Goal: Communication & Community: Answer question/provide support

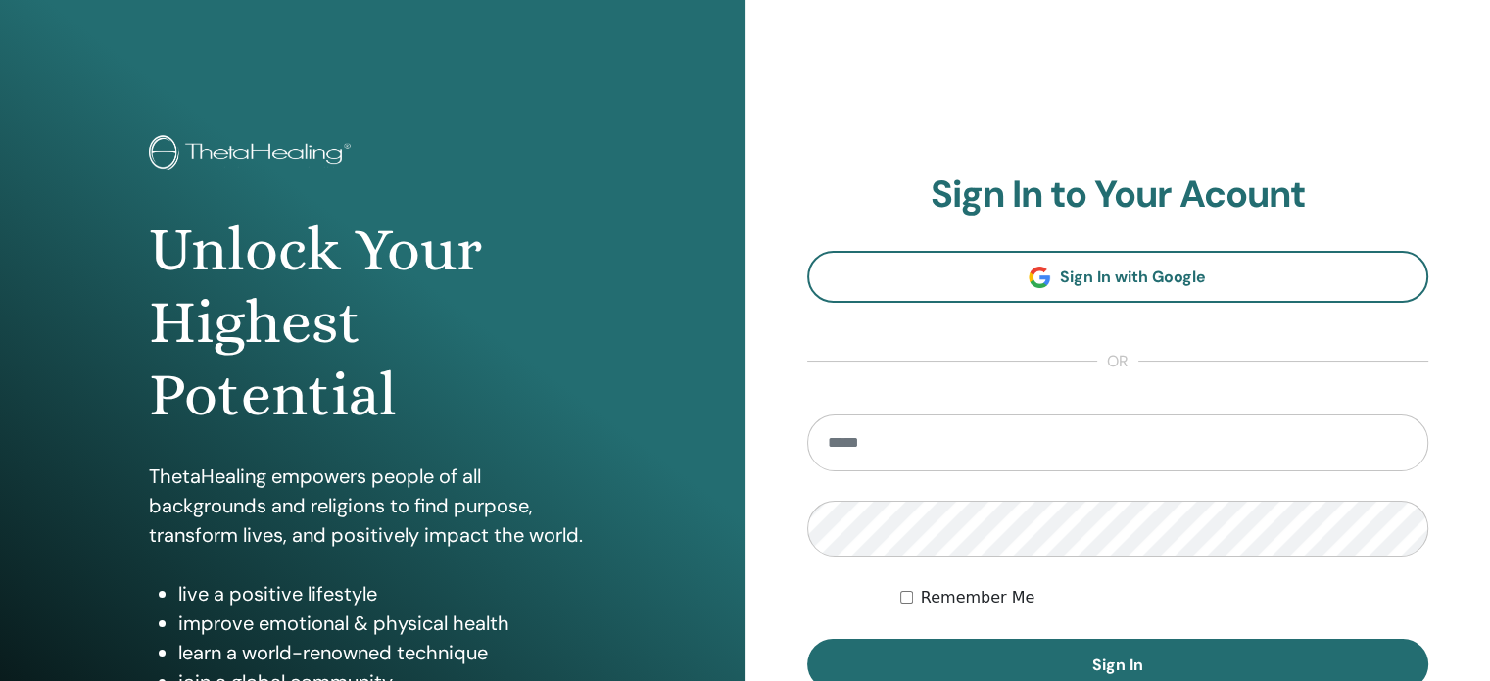
click at [958, 441] on input "email" at bounding box center [1118, 442] width 622 height 57
type input "**********"
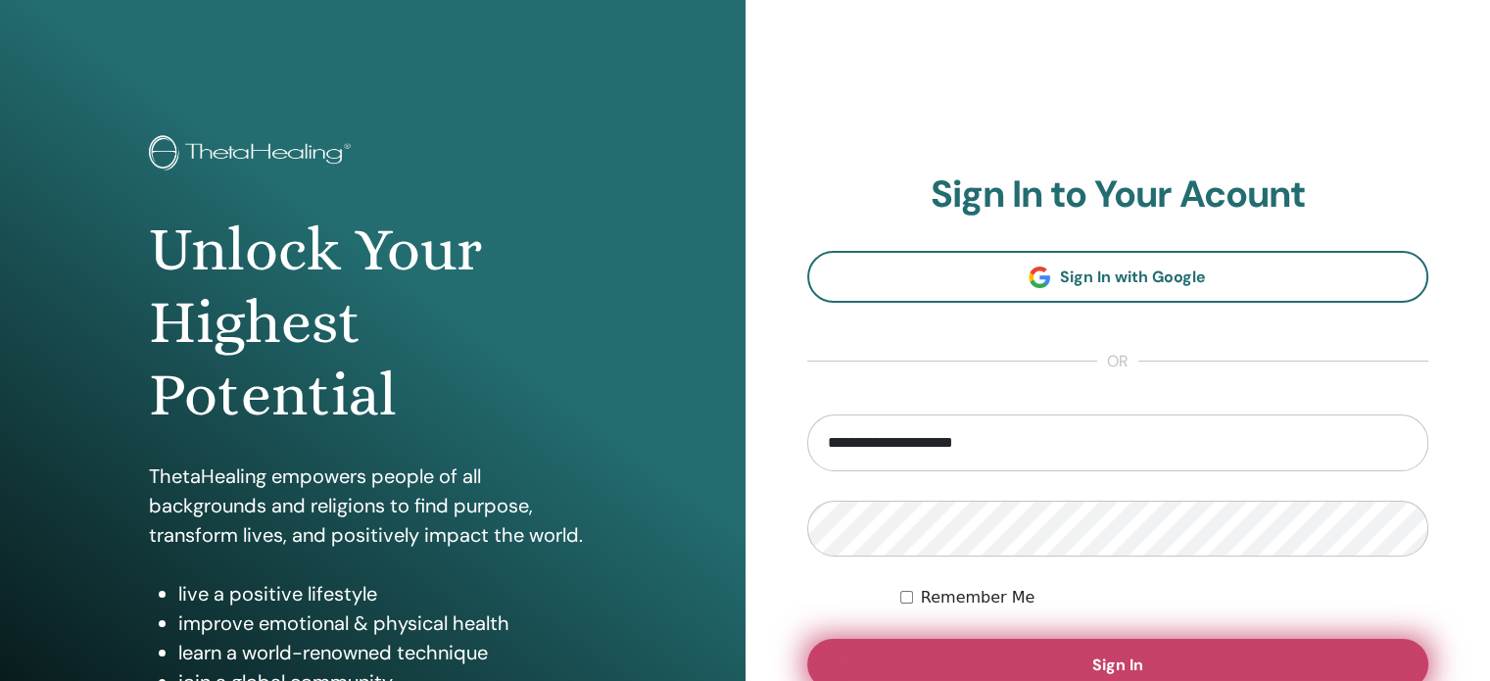
click at [1029, 655] on button "Sign In" at bounding box center [1118, 664] width 622 height 51
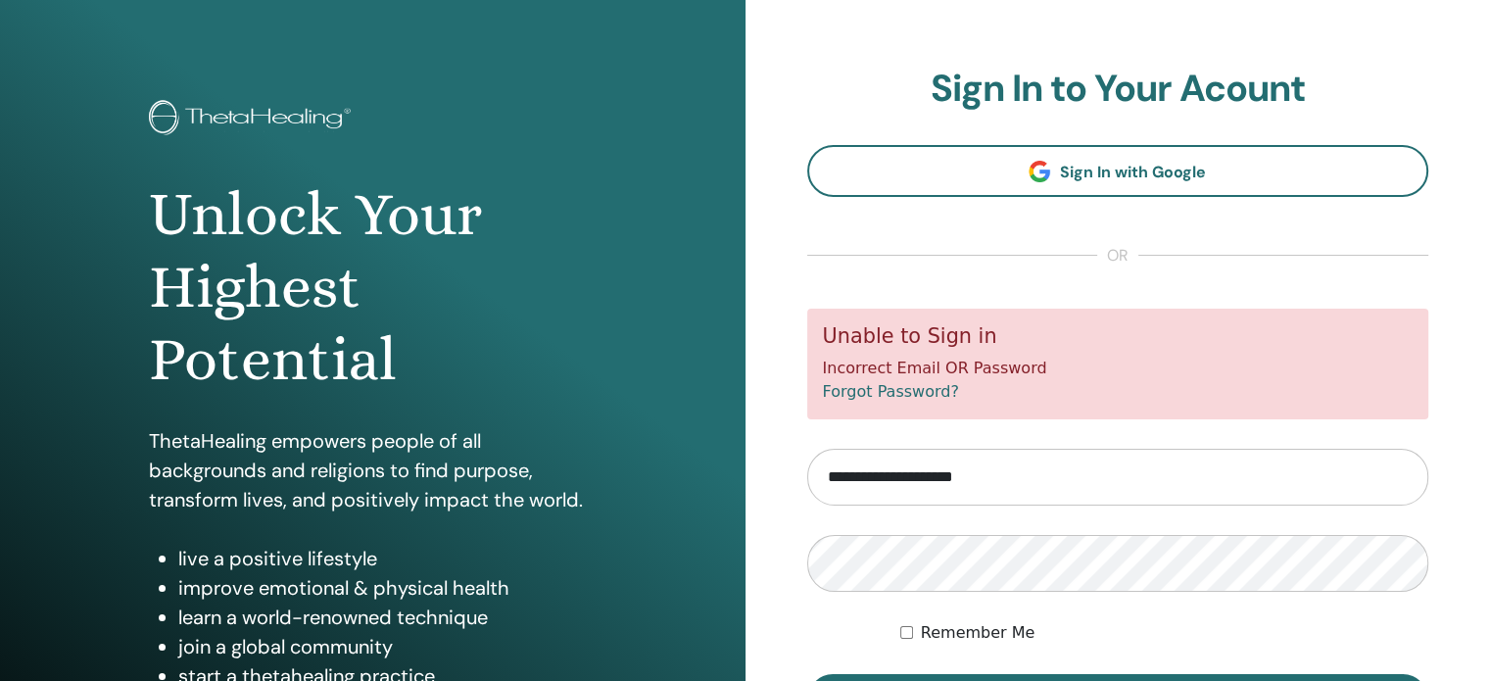
scroll to position [98, 0]
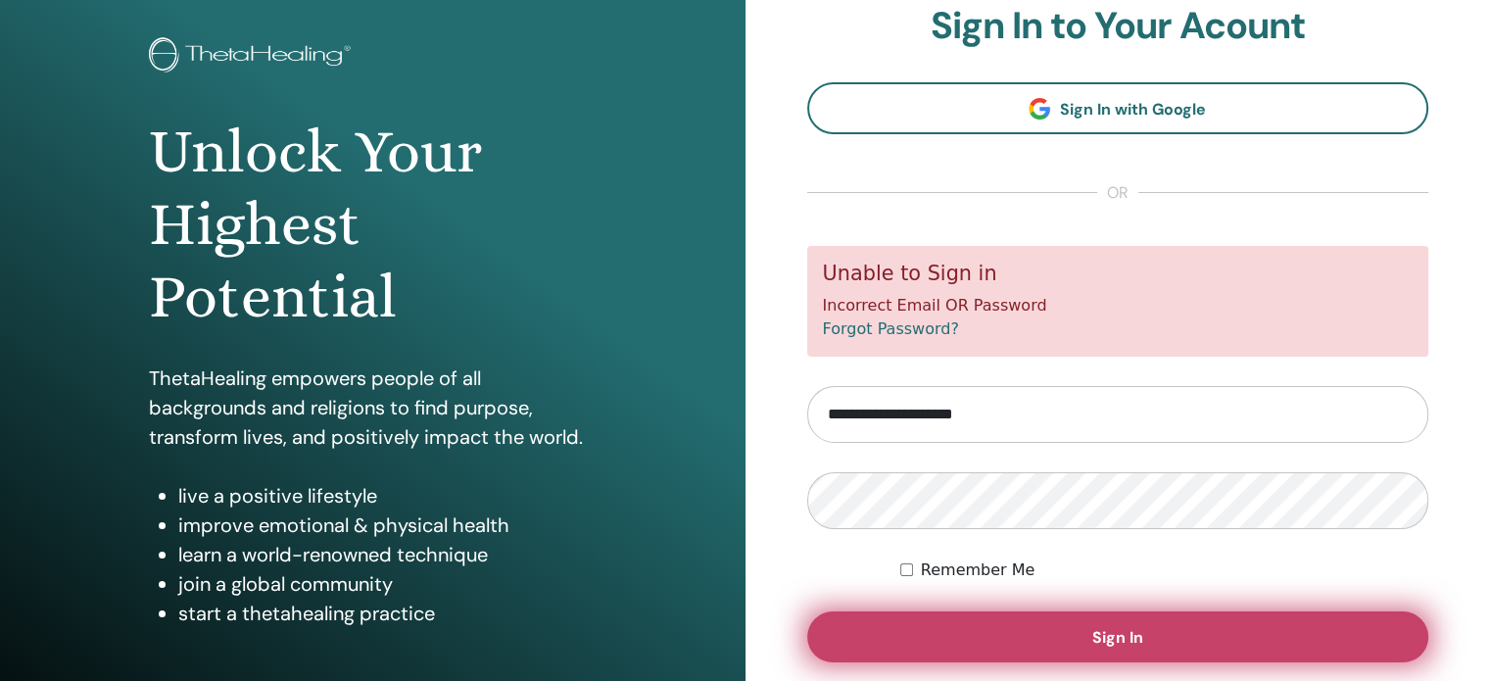
click at [1005, 630] on button "Sign In" at bounding box center [1118, 636] width 622 height 51
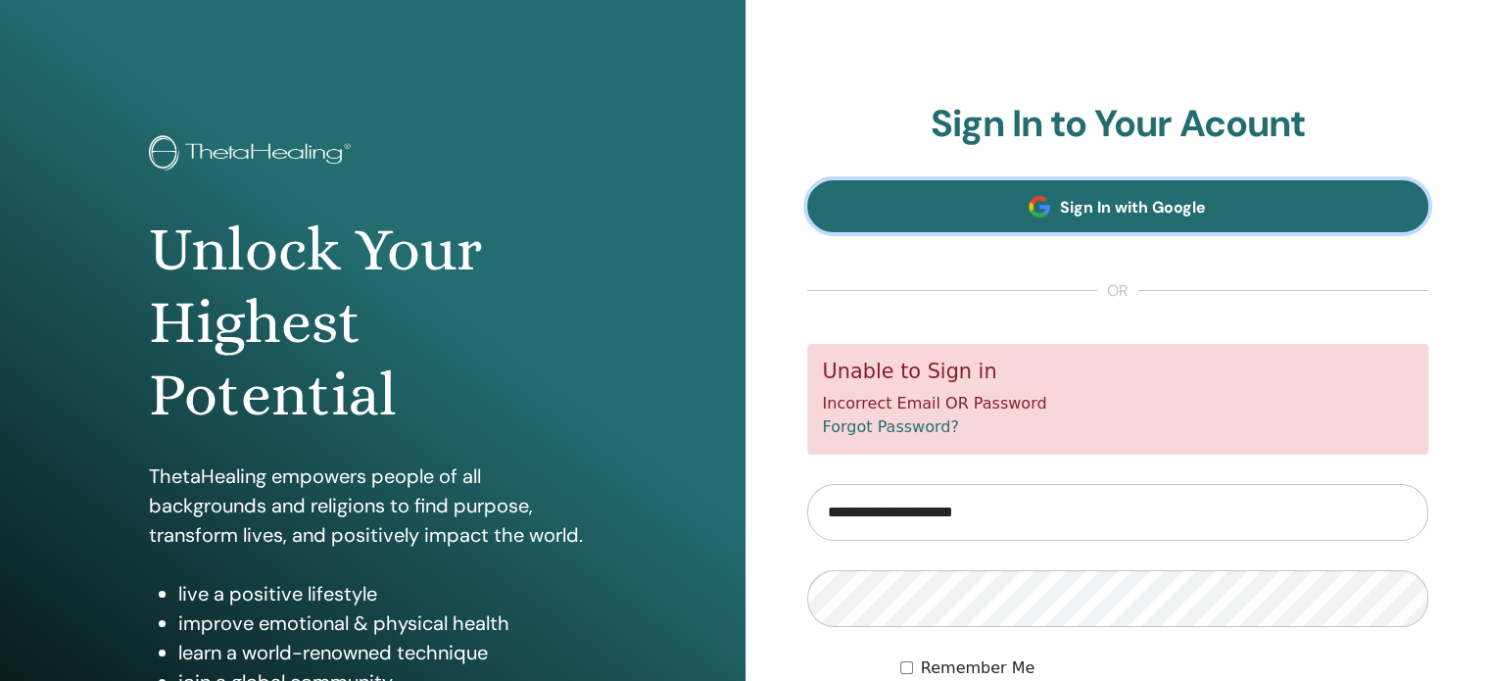
click at [1088, 204] on span "Sign In with Google" at bounding box center [1133, 207] width 146 height 21
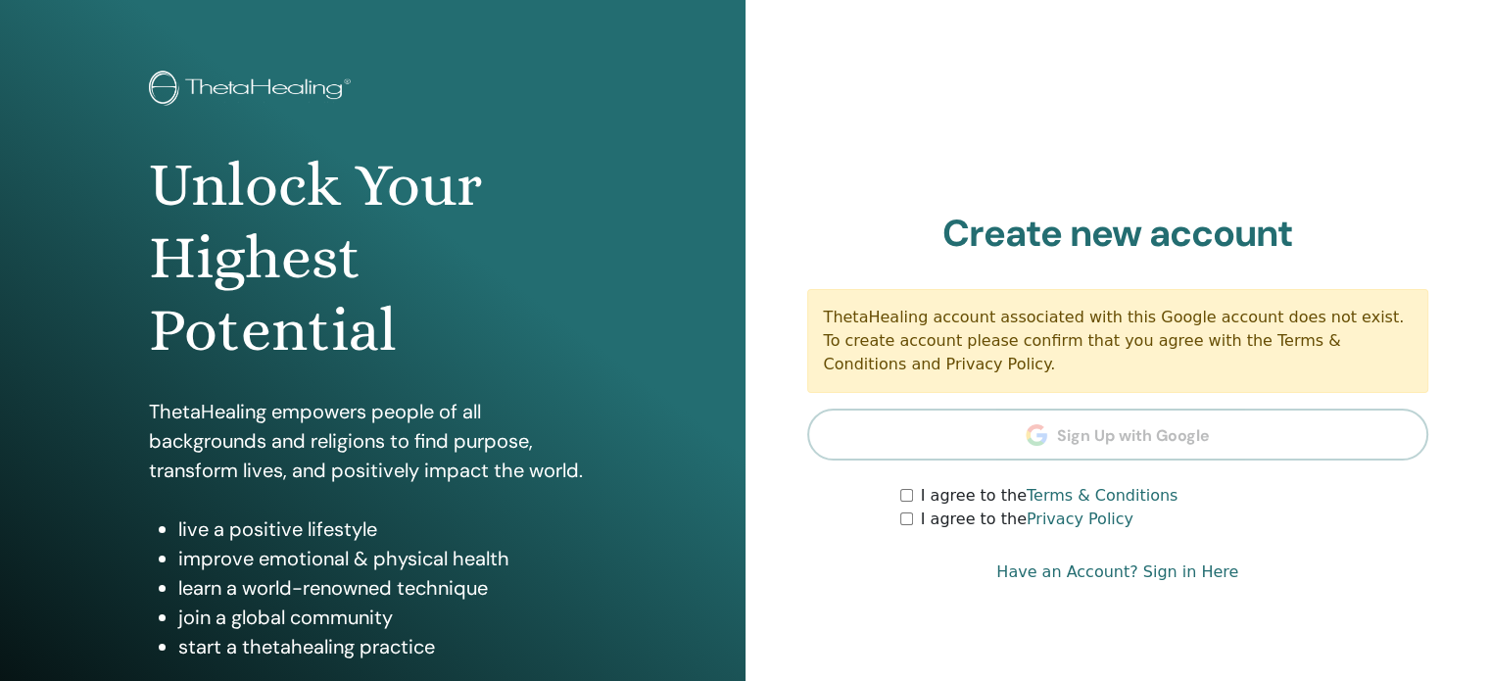
scroll to position [98, 0]
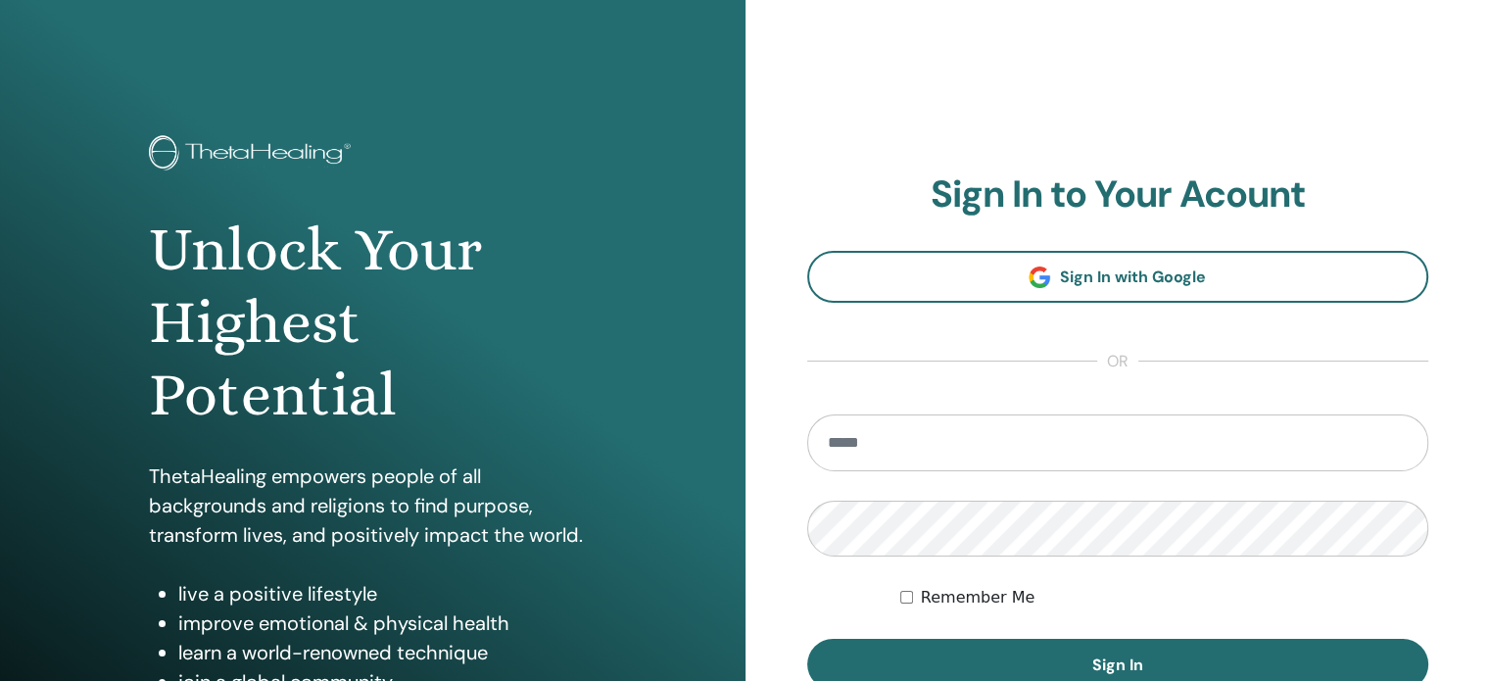
click at [938, 442] on input "email" at bounding box center [1118, 442] width 622 height 57
type input "**********"
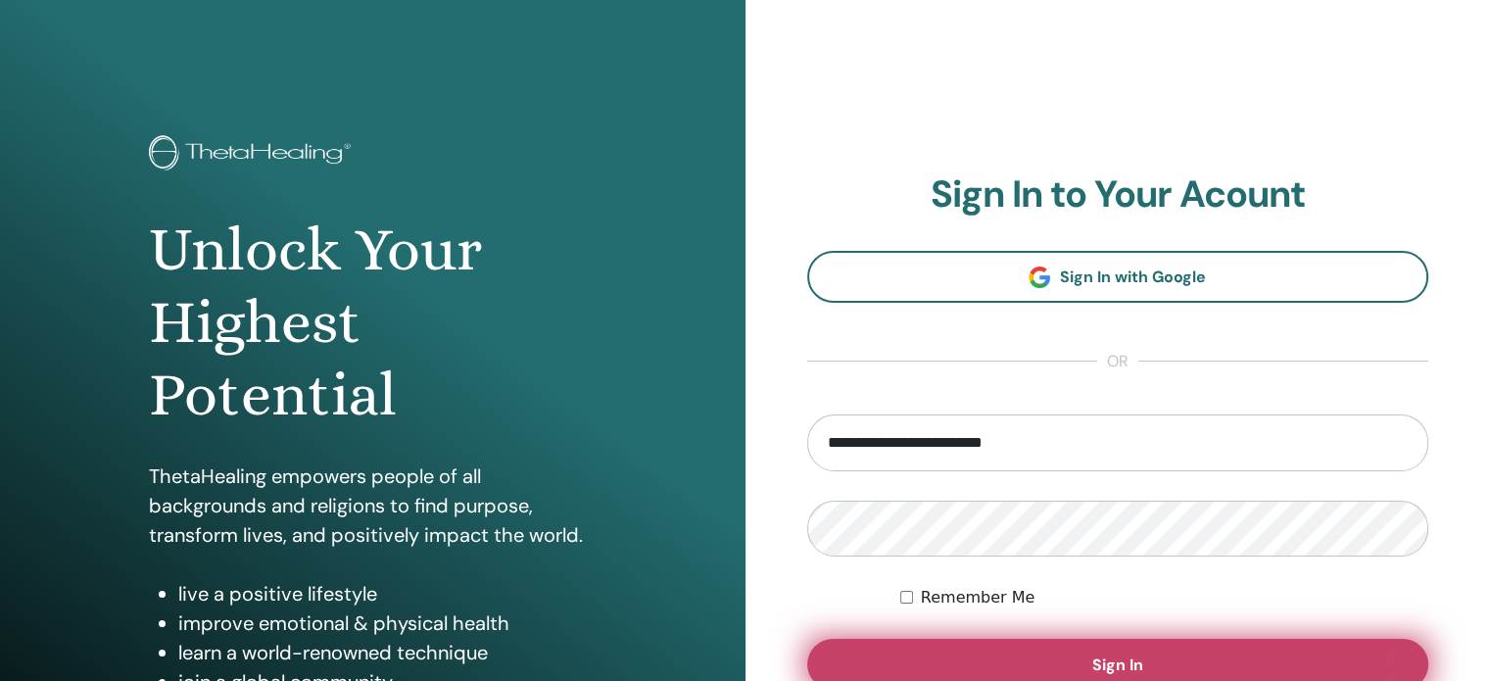
click at [1003, 651] on button "Sign In" at bounding box center [1118, 664] width 622 height 51
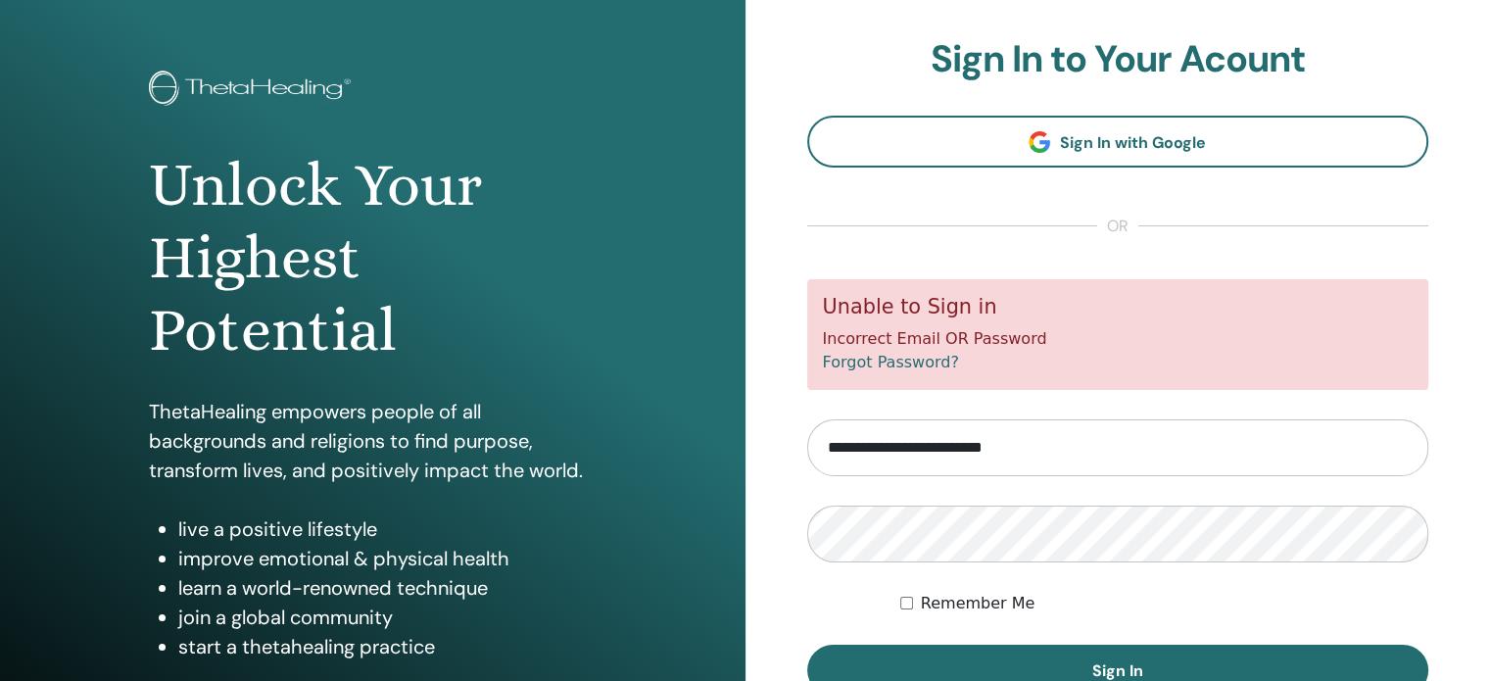
scroll to position [98, 0]
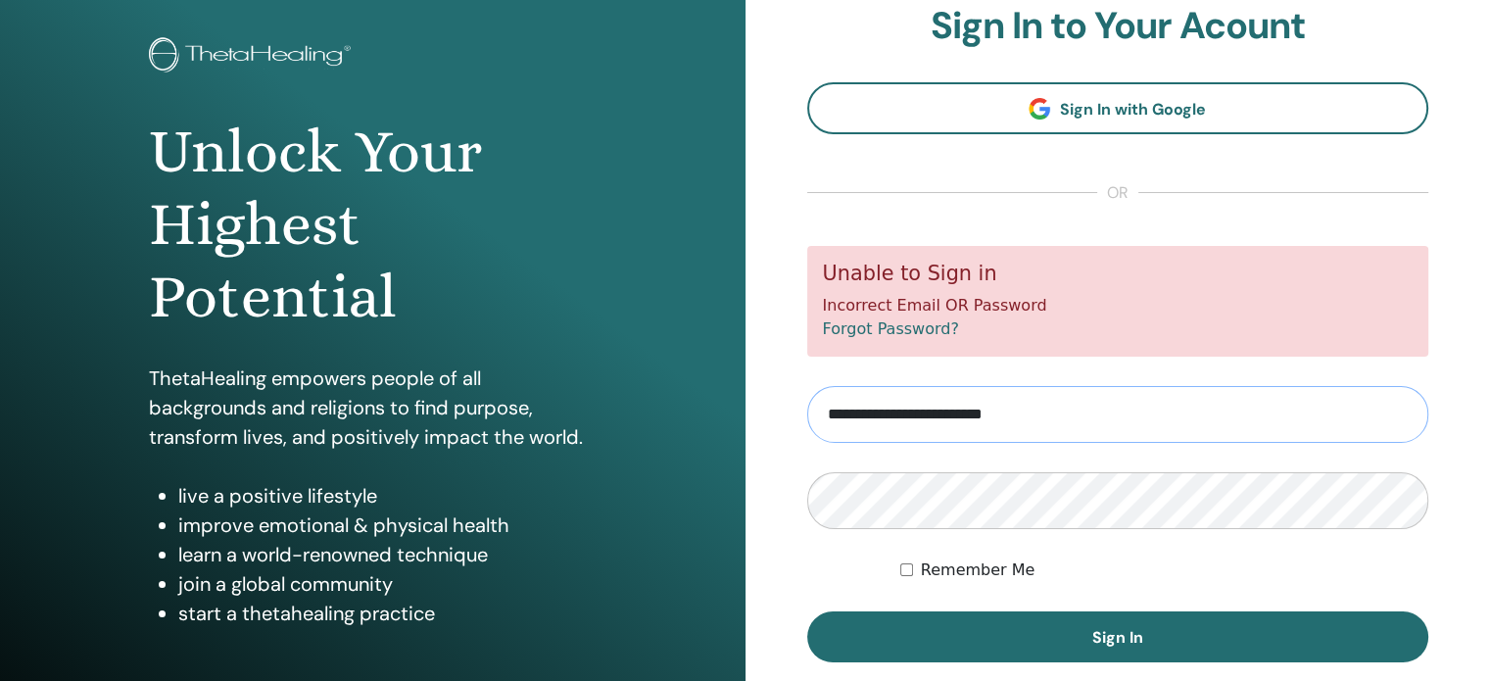
drag, startPoint x: 1066, startPoint y: 406, endPoint x: 648, endPoint y: 418, distance: 418.3
click at [654, 424] on div "Unlock Your Highest Potential ThetaHealing empowers people of all backgrounds a…" at bounding box center [745, 372] width 1490 height 940
click at [894, 414] on input "email" at bounding box center [1118, 414] width 622 height 57
type input "**********"
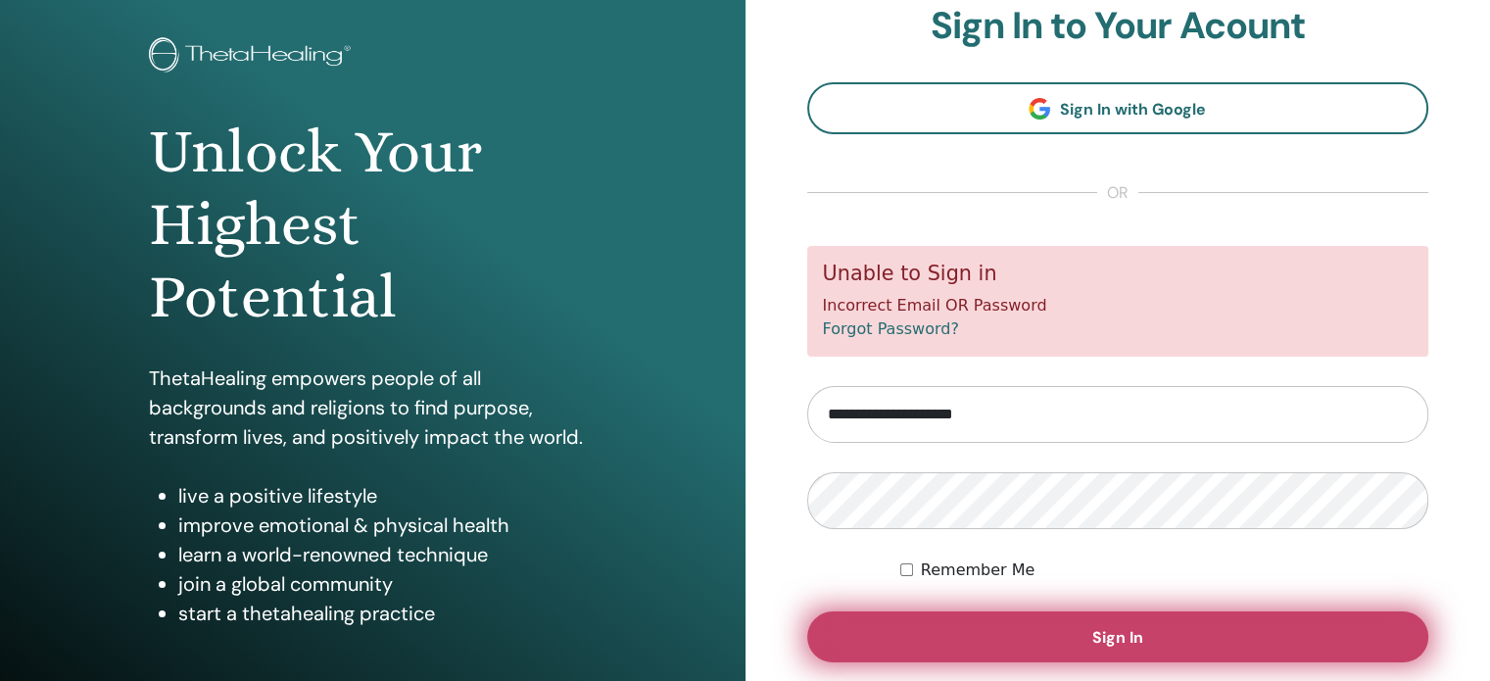
click at [1003, 630] on button "Sign In" at bounding box center [1118, 636] width 622 height 51
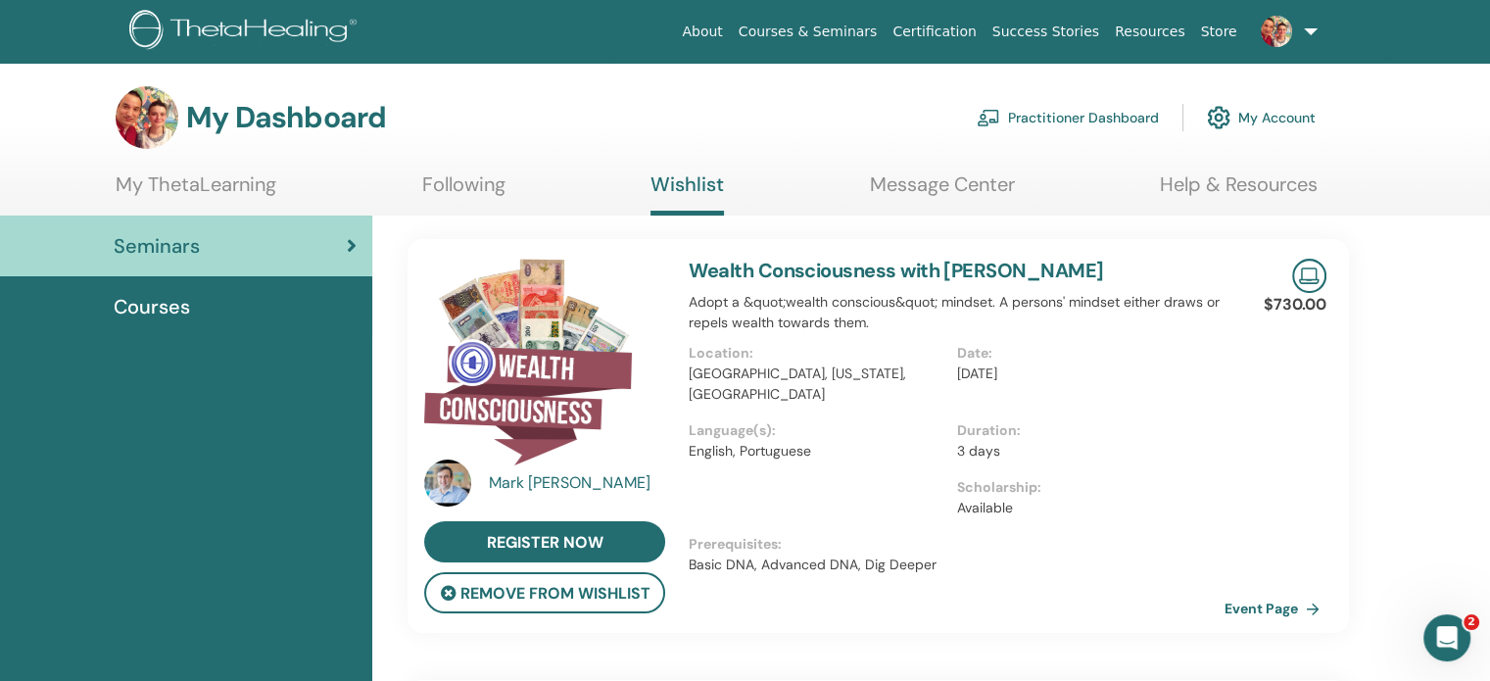
click at [524, 477] on div "[PERSON_NAME]" at bounding box center [579, 483] width 181 height 24
click at [541, 371] on img at bounding box center [528, 362] width 208 height 207
click at [466, 428] on img at bounding box center [528, 362] width 208 height 207
click at [505, 490] on div "Mark Anthony" at bounding box center [579, 483] width 181 height 24
click at [506, 485] on div "Mark Anthony" at bounding box center [579, 483] width 181 height 24
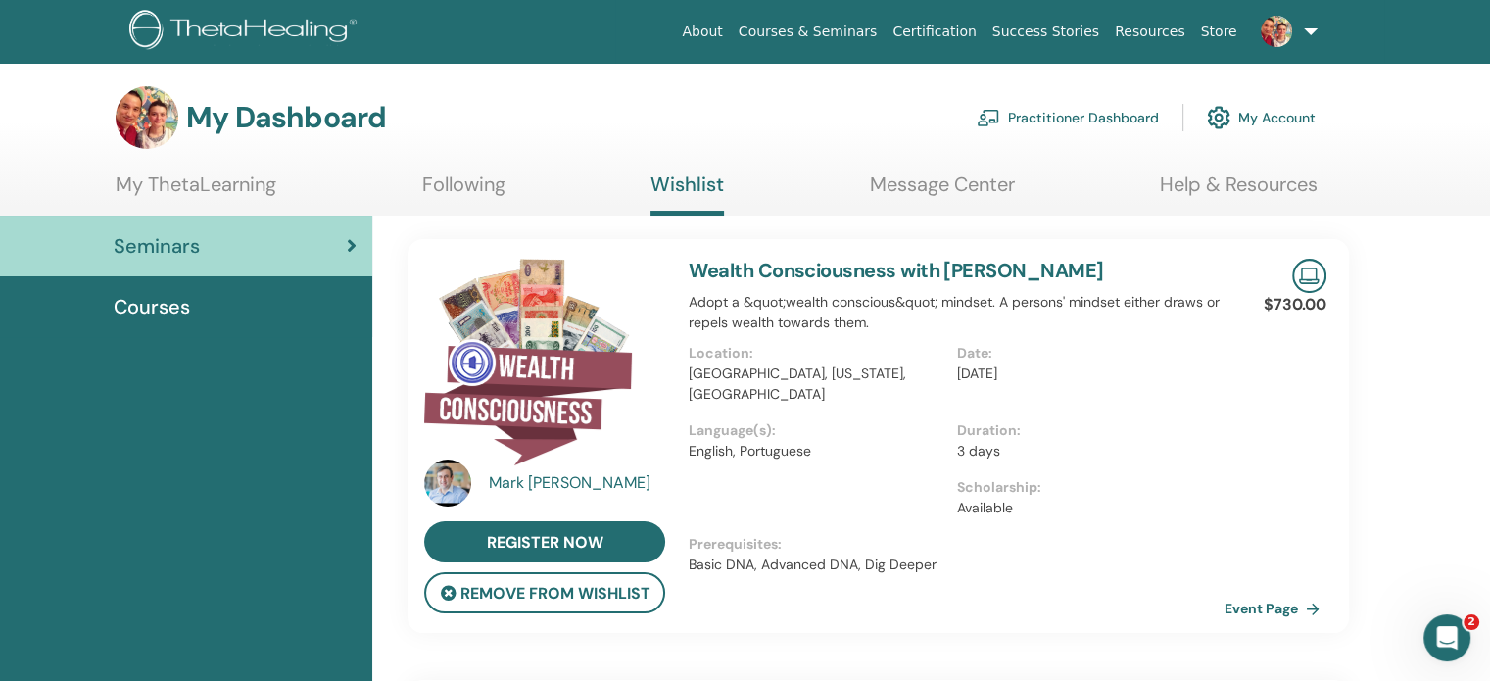
click at [454, 483] on img at bounding box center [447, 482] width 47 height 47
click at [541, 381] on img at bounding box center [528, 362] width 208 height 207
click at [525, 404] on img at bounding box center [528, 362] width 208 height 207
click at [561, 299] on img at bounding box center [528, 362] width 208 height 207
click at [797, 265] on link "Wealth Consciousness with [PERSON_NAME]" at bounding box center [895, 270] width 414 height 25
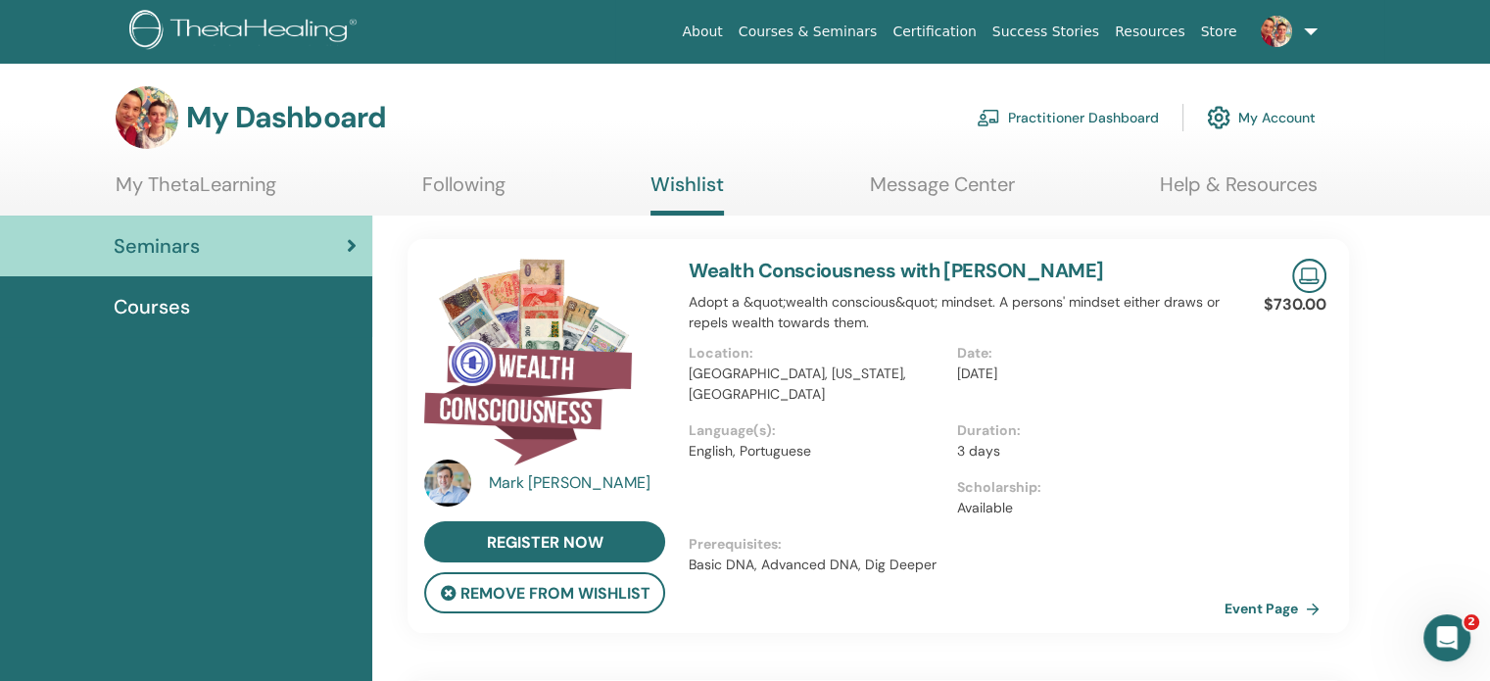
click at [796, 265] on link "Wealth Consciousness with [PERSON_NAME]" at bounding box center [895, 270] width 414 height 25
click at [1300, 279] on img at bounding box center [1309, 276] width 34 height 34
click at [1315, 269] on img at bounding box center [1309, 276] width 34 height 34
drag, startPoint x: 1100, startPoint y: 322, endPoint x: 876, endPoint y: 384, distance: 231.7
click at [1096, 322] on p "Adopt a &quot;wealth conscious&quot; mindset. A persons' mindset either draws o…" at bounding box center [956, 312] width 536 height 41
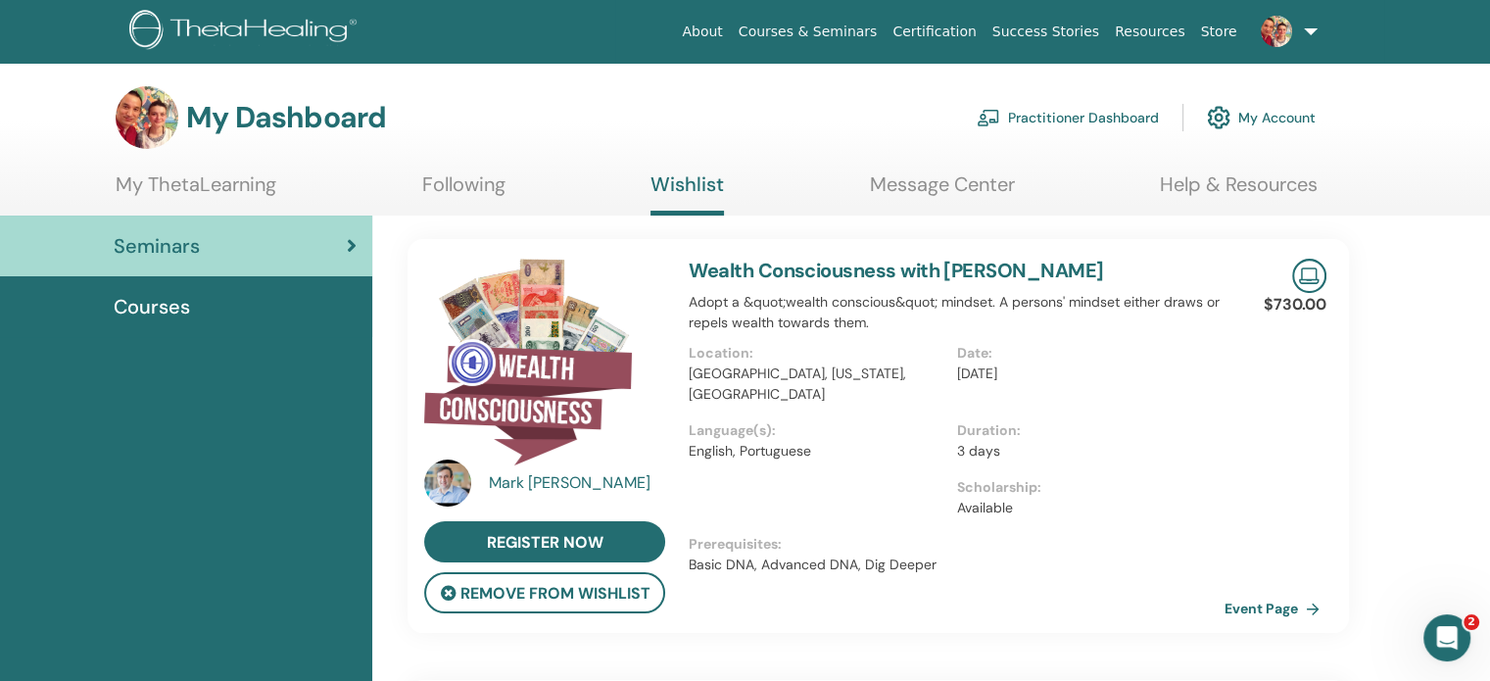
click at [847, 412] on div "Location : United States of America, Montana, Bigfork" at bounding box center [821, 381] width 267 height 77
drag, startPoint x: 758, startPoint y: 478, endPoint x: 707, endPoint y: 544, distance: 83.1
click at [750, 499] on div "Wealth Consciousness with Mark Anthony Adopt a &quot;wealth conscious&quot; min…" at bounding box center [956, 436] width 559 height 394
drag, startPoint x: 707, startPoint y: 544, endPoint x: 684, endPoint y: 537, distance: 24.5
click at [705, 544] on p "Prerequisites :" at bounding box center [956, 544] width 536 height 21
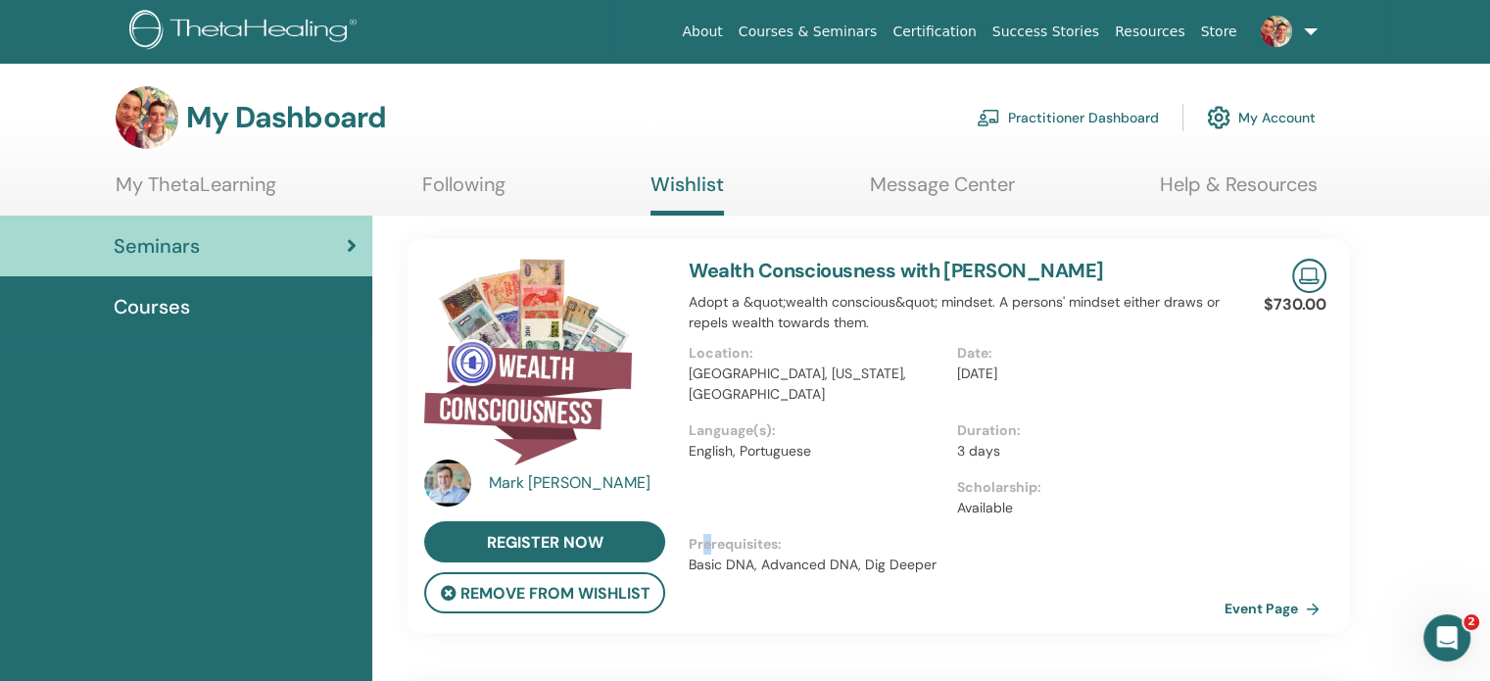
click at [510, 401] on img at bounding box center [528, 362] width 208 height 207
click at [528, 322] on img at bounding box center [528, 362] width 208 height 207
click at [548, 308] on img at bounding box center [528, 362] width 208 height 207
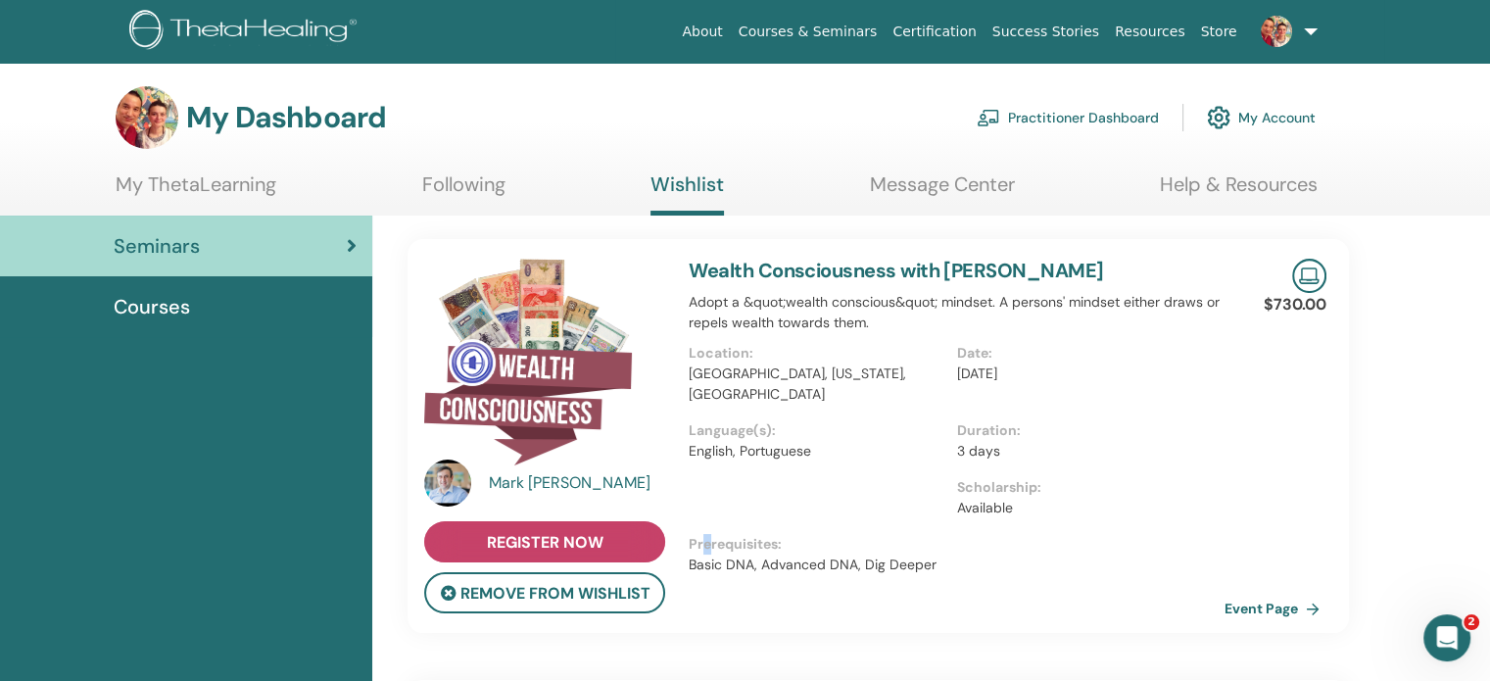
click at [558, 540] on span "register now" at bounding box center [545, 542] width 117 height 21
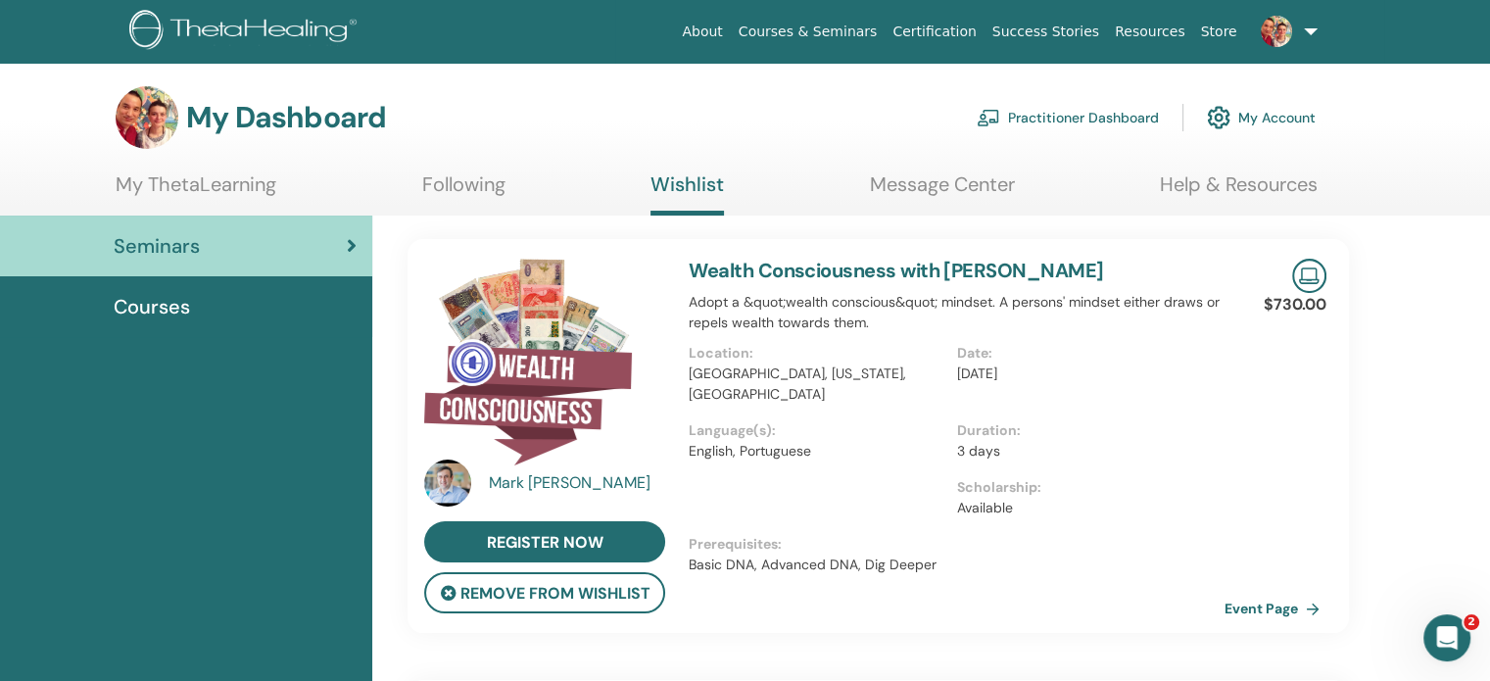
click at [497, 372] on img at bounding box center [528, 362] width 208 height 207
click at [494, 483] on div "[PERSON_NAME]" at bounding box center [579, 483] width 181 height 24
click at [507, 481] on div "[PERSON_NAME]" at bounding box center [579, 483] width 181 height 24
click at [517, 485] on div "[PERSON_NAME]" at bounding box center [579, 483] width 181 height 24
click at [467, 484] on img at bounding box center [447, 482] width 47 height 47
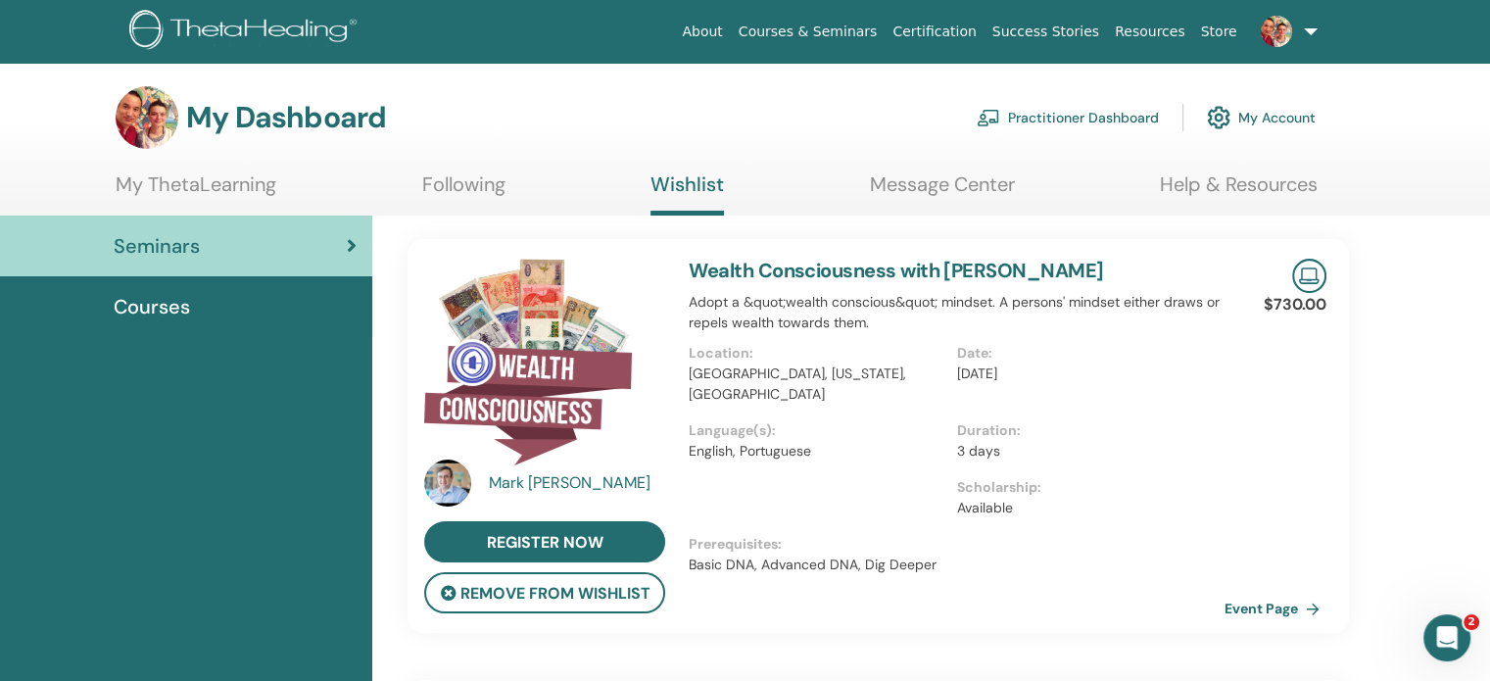
click at [454, 481] on img at bounding box center [447, 482] width 47 height 47
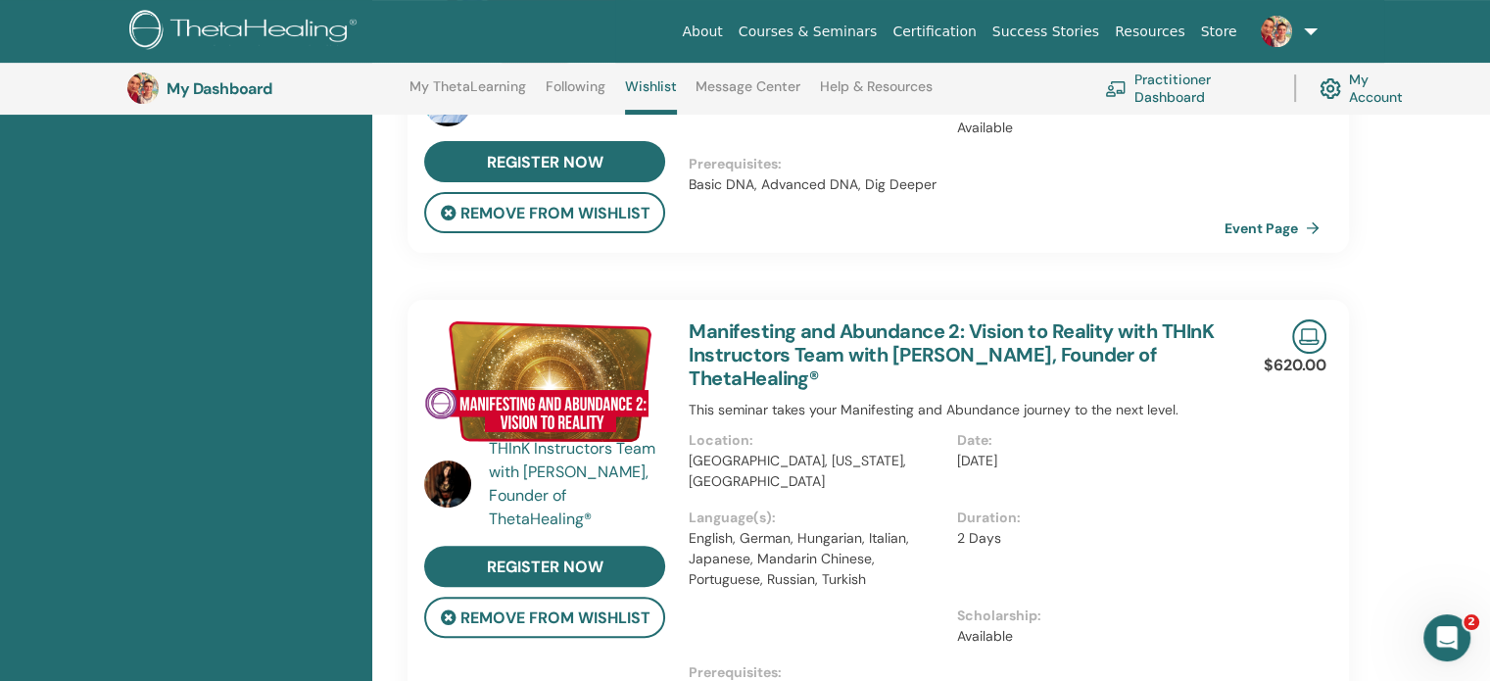
scroll to position [443, 0]
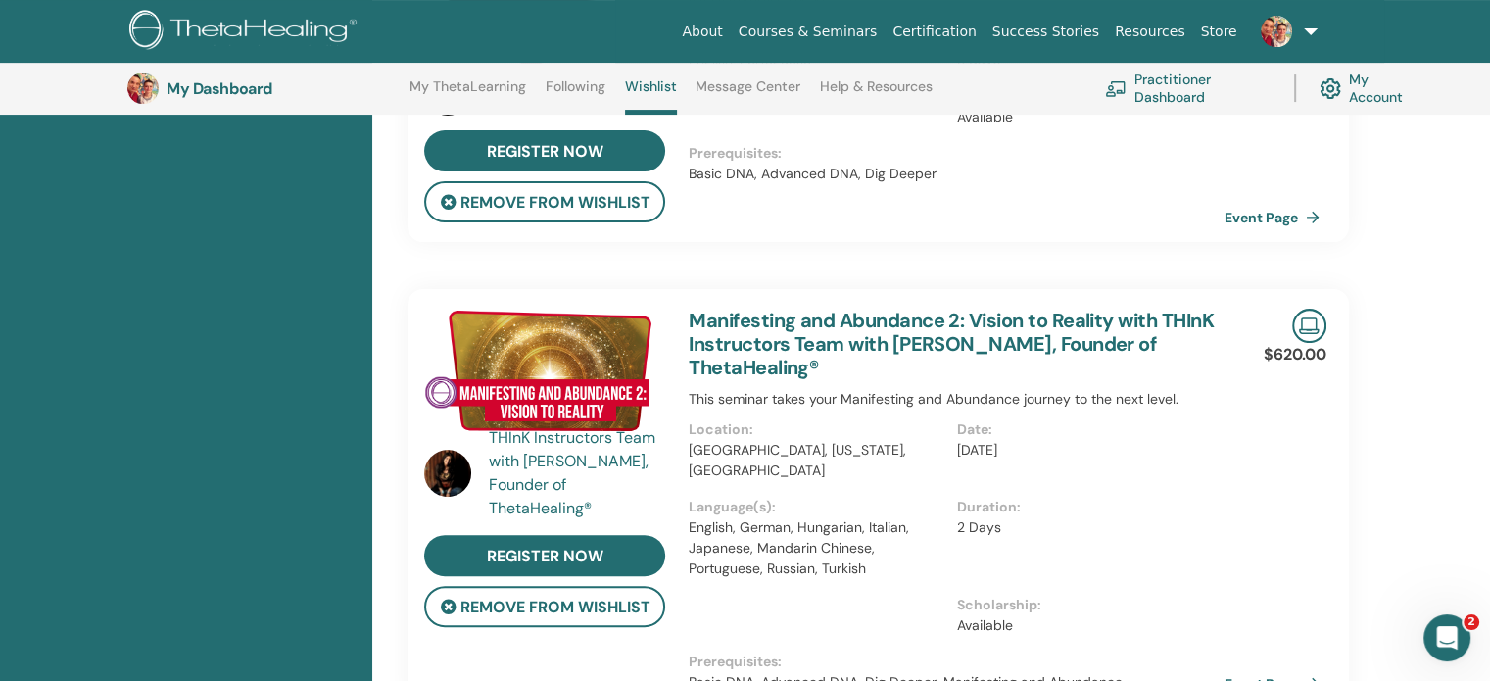
click at [548, 443] on div "THInK Instructors Team with [PERSON_NAME], Founder of ThetaHealing®" at bounding box center [579, 473] width 181 height 94
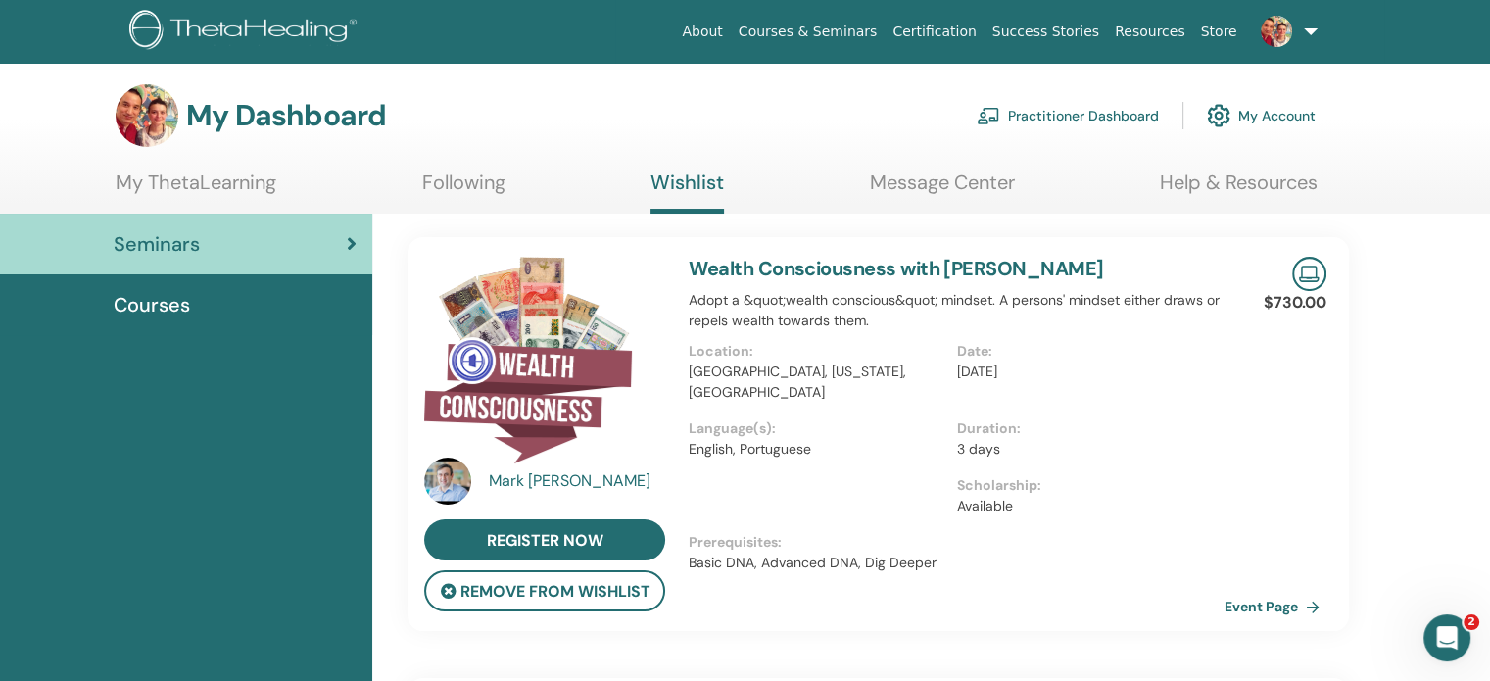
scroll to position [0, 0]
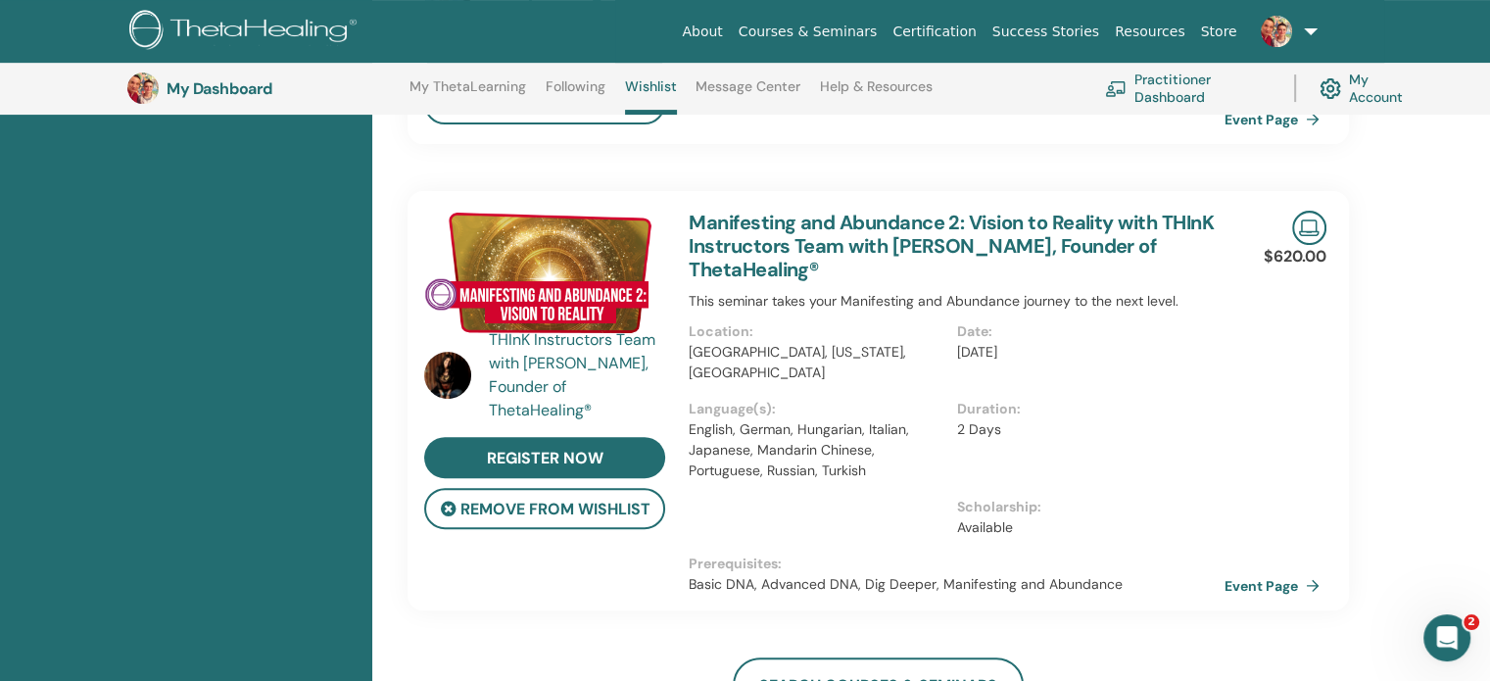
click at [800, 233] on link "Manifesting and Abundance 2: Vision to Reality with THInK Instructors Team with…" at bounding box center [950, 246] width 525 height 72
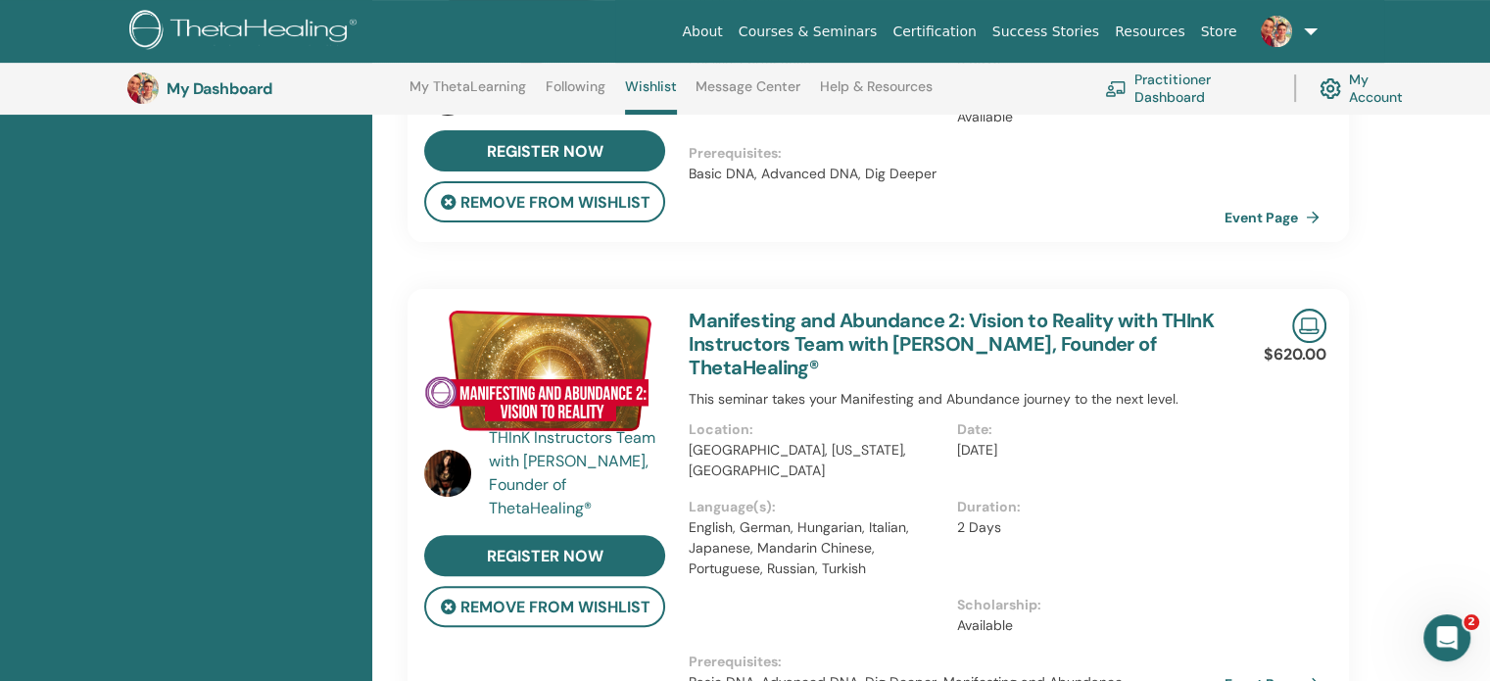
click at [565, 340] on img at bounding box center [544, 369] width 241 height 123
click at [501, 375] on img at bounding box center [544, 369] width 241 height 123
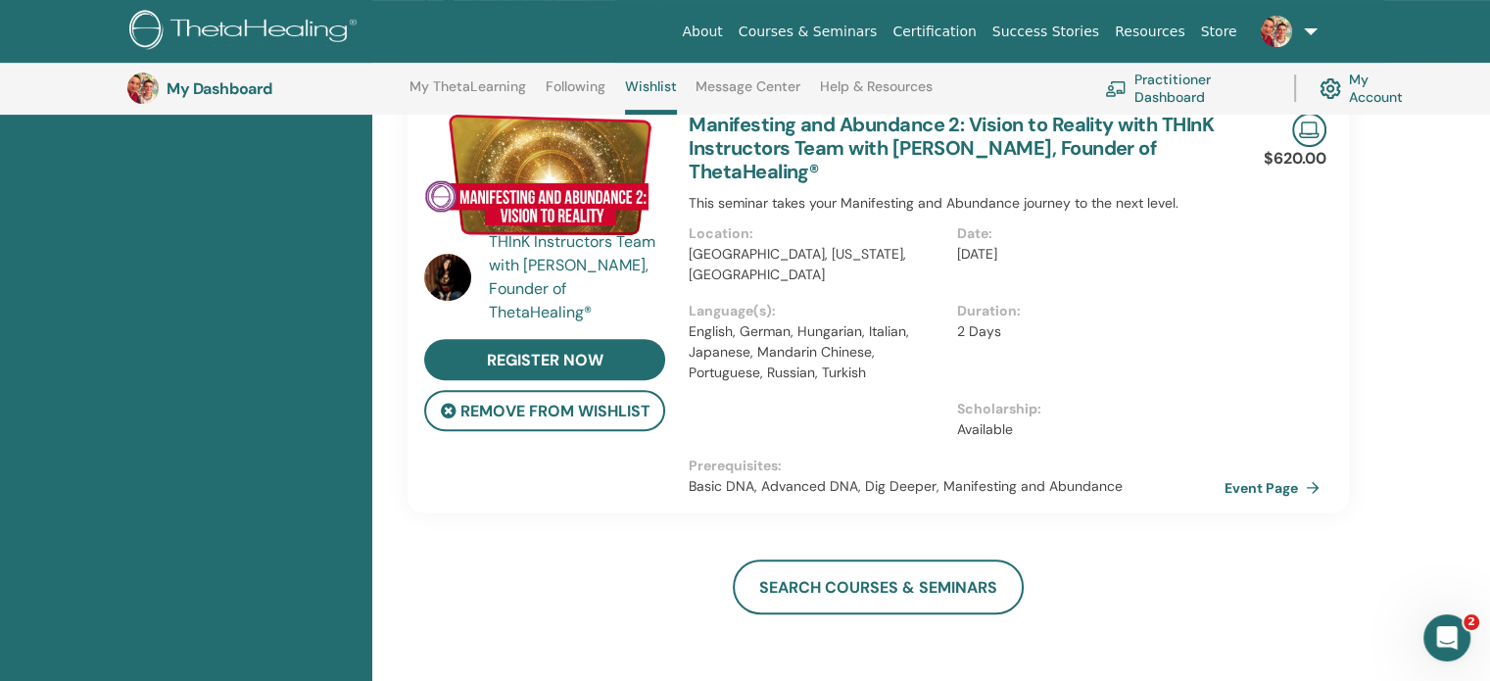
click at [450, 269] on img at bounding box center [447, 277] width 47 height 47
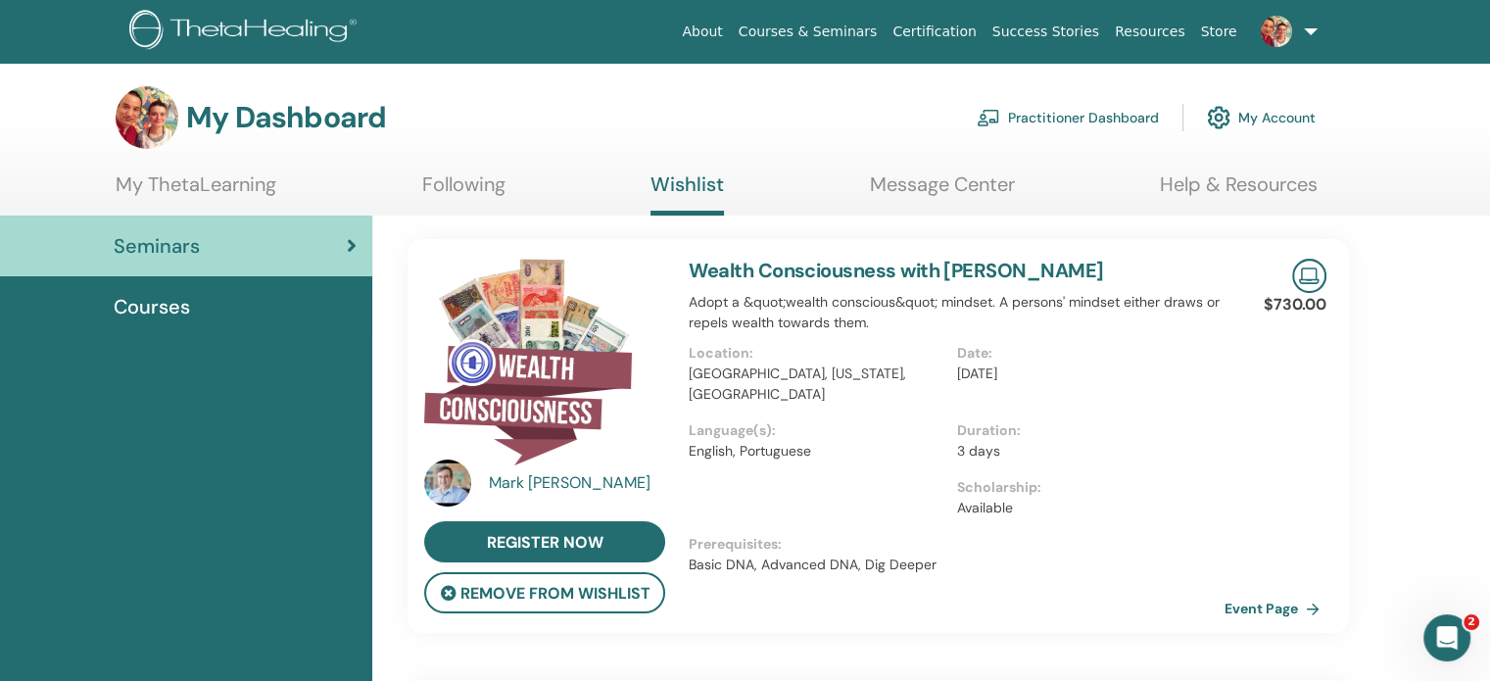
click at [474, 187] on link "Following" at bounding box center [463, 191] width 83 height 38
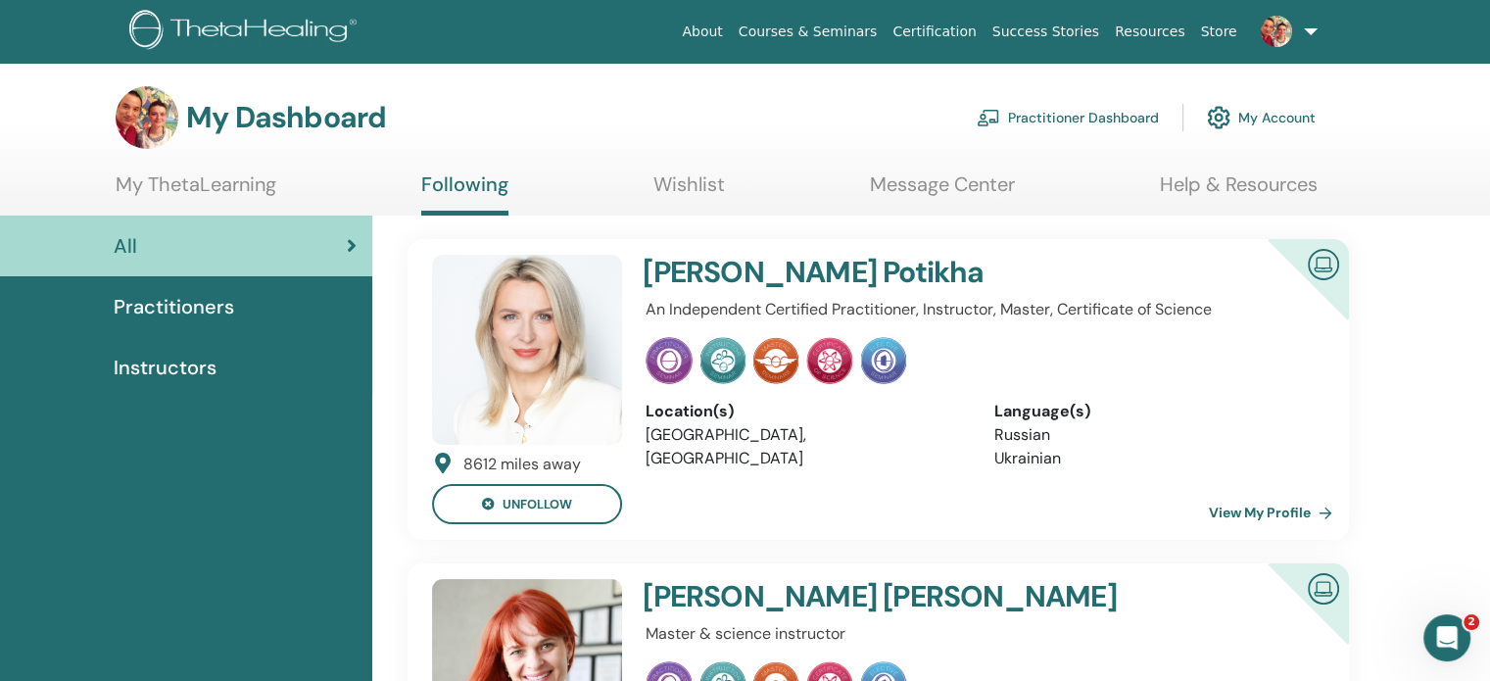
click at [194, 364] on span "Instructors" at bounding box center [165, 367] width 103 height 29
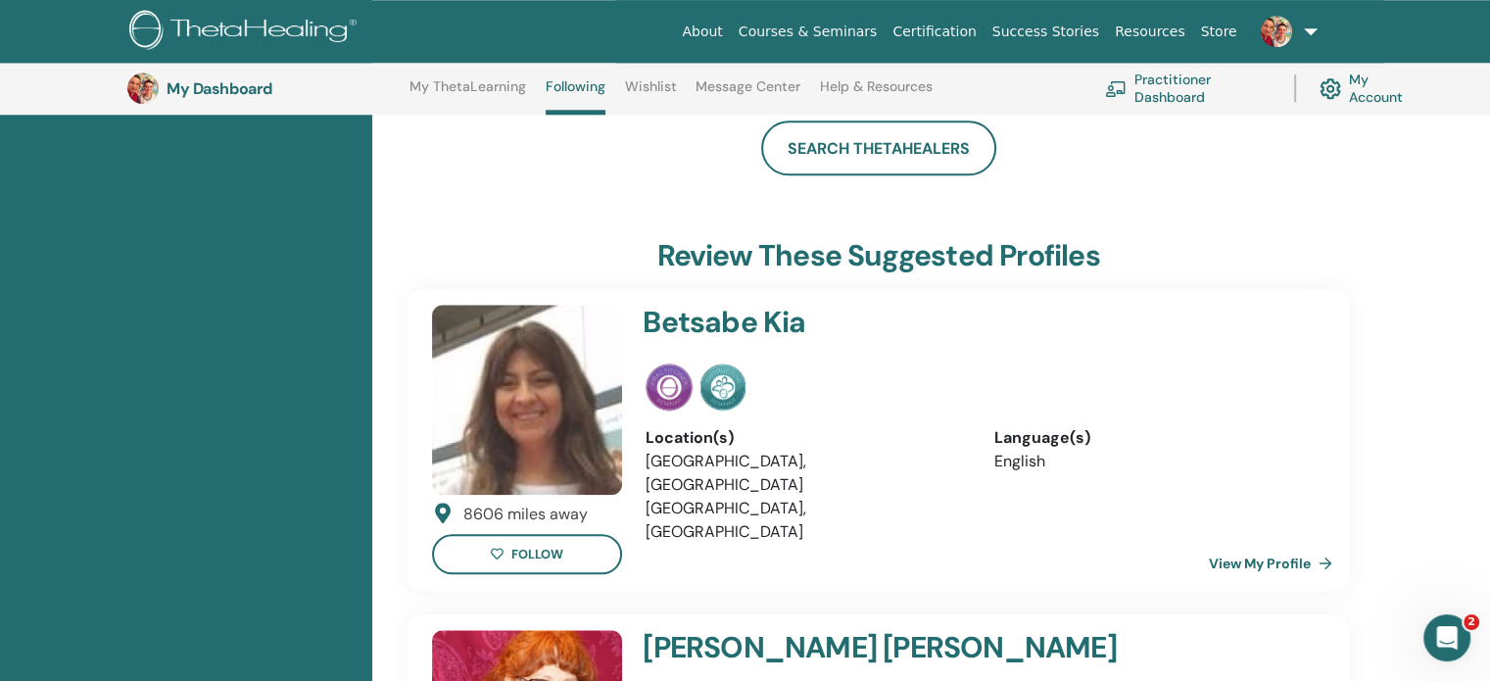
scroll to position [1716, 0]
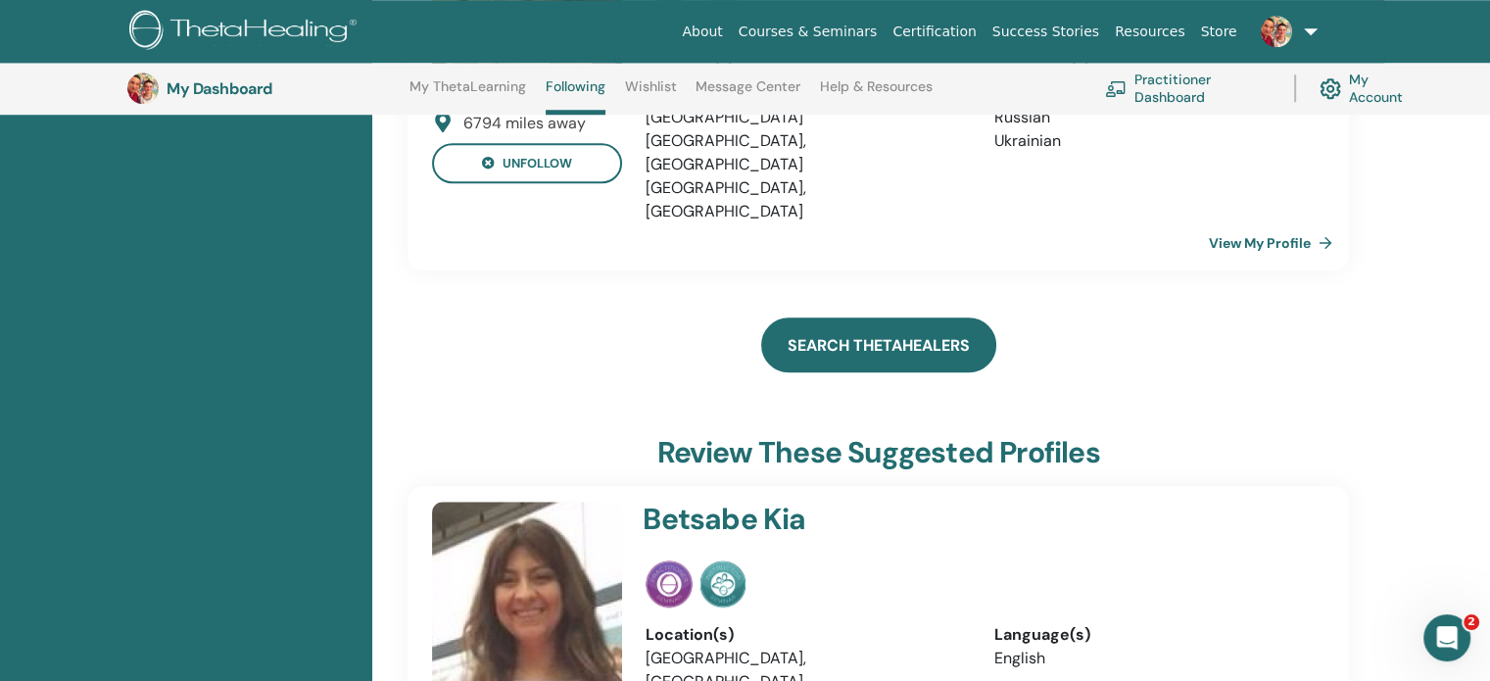
click at [874, 317] on link "Search ThetaHealers" at bounding box center [878, 344] width 235 height 55
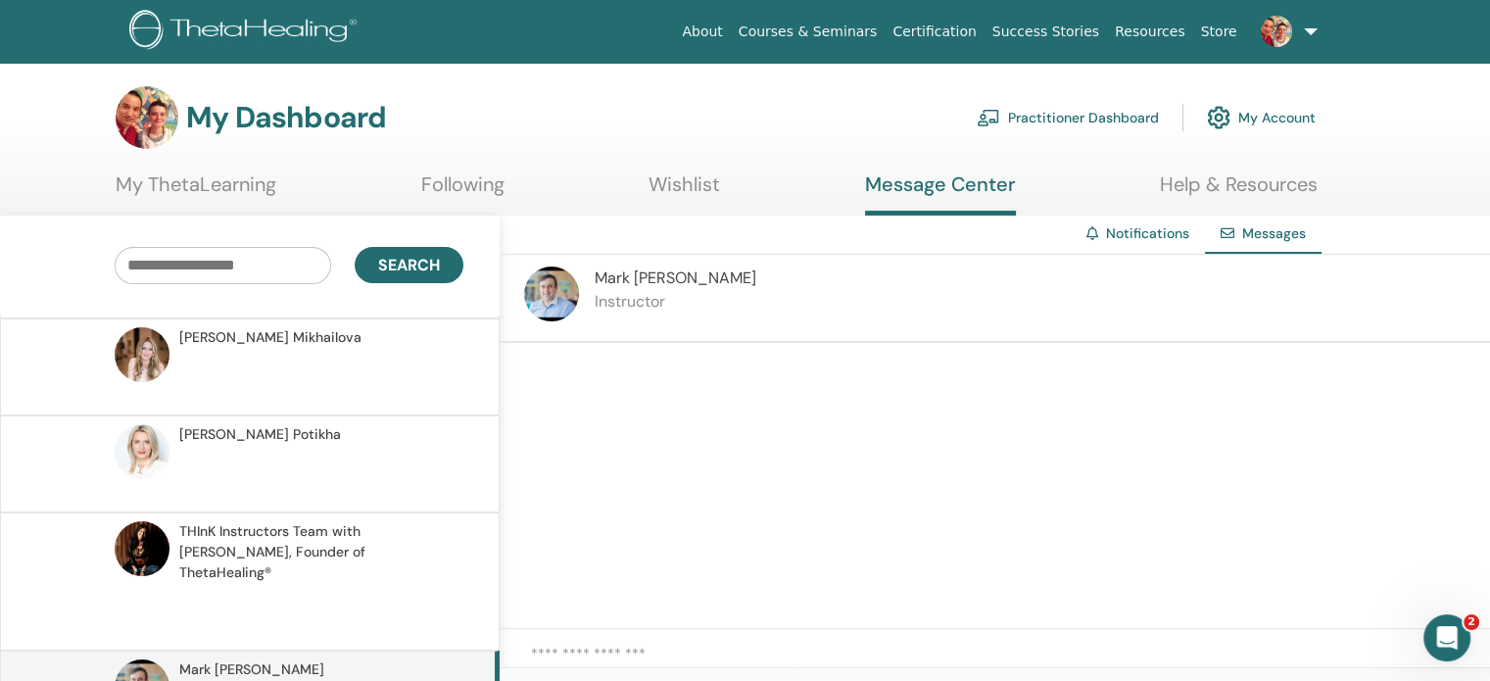
click at [1265, 237] on span "Messages" at bounding box center [1274, 233] width 64 height 18
click at [1133, 229] on link "Notifications" at bounding box center [1147, 233] width 83 height 18
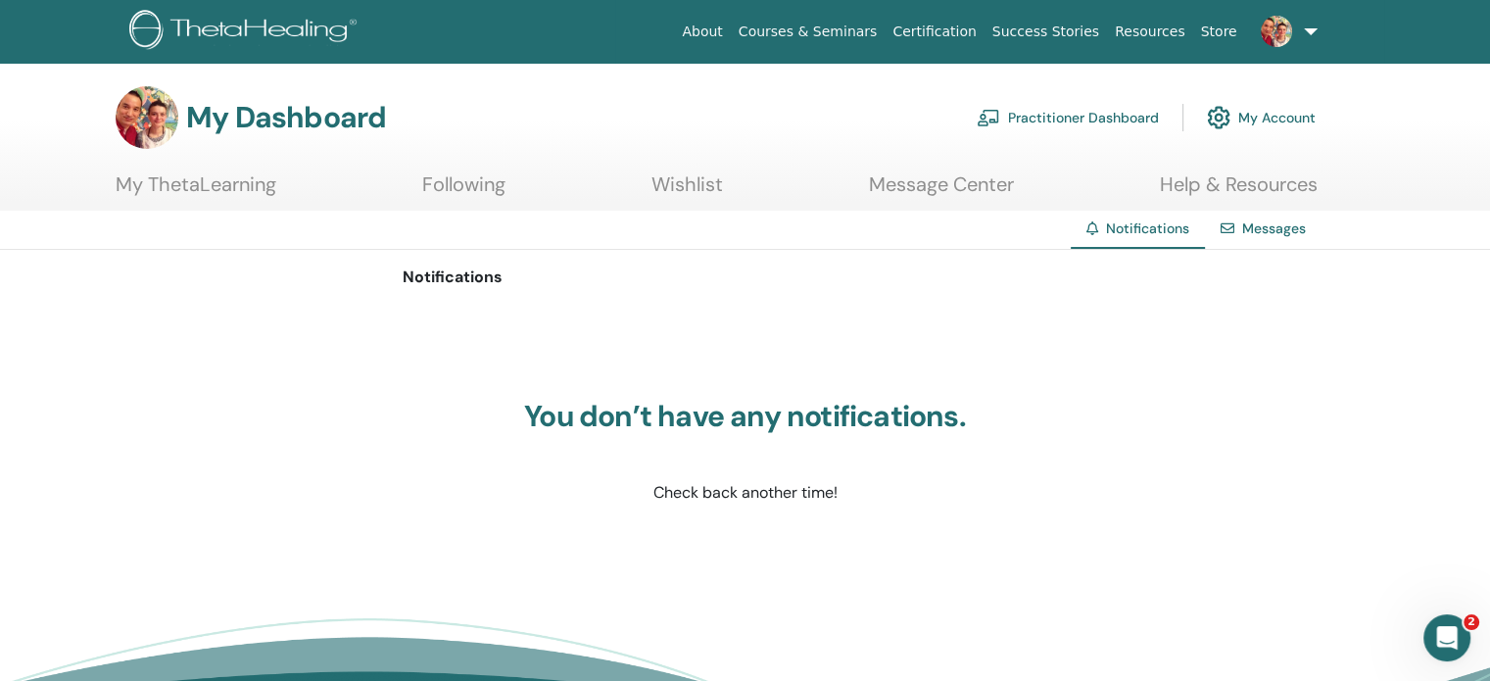
click at [1269, 224] on link "Messages" at bounding box center [1274, 228] width 64 height 18
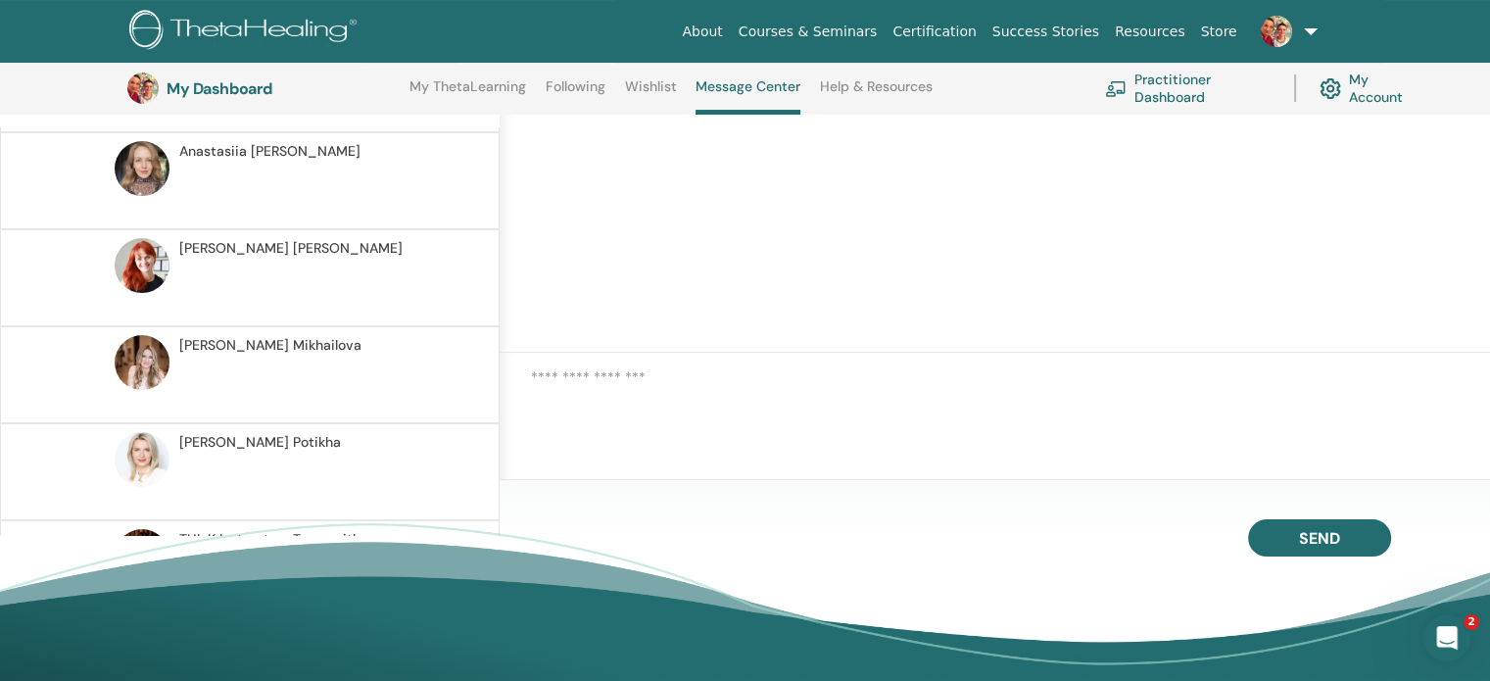
scroll to position [288, 0]
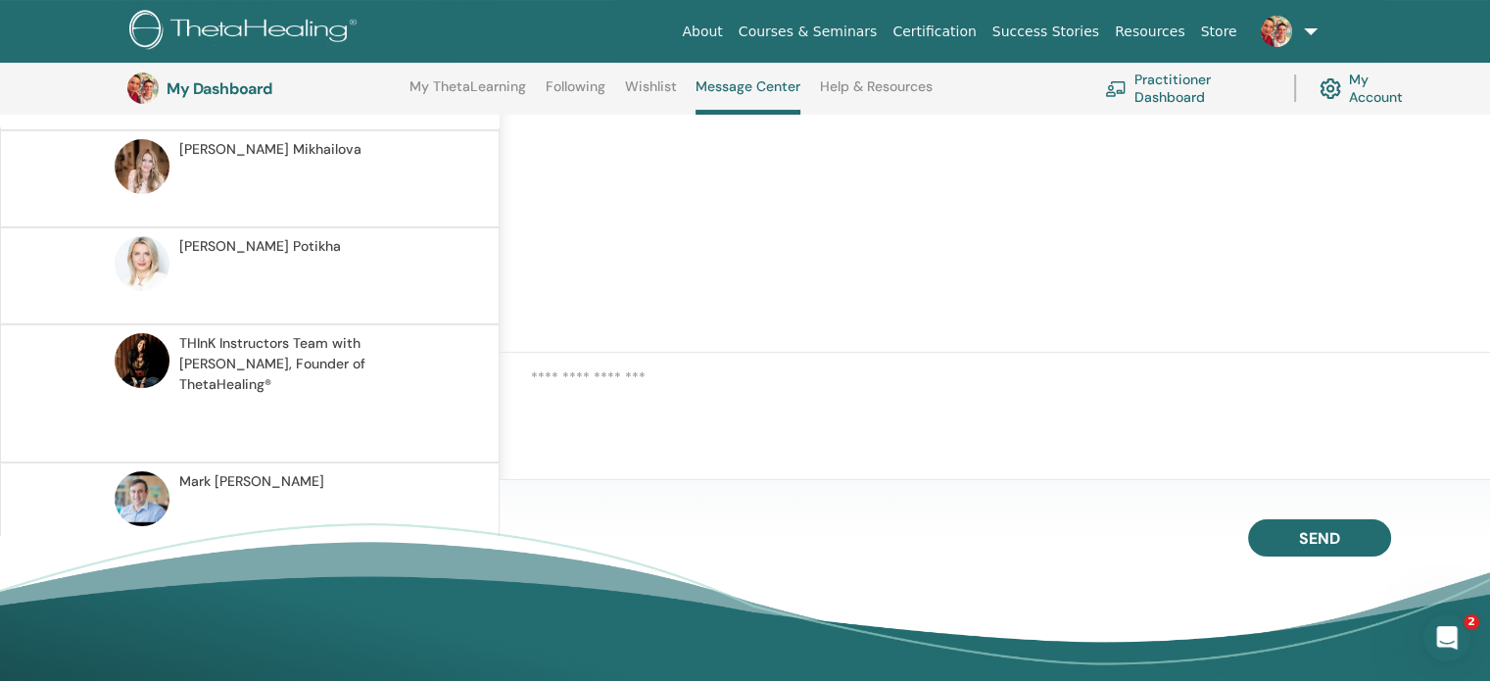
click at [233, 471] on span "Mark Anthony" at bounding box center [251, 481] width 145 height 21
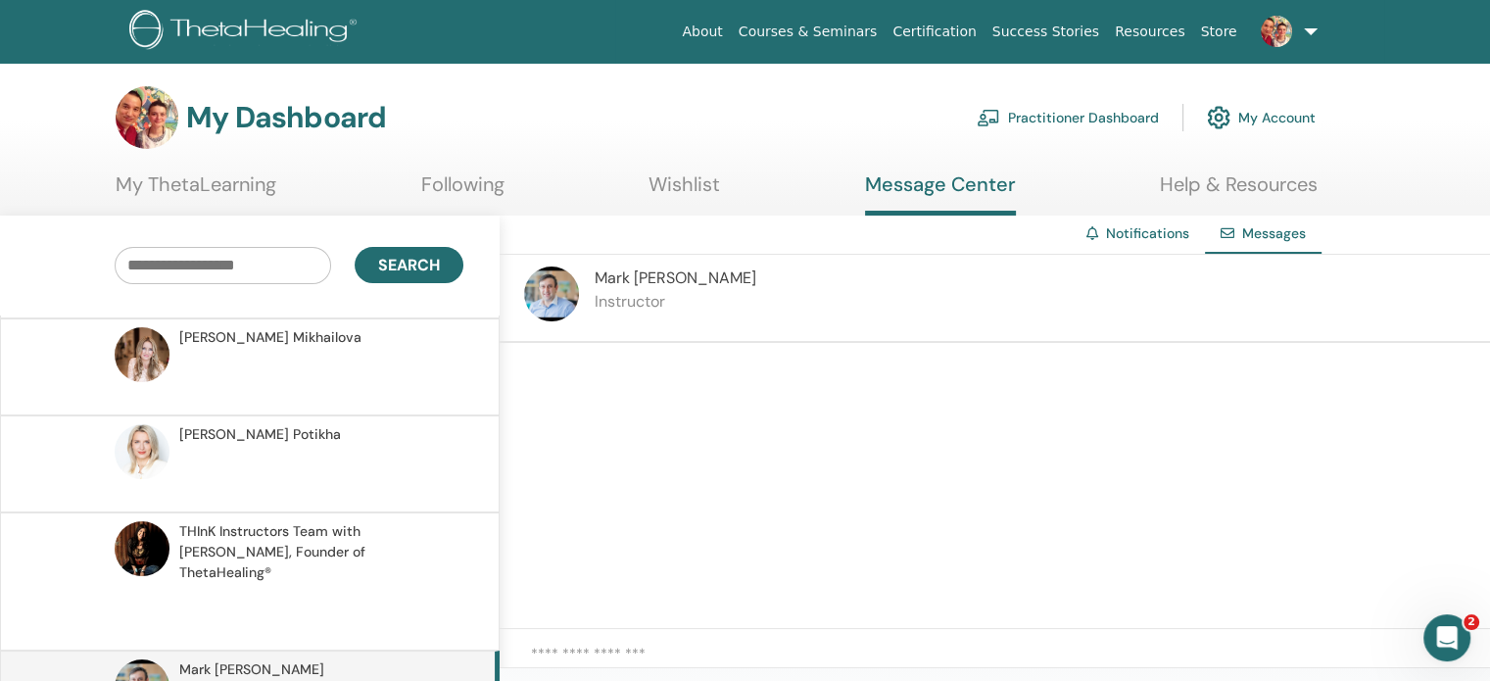
click at [458, 184] on link "Following" at bounding box center [462, 191] width 83 height 38
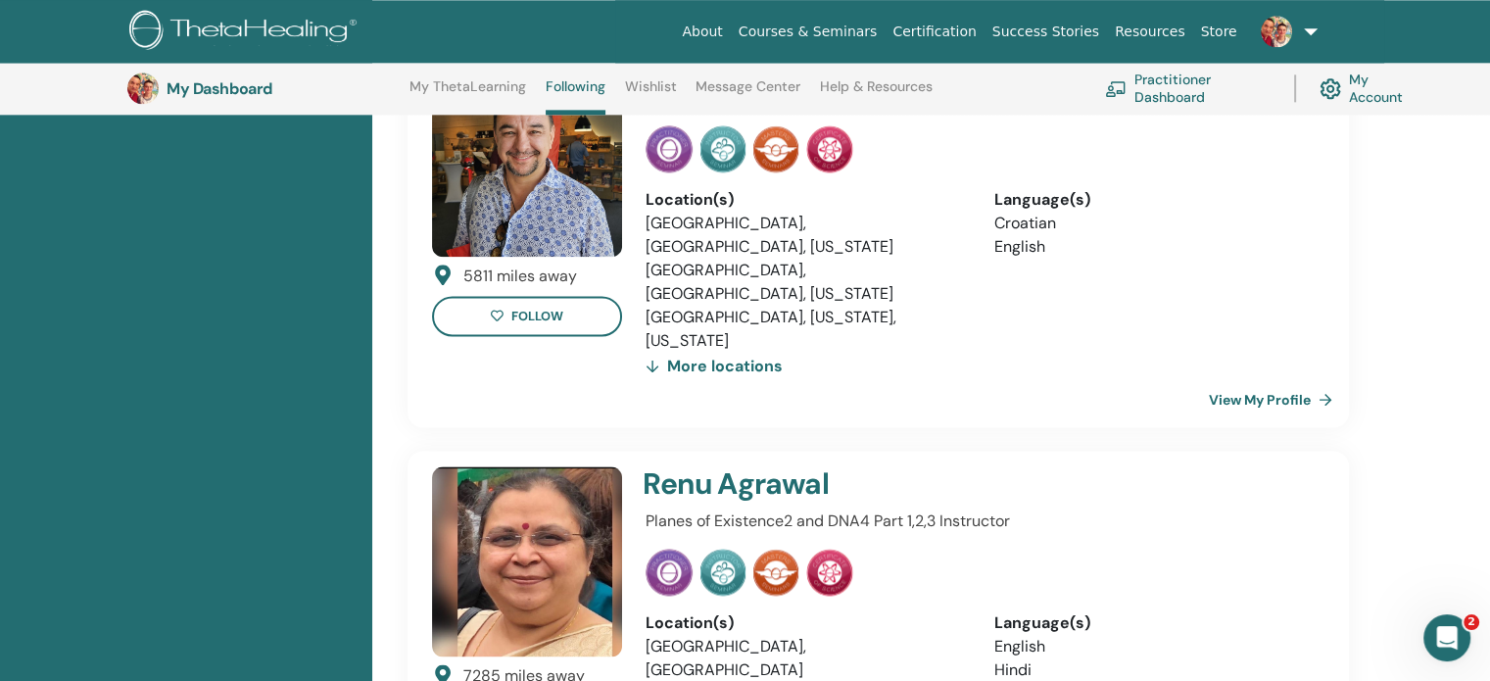
scroll to position [1912, 0]
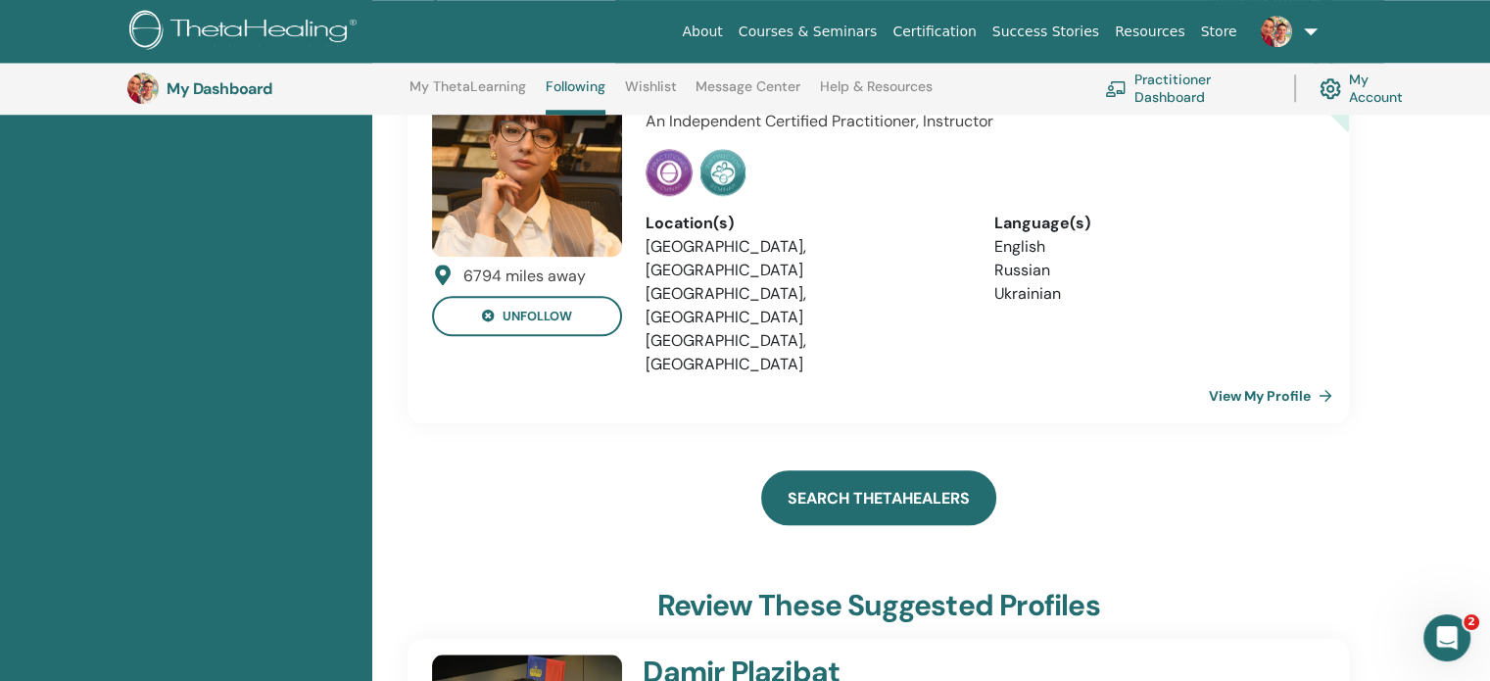
click at [888, 470] on link "Search ThetaHealers" at bounding box center [878, 497] width 235 height 55
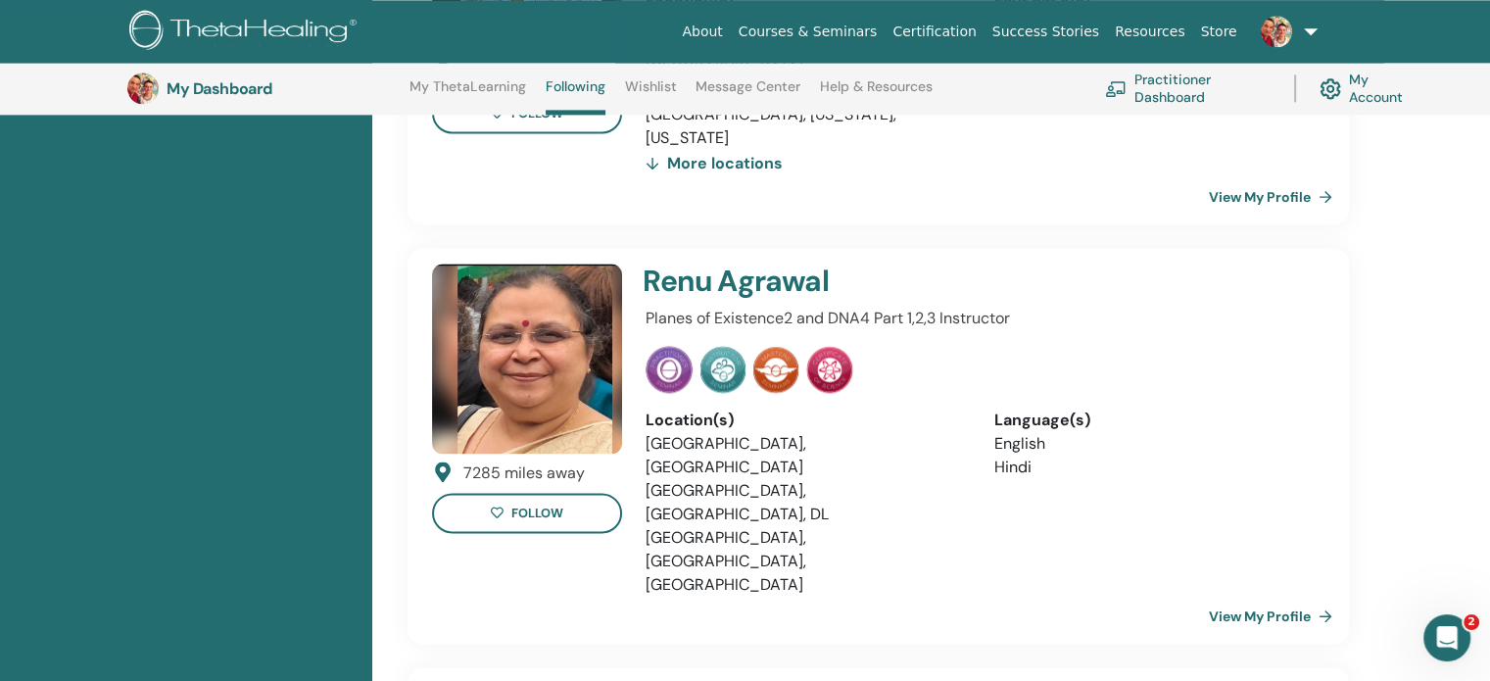
scroll to position [2891, 0]
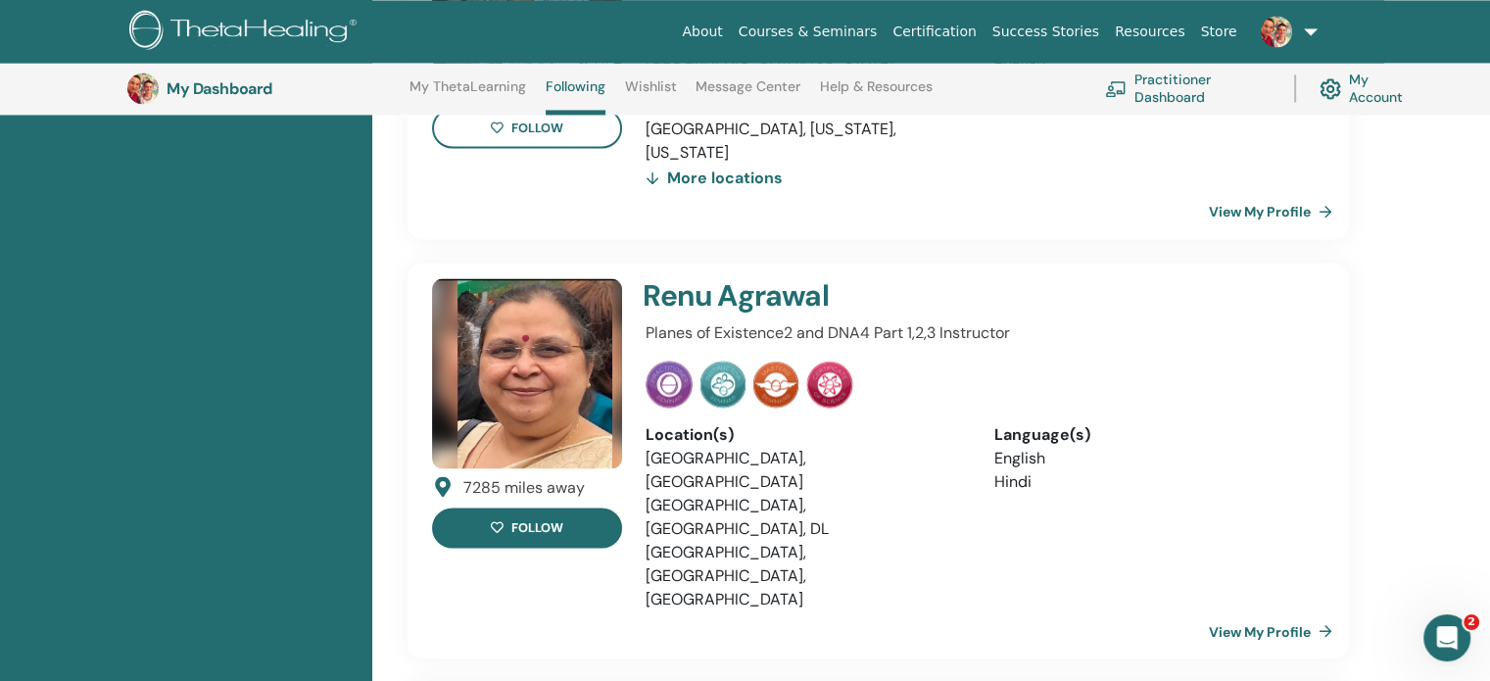
scroll to position [3087, 0]
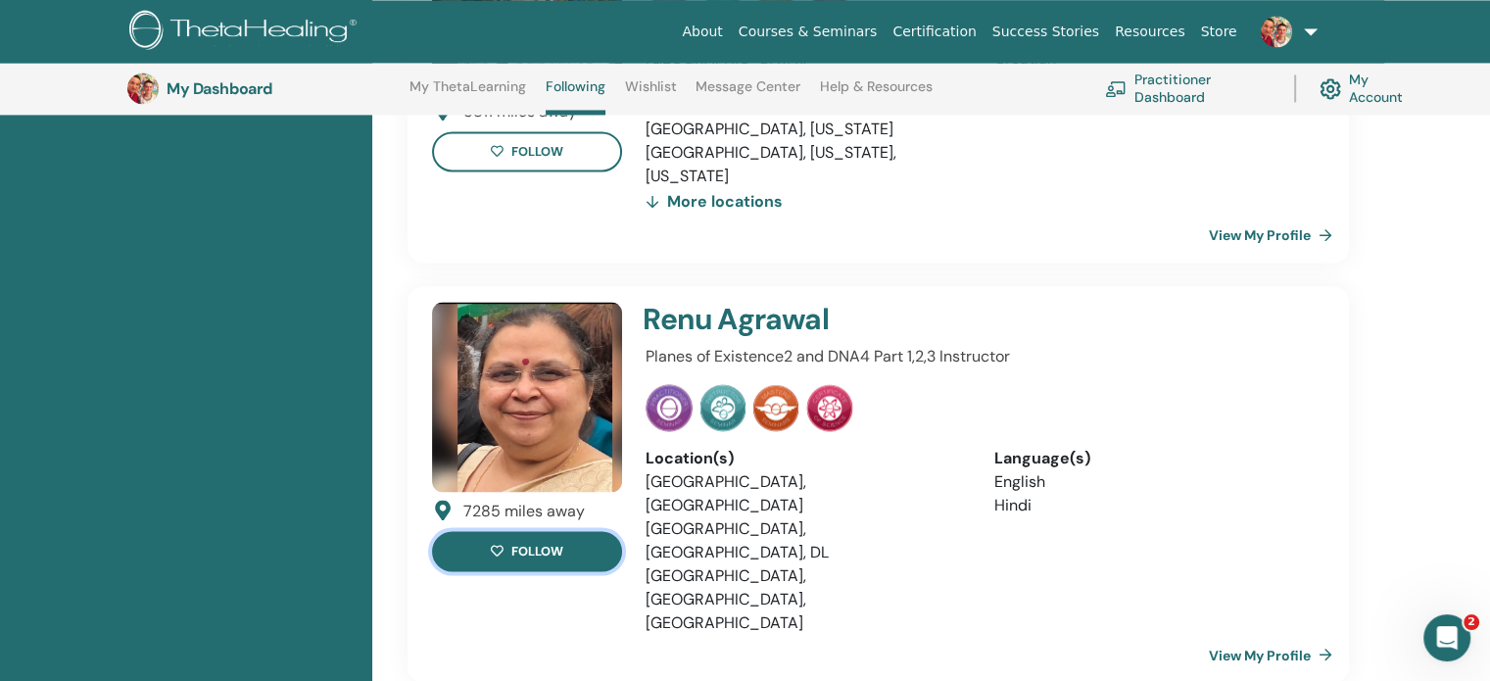
click at [531, 531] on button "follow" at bounding box center [527, 551] width 190 height 40
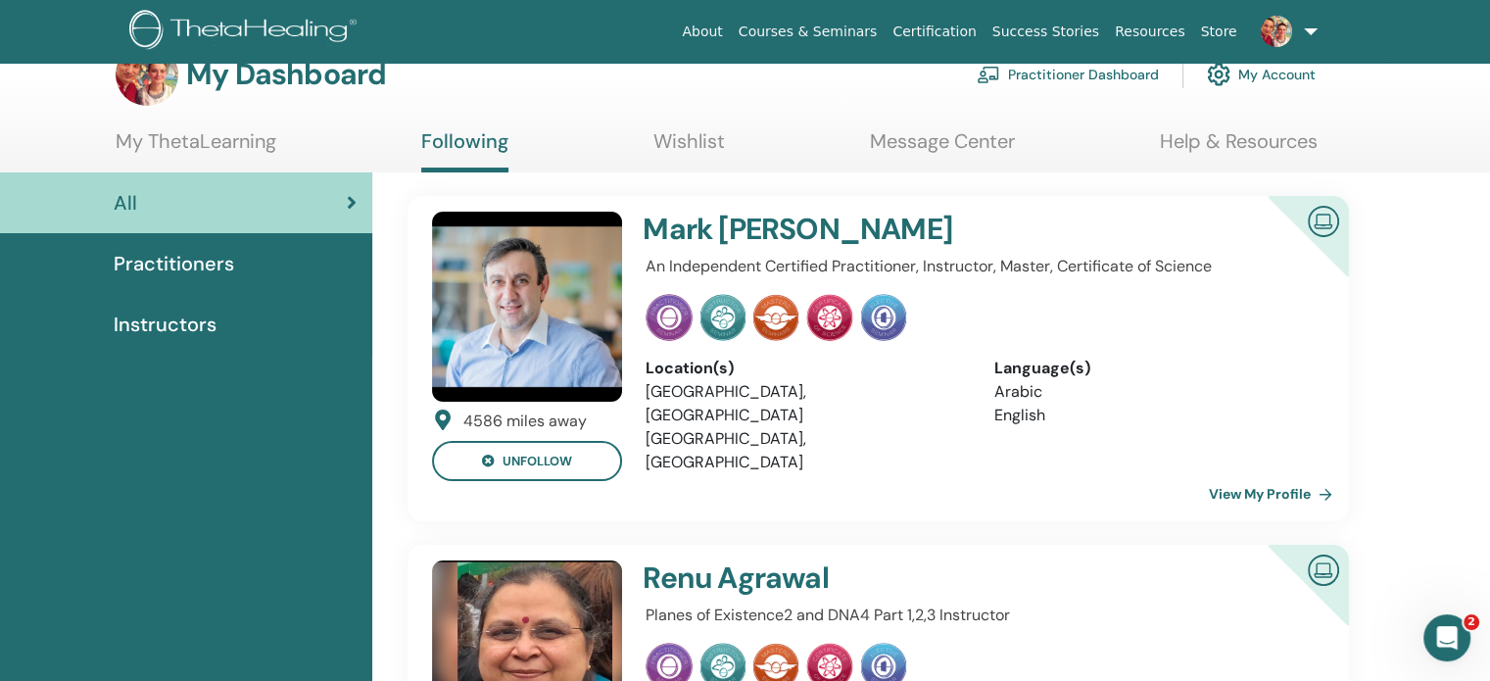
scroll to position [0, 0]
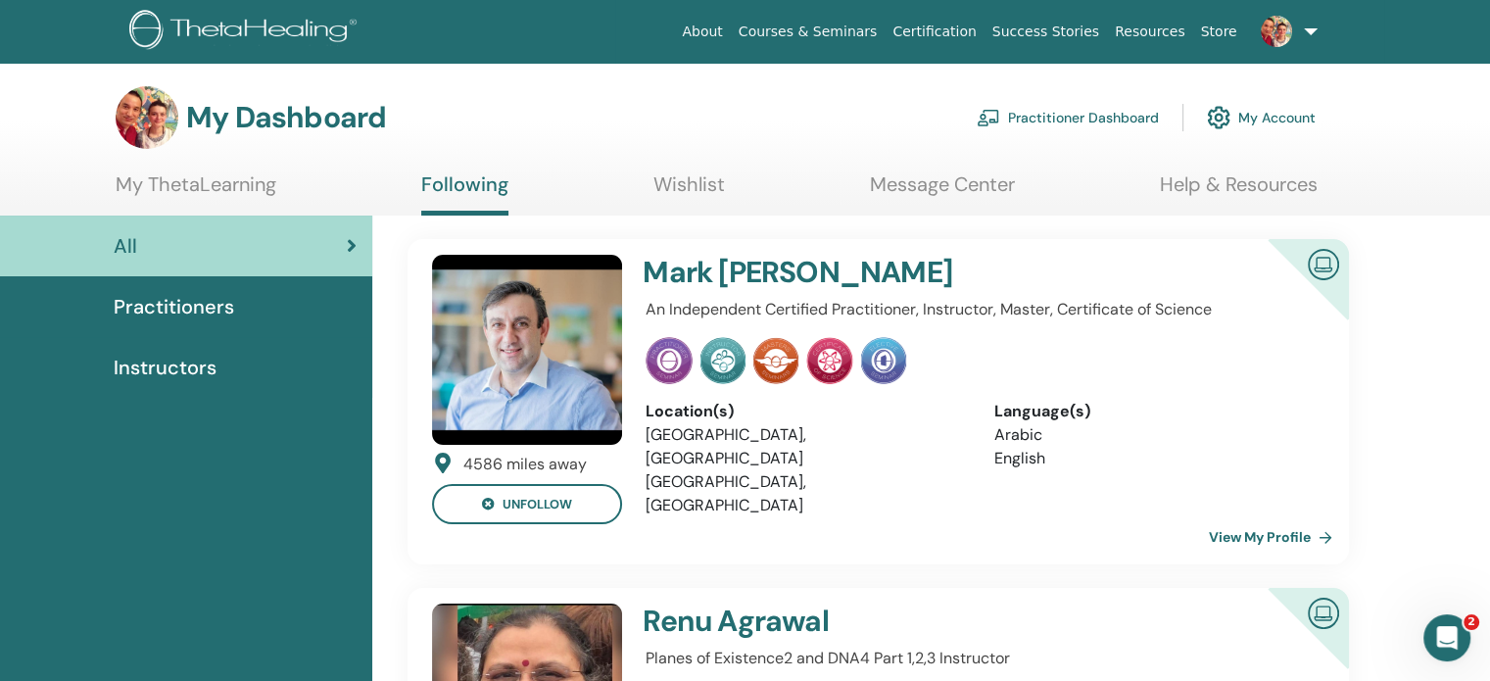
click at [690, 181] on link "Wishlist" at bounding box center [688, 191] width 71 height 38
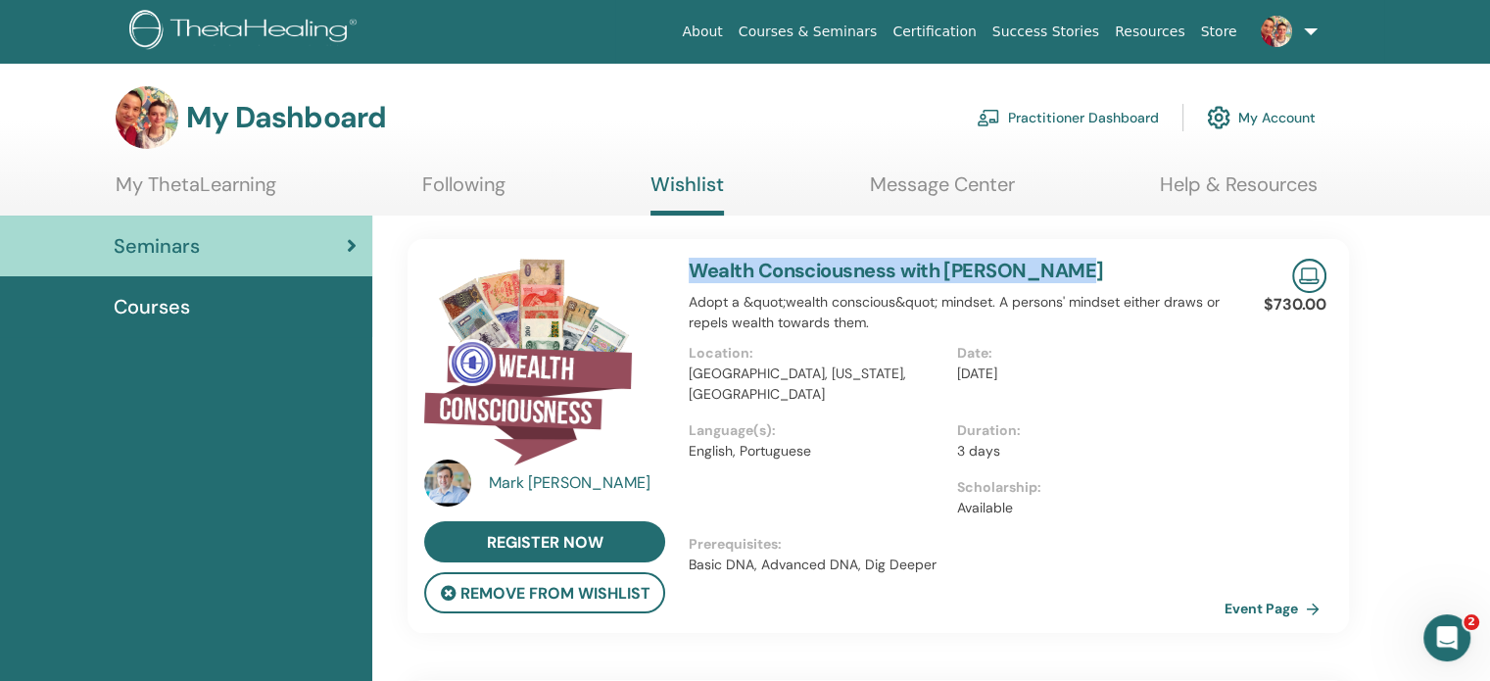
drag, startPoint x: 1088, startPoint y: 266, endPoint x: 682, endPoint y: 260, distance: 406.5
click at [682, 260] on div "Wealth Consciousness with Mark Anthony Adopt a &quot;wealth conscious&quot; min…" at bounding box center [956, 436] width 559 height 394
copy link "Wealth Consciousness with Mark Anthony"
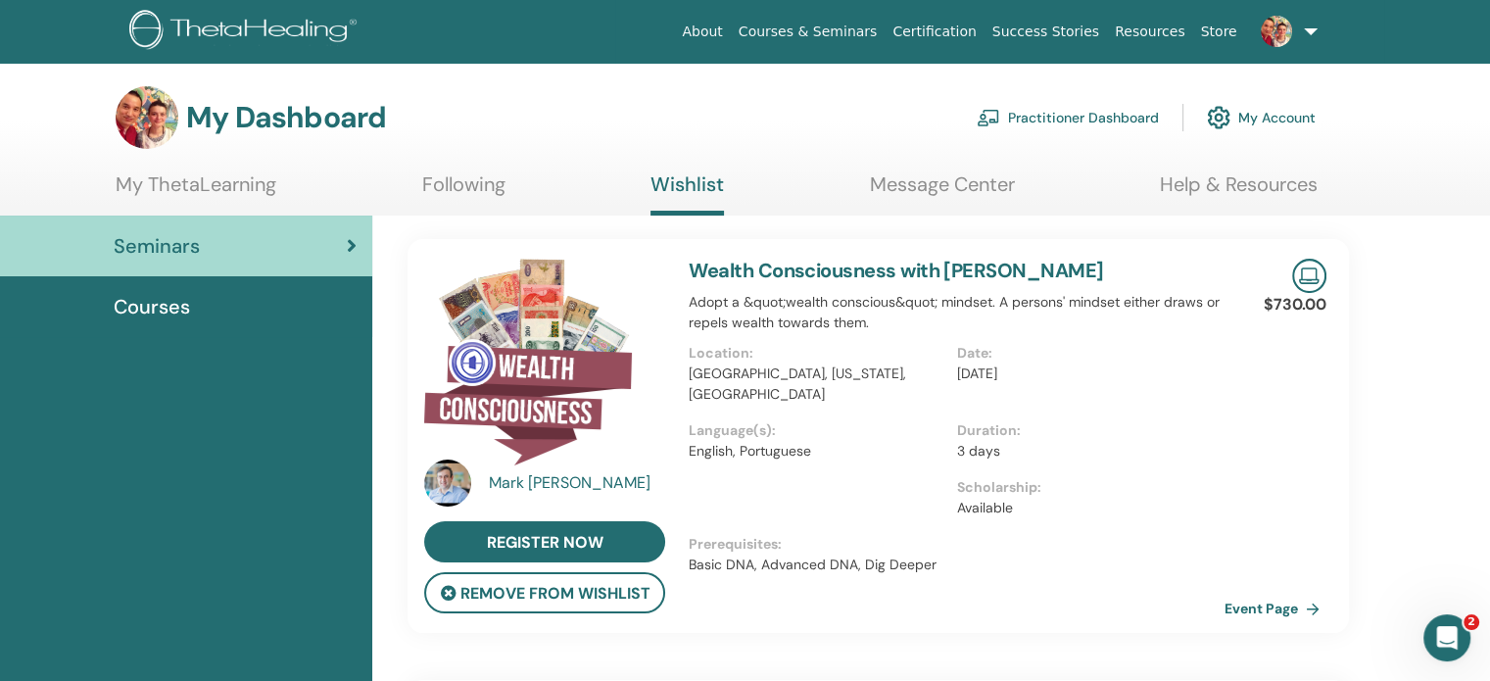
click at [910, 261] on link "Wealth Consciousness with Mark Anthony" at bounding box center [895, 270] width 414 height 25
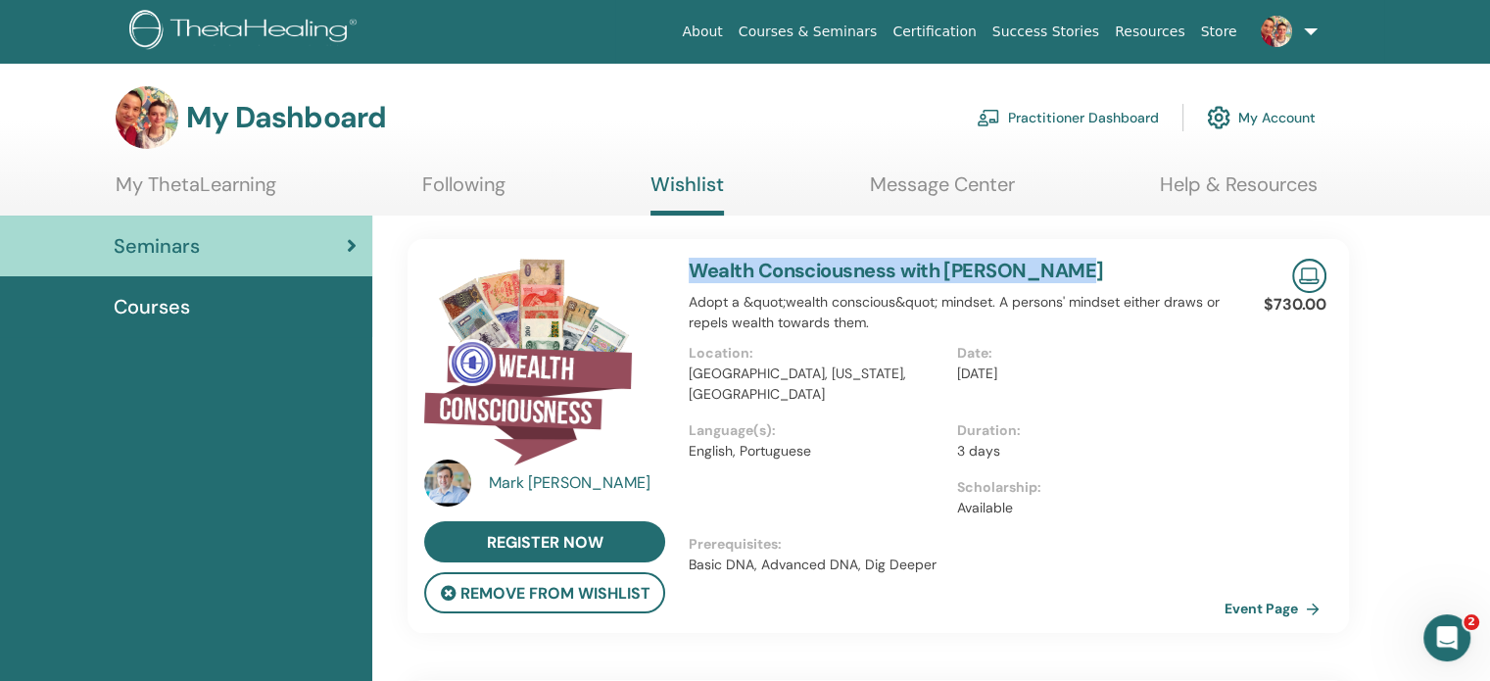
click at [469, 183] on link "Following" at bounding box center [463, 191] width 83 height 38
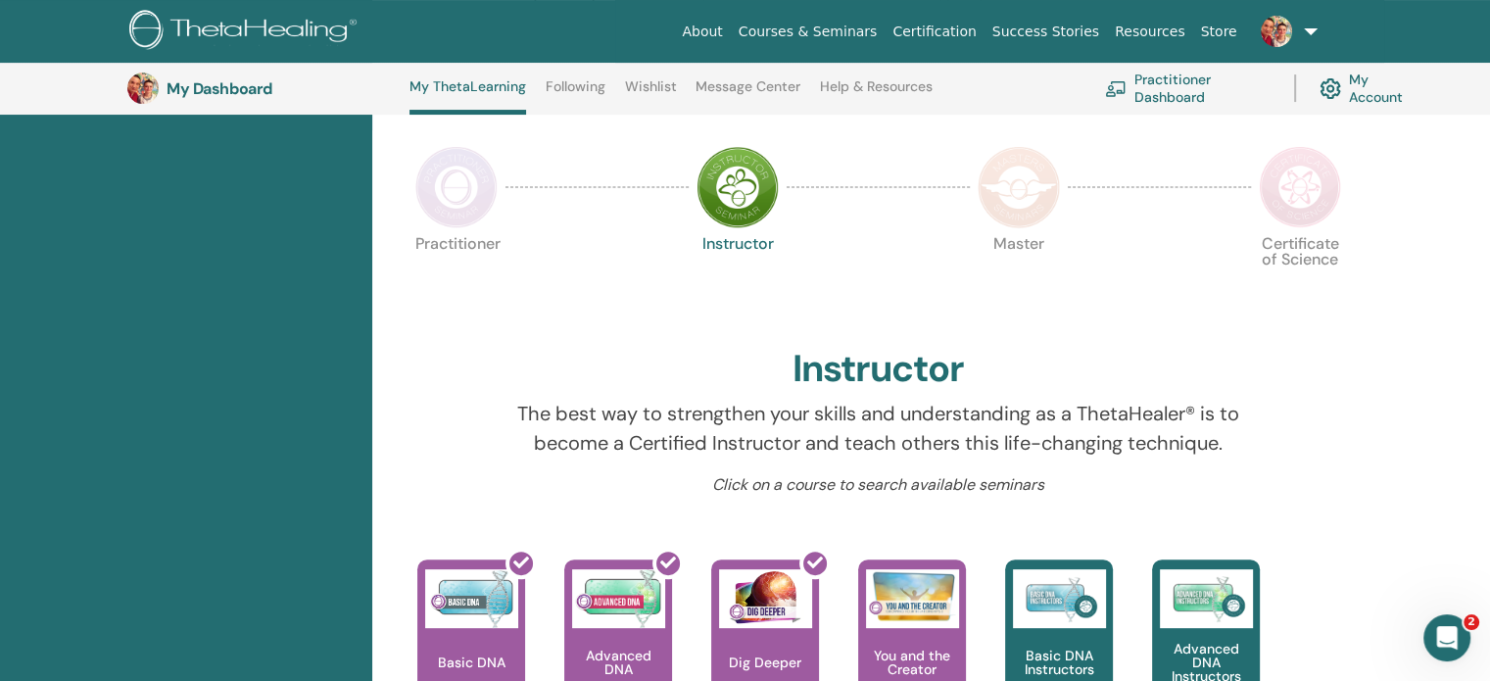
scroll to position [345, 0]
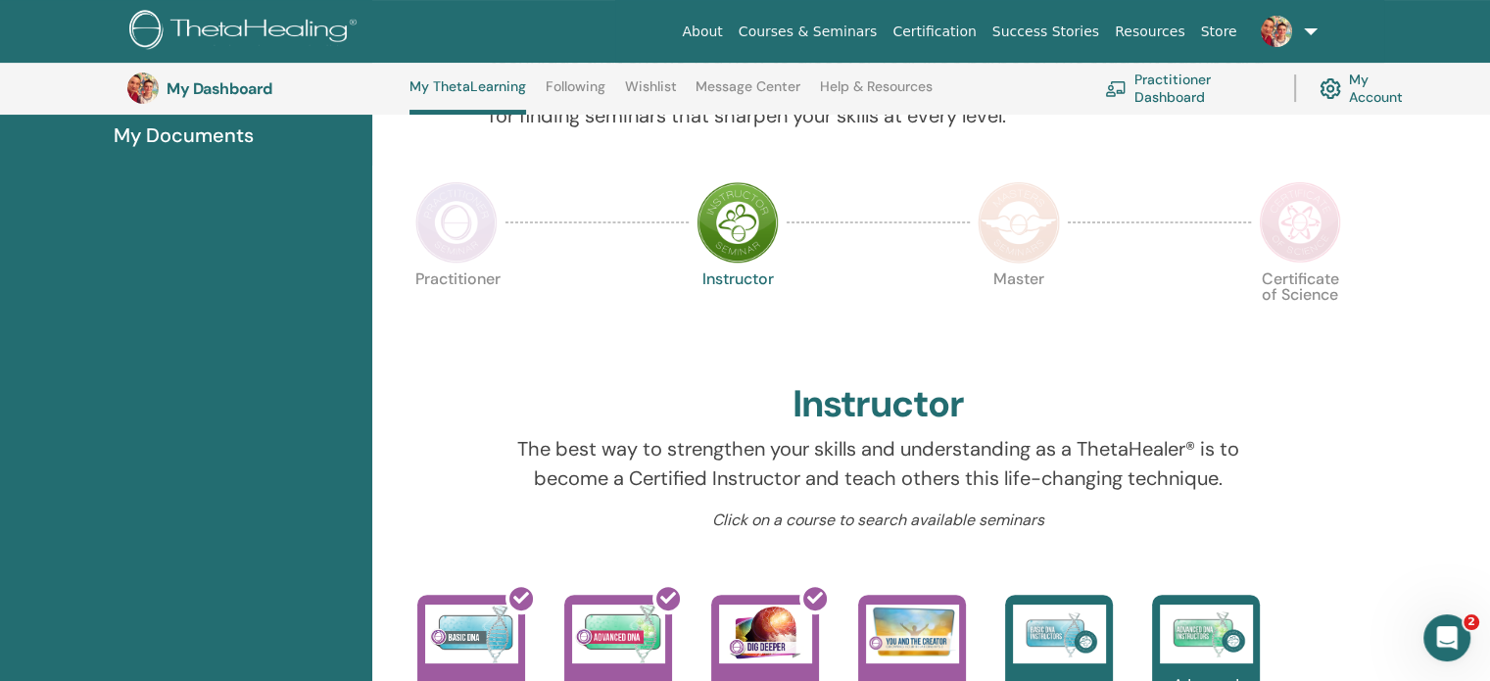
click at [455, 233] on img at bounding box center [456, 222] width 82 height 82
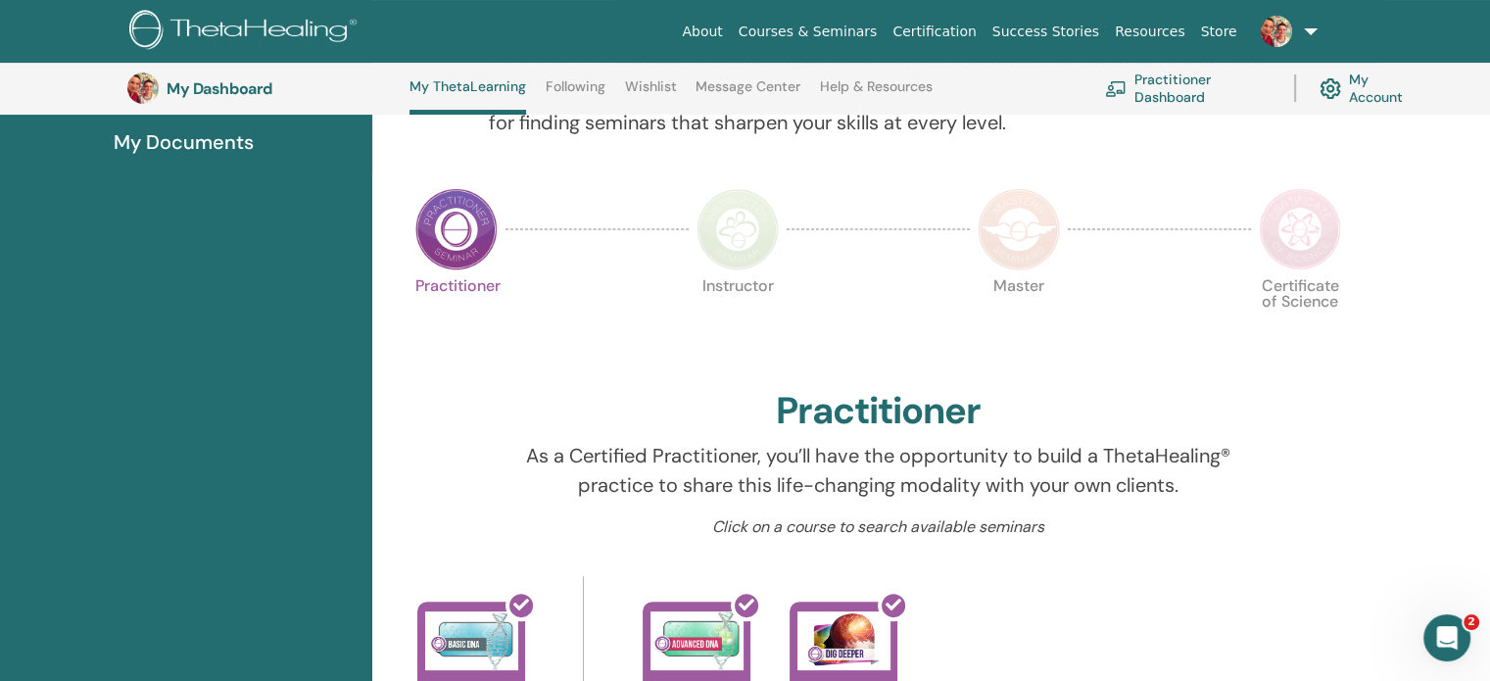
scroll to position [305, 0]
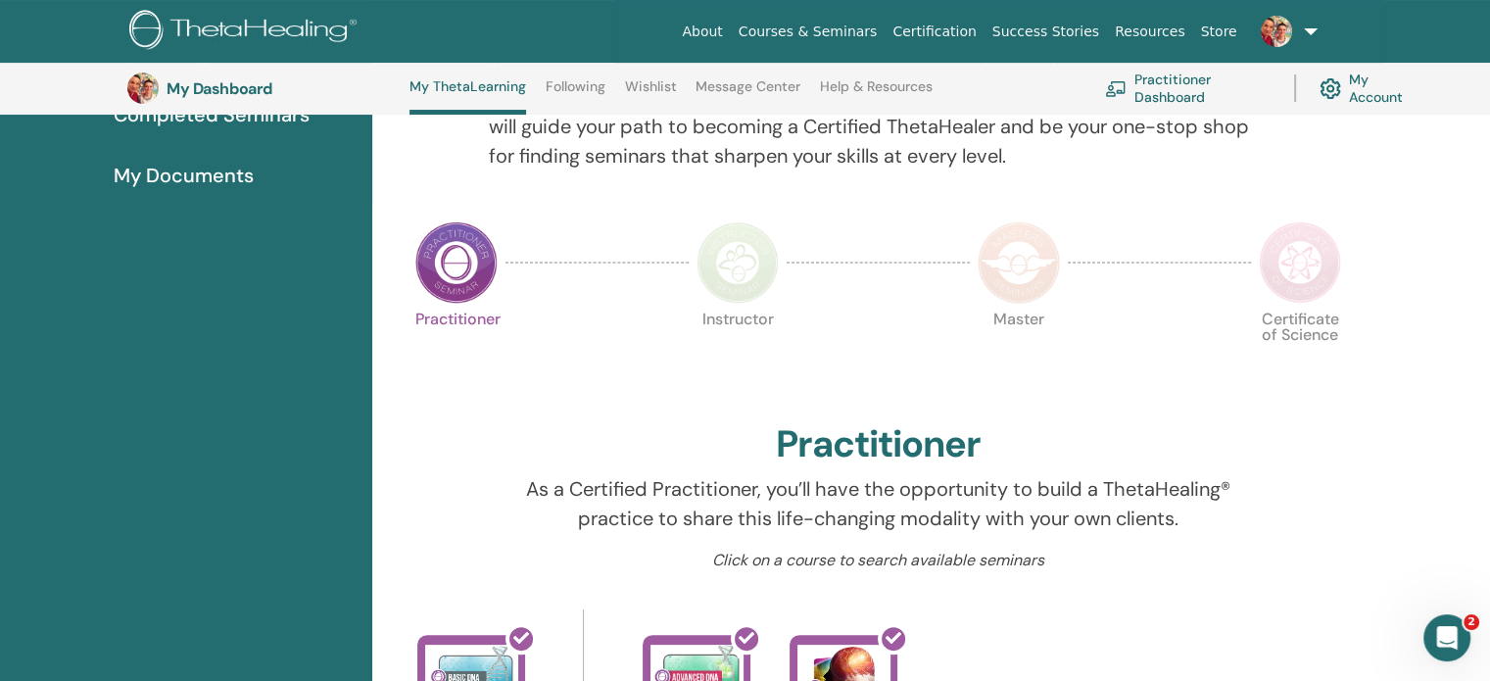
click at [722, 250] on img at bounding box center [737, 262] width 82 height 82
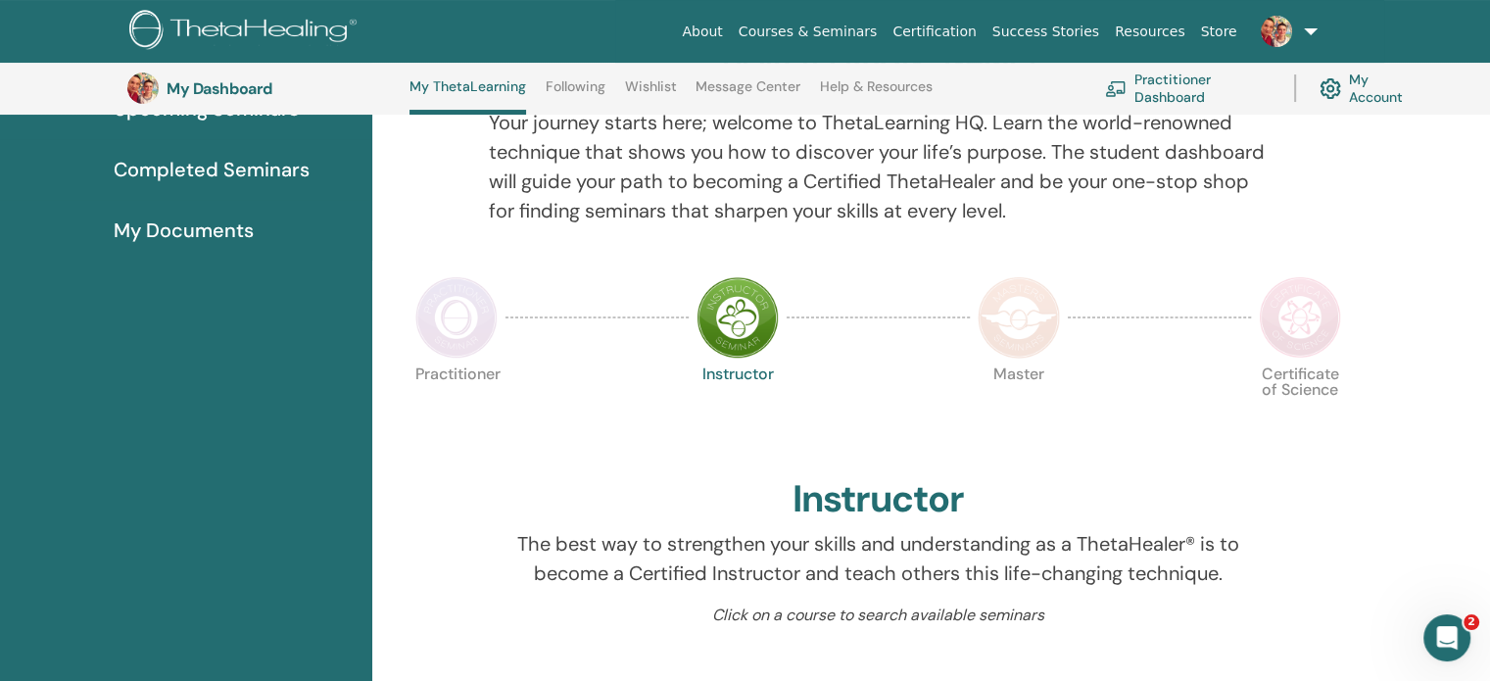
scroll to position [247, 0]
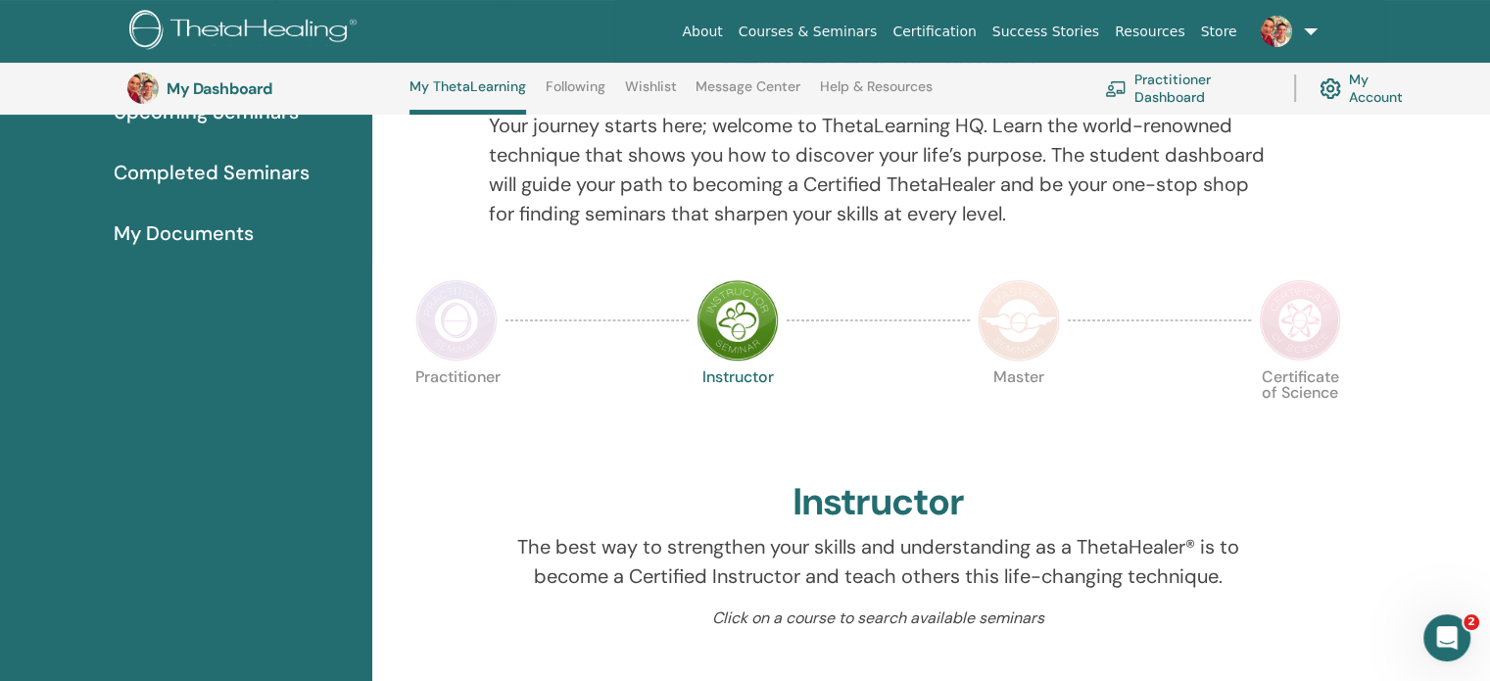
click at [1016, 336] on img at bounding box center [1018, 320] width 82 height 82
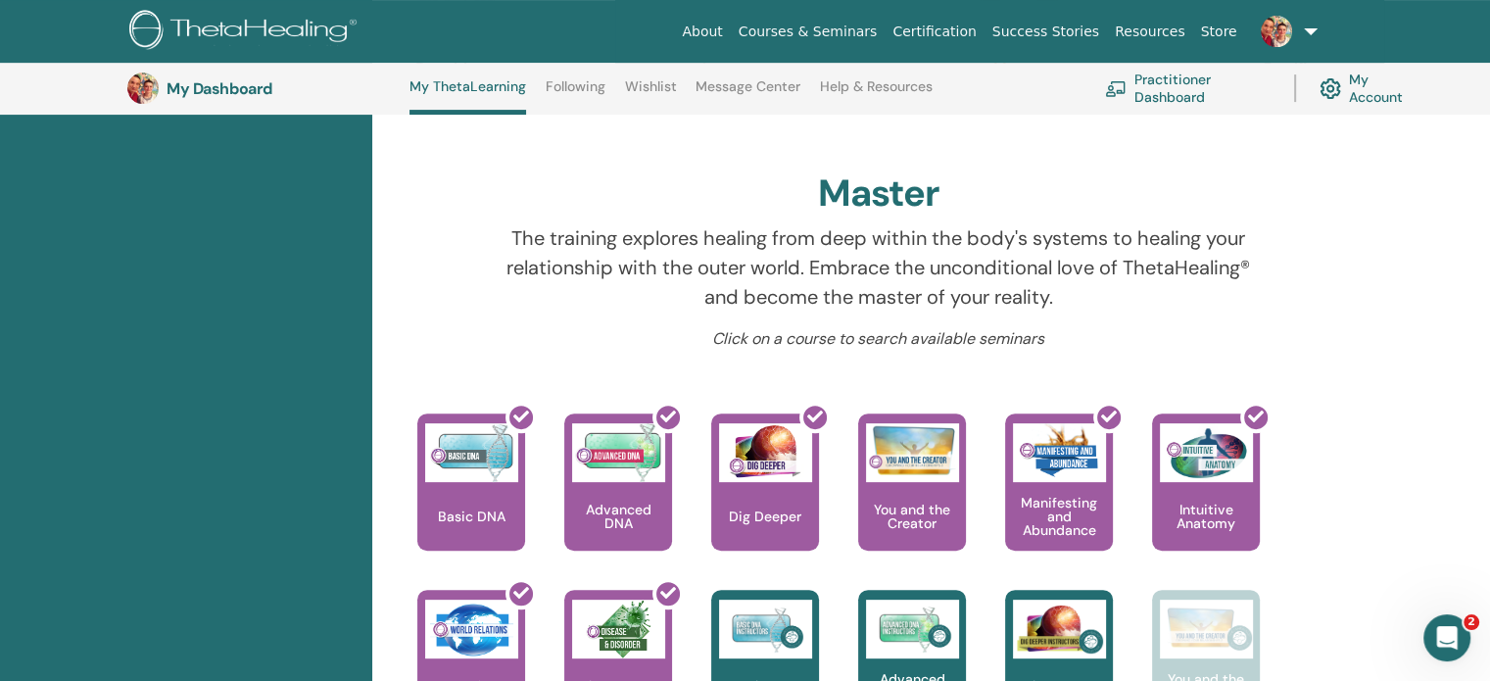
scroll to position [345, 0]
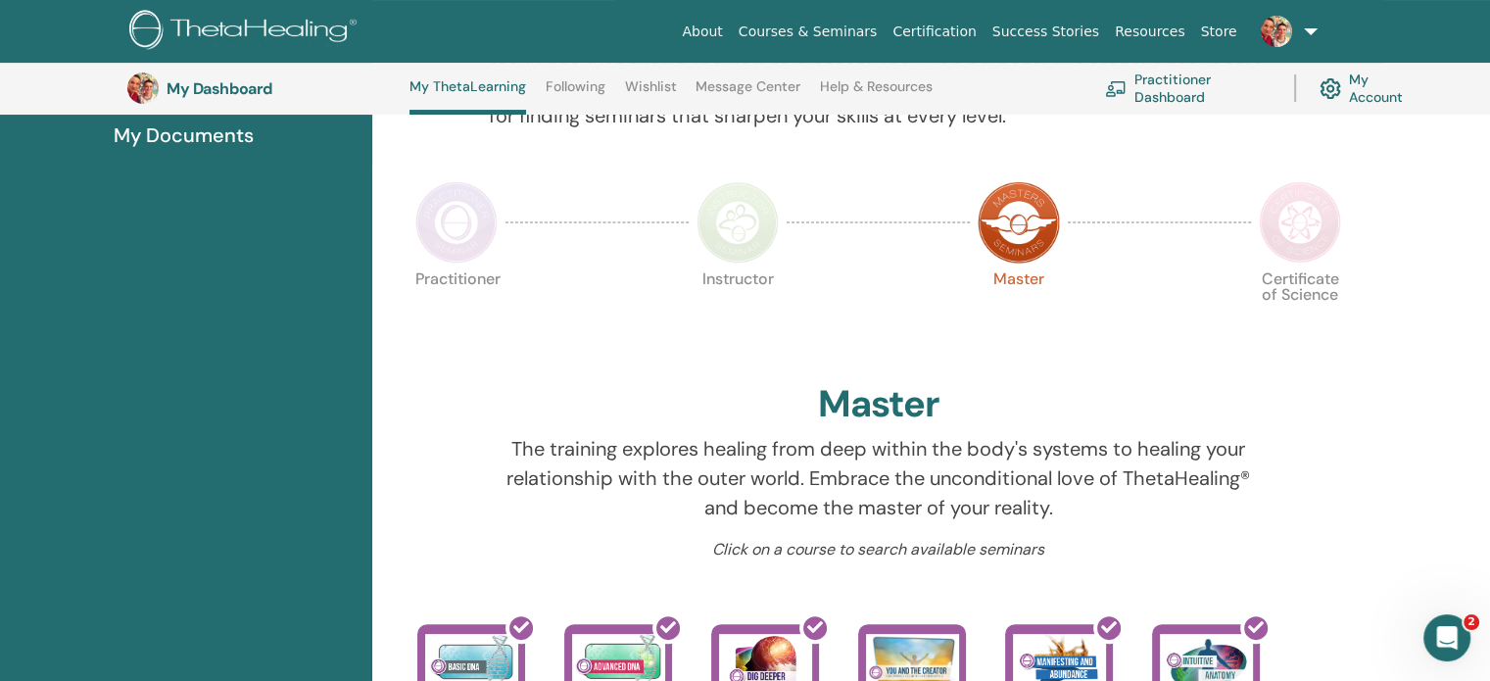
click at [1311, 229] on img at bounding box center [1299, 222] width 82 height 82
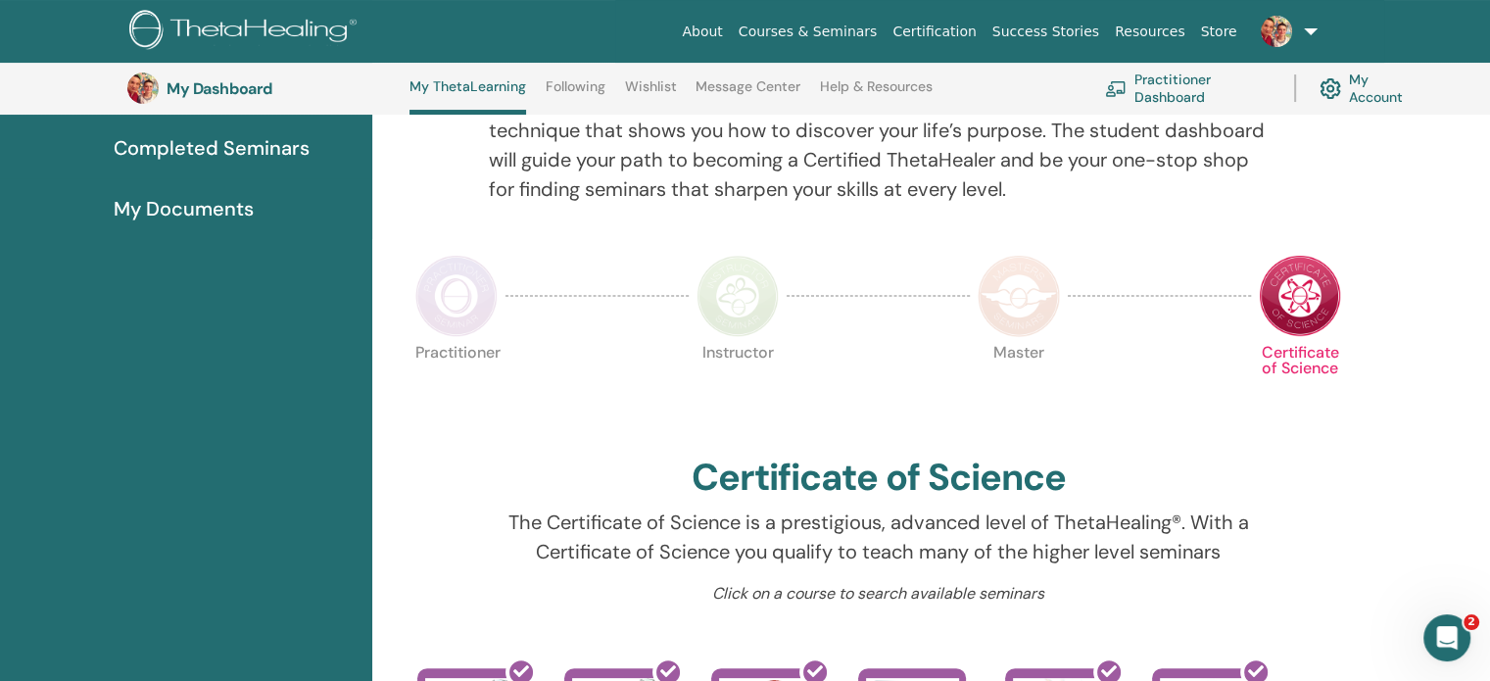
scroll to position [149, 0]
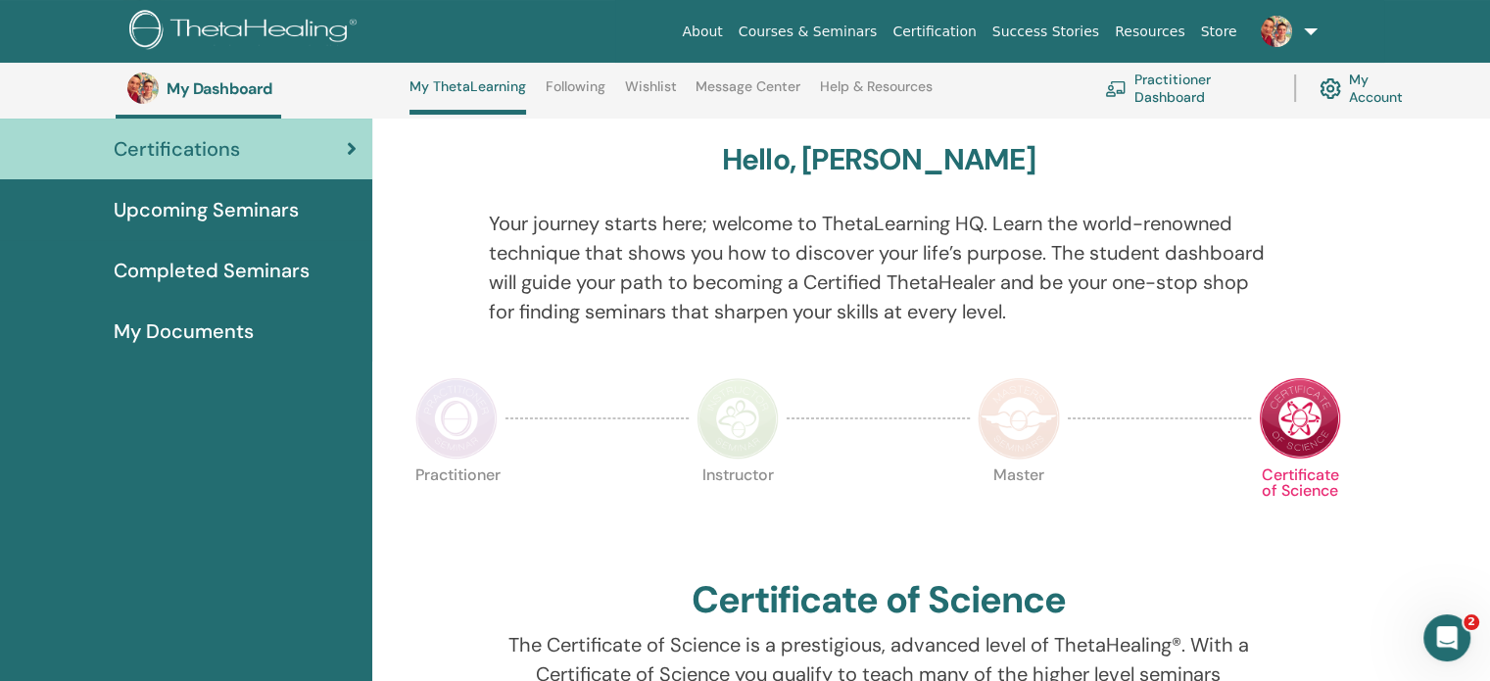
click at [457, 427] on img at bounding box center [456, 418] width 82 height 82
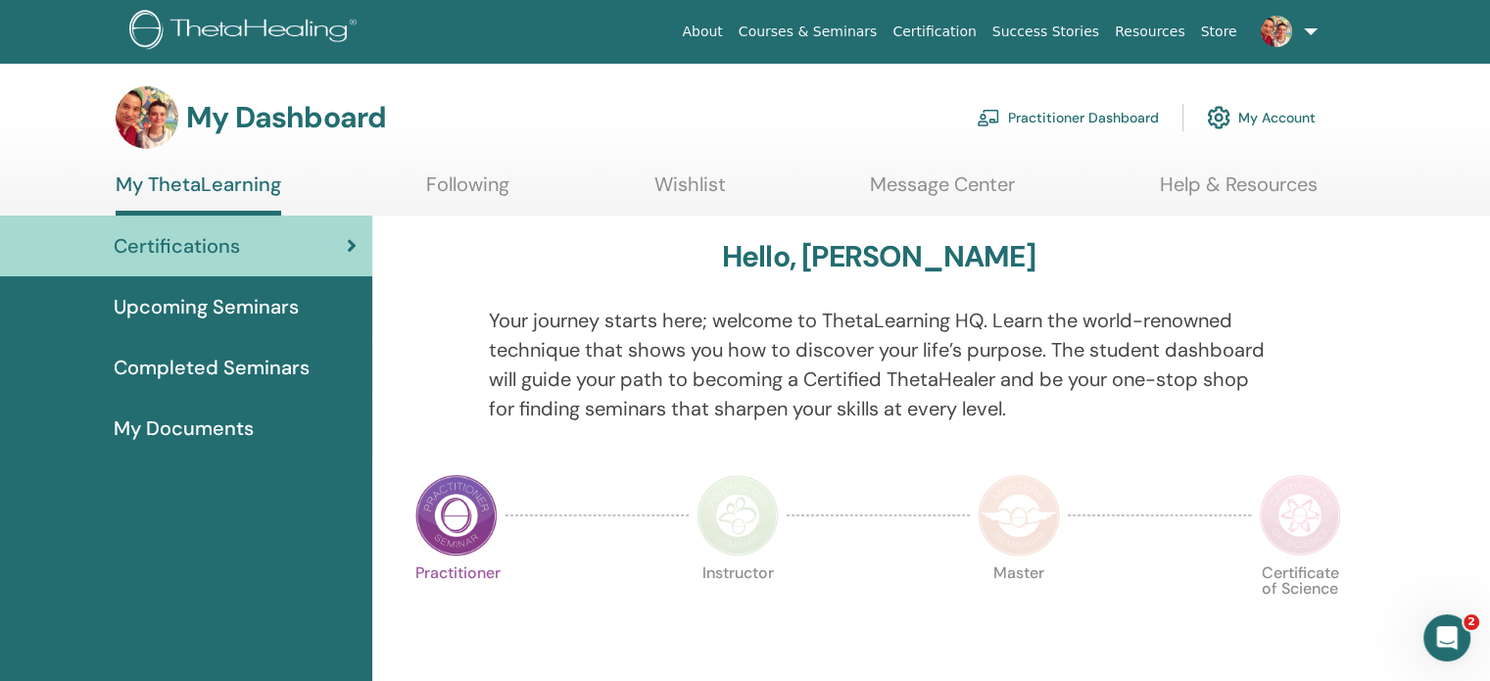
click at [182, 307] on span "Upcoming Seminars" at bounding box center [206, 306] width 185 height 29
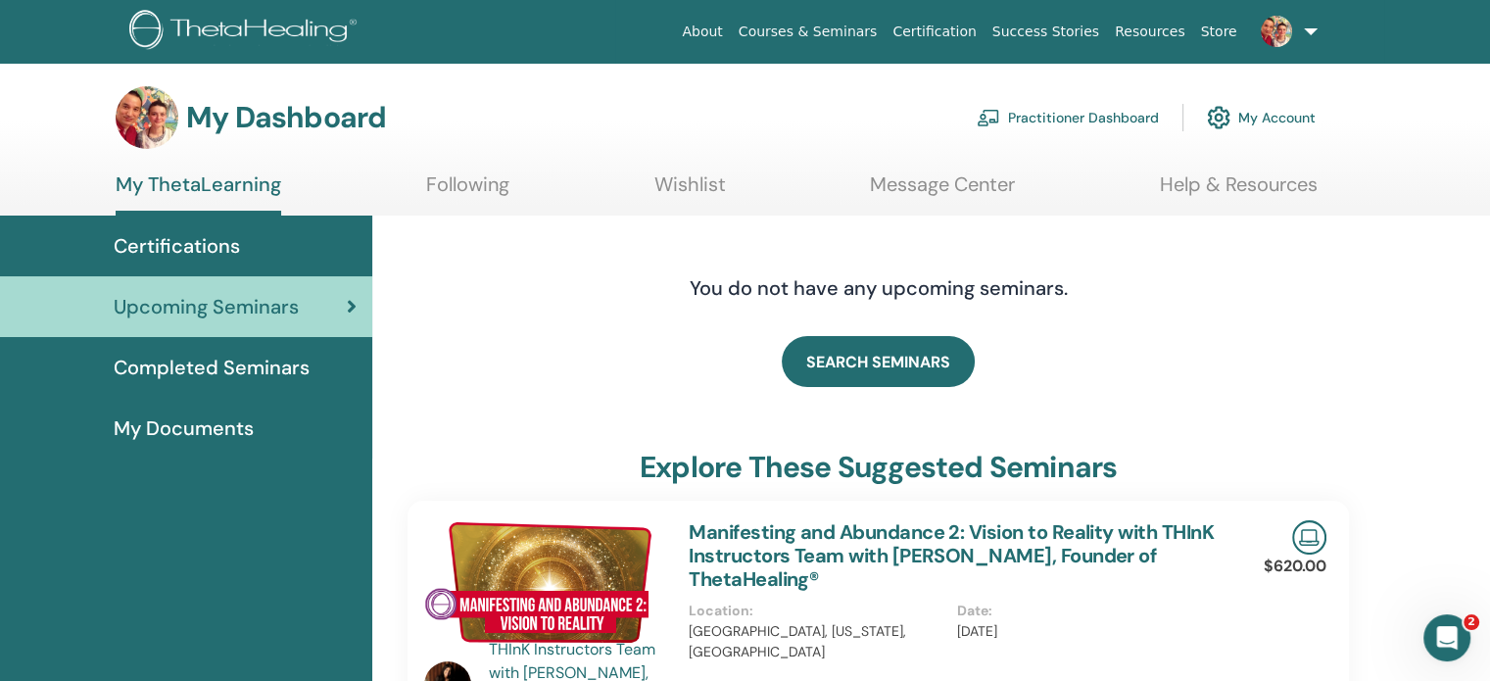
click at [165, 248] on span "Certifications" at bounding box center [177, 245] width 126 height 29
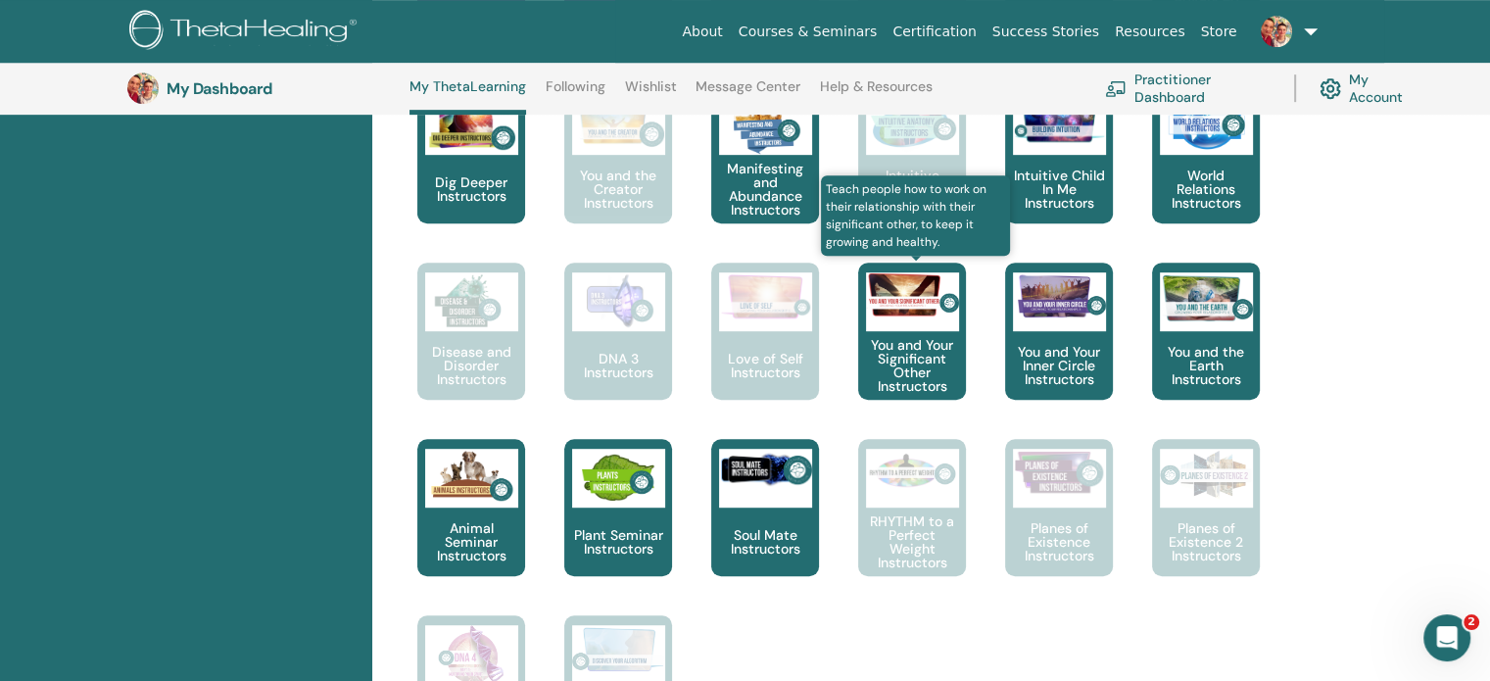
scroll to position [639, 0]
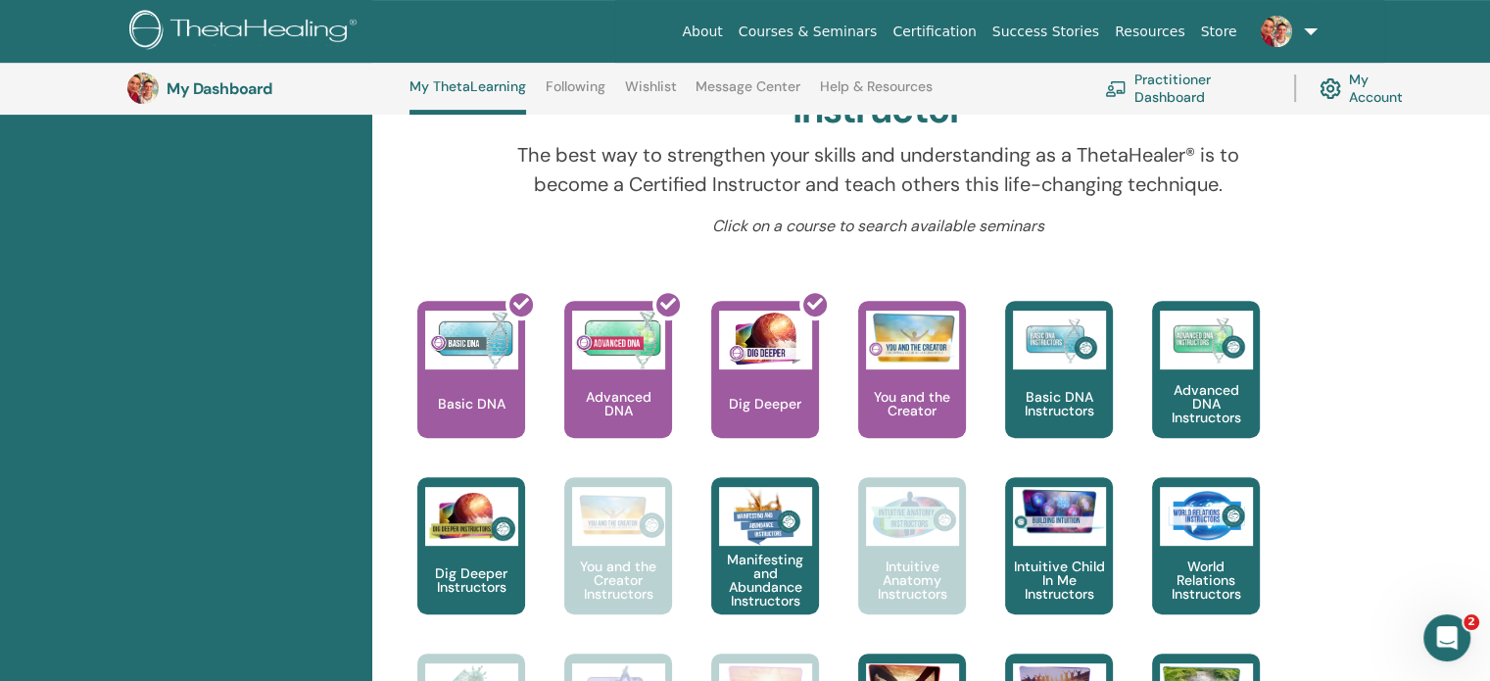
click at [1132, 87] on link "Practitioner Dashboard" at bounding box center [1188, 88] width 166 height 43
drag, startPoint x: 1371, startPoint y: 87, endPoint x: 1351, endPoint y: 89, distance: 19.7
click at [1370, 87] on link "My Account" at bounding box center [1368, 88] width 99 height 43
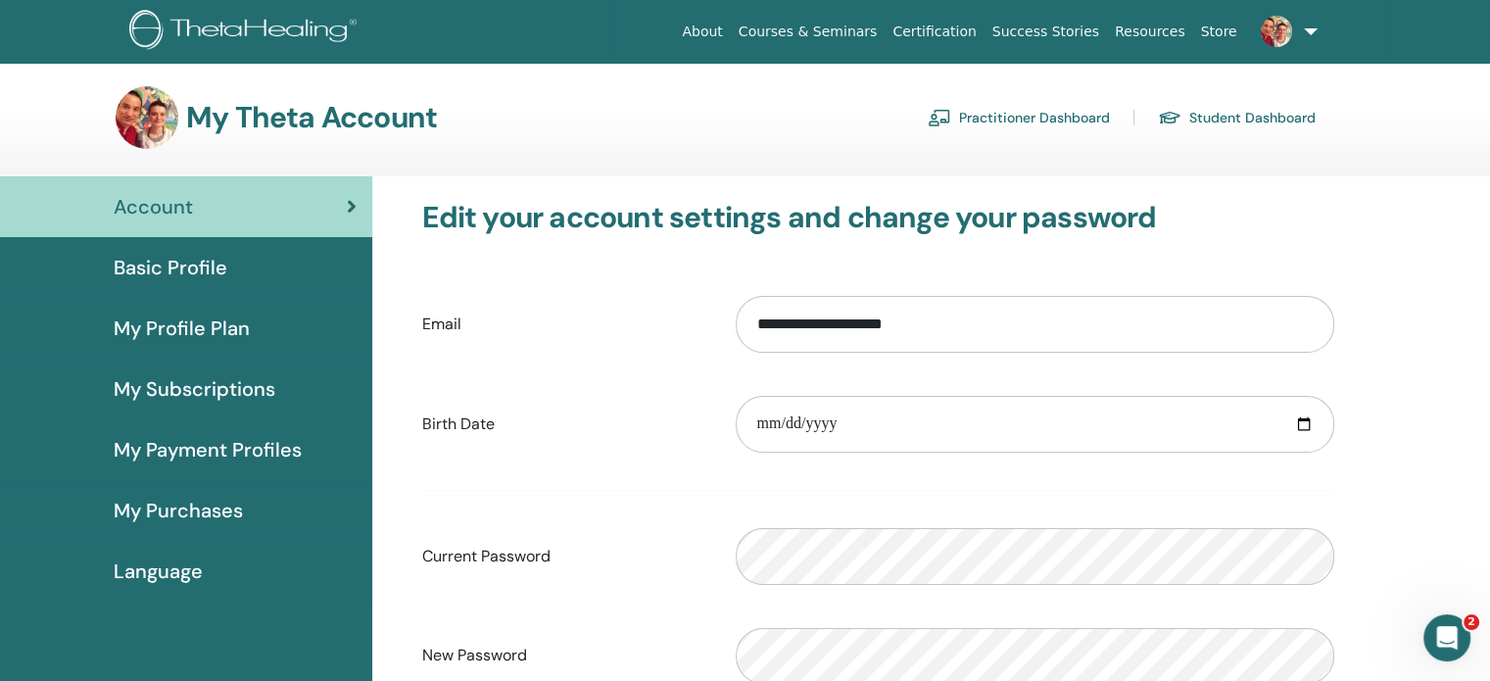
click at [186, 319] on span "My Profile Plan" at bounding box center [182, 327] width 136 height 29
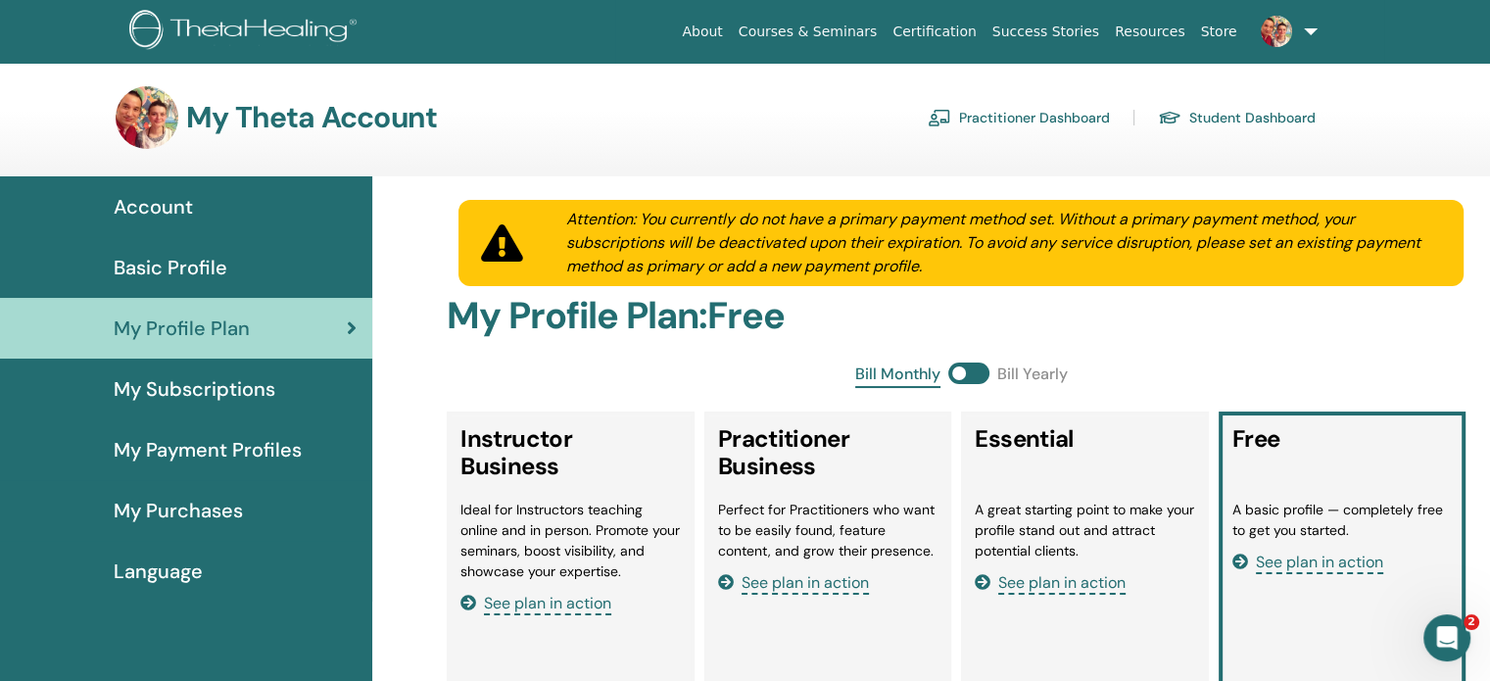
click at [165, 261] on span "Basic Profile" at bounding box center [171, 267] width 114 height 29
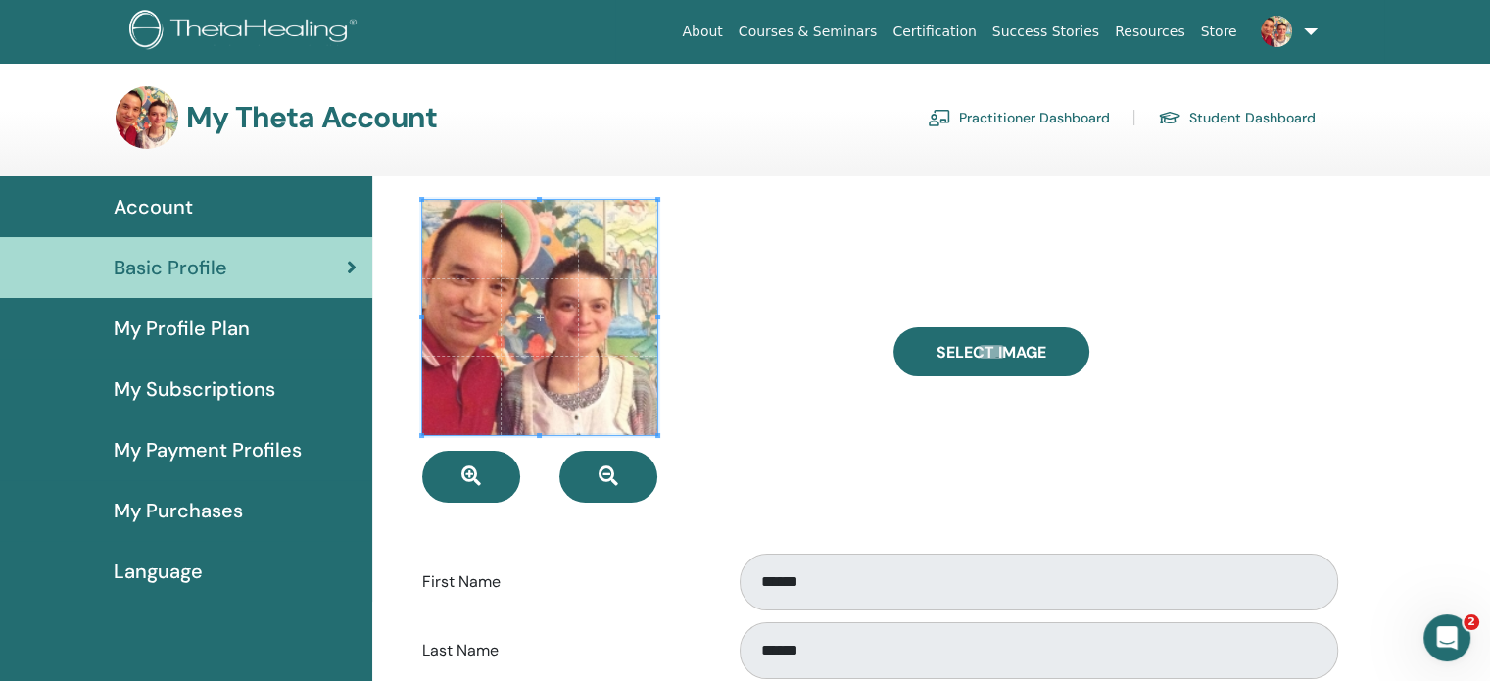
click at [160, 208] on span "Account" at bounding box center [153, 206] width 79 height 29
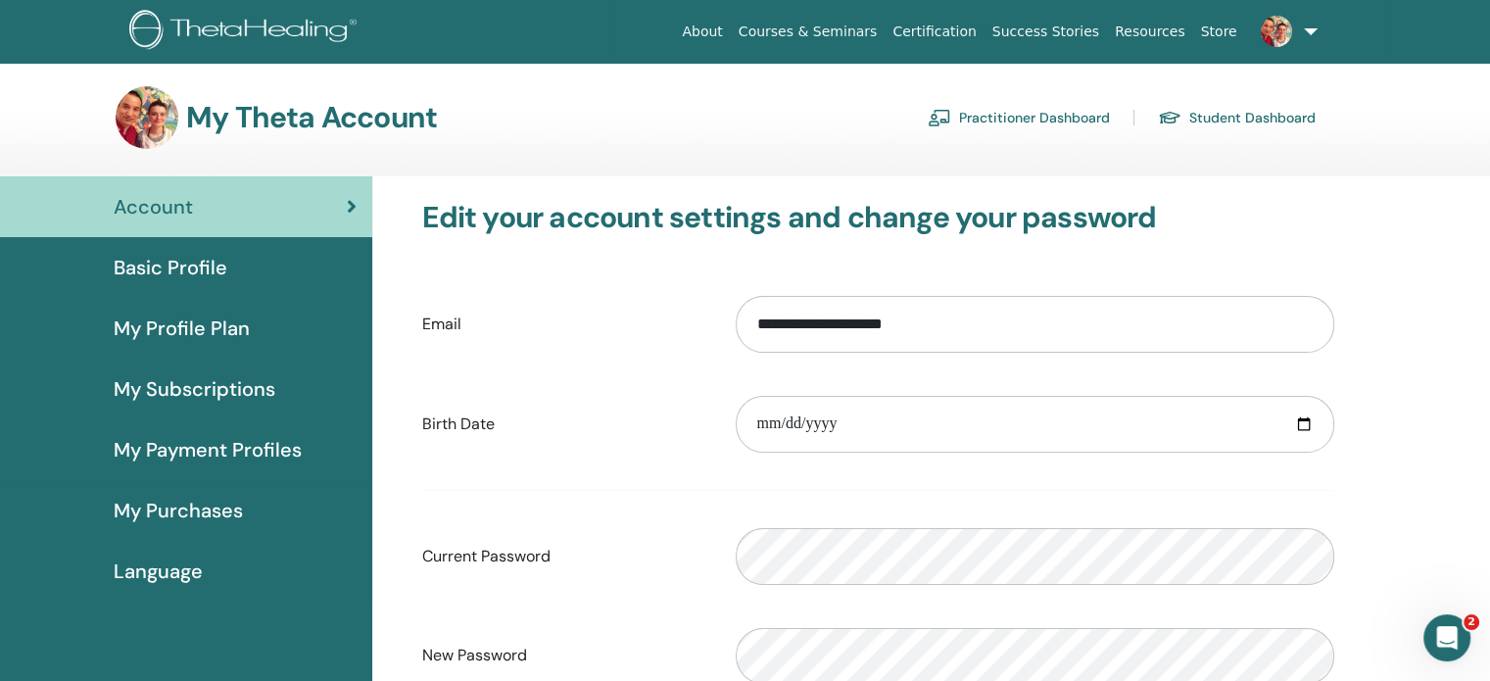
click at [148, 514] on span "My Purchases" at bounding box center [178, 510] width 129 height 29
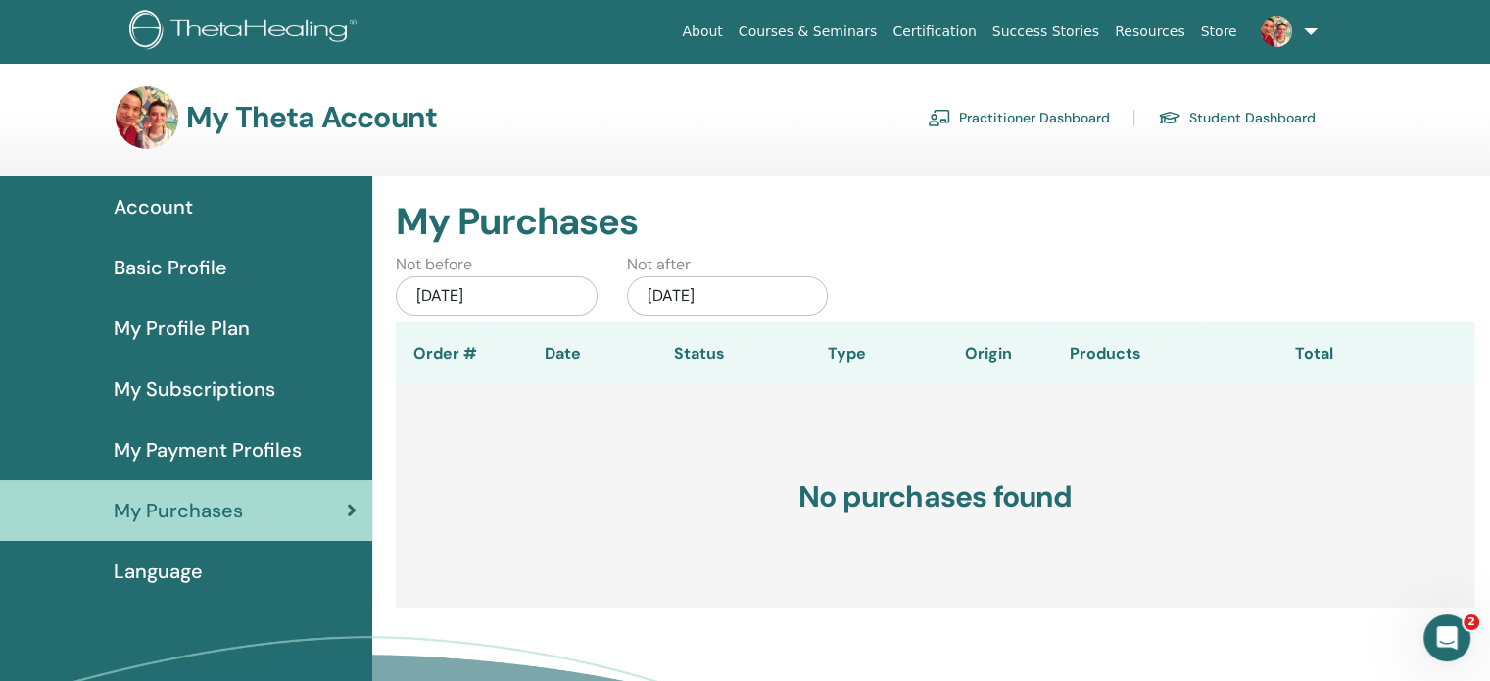
click at [219, 439] on span "My Payment Profiles" at bounding box center [208, 449] width 188 height 29
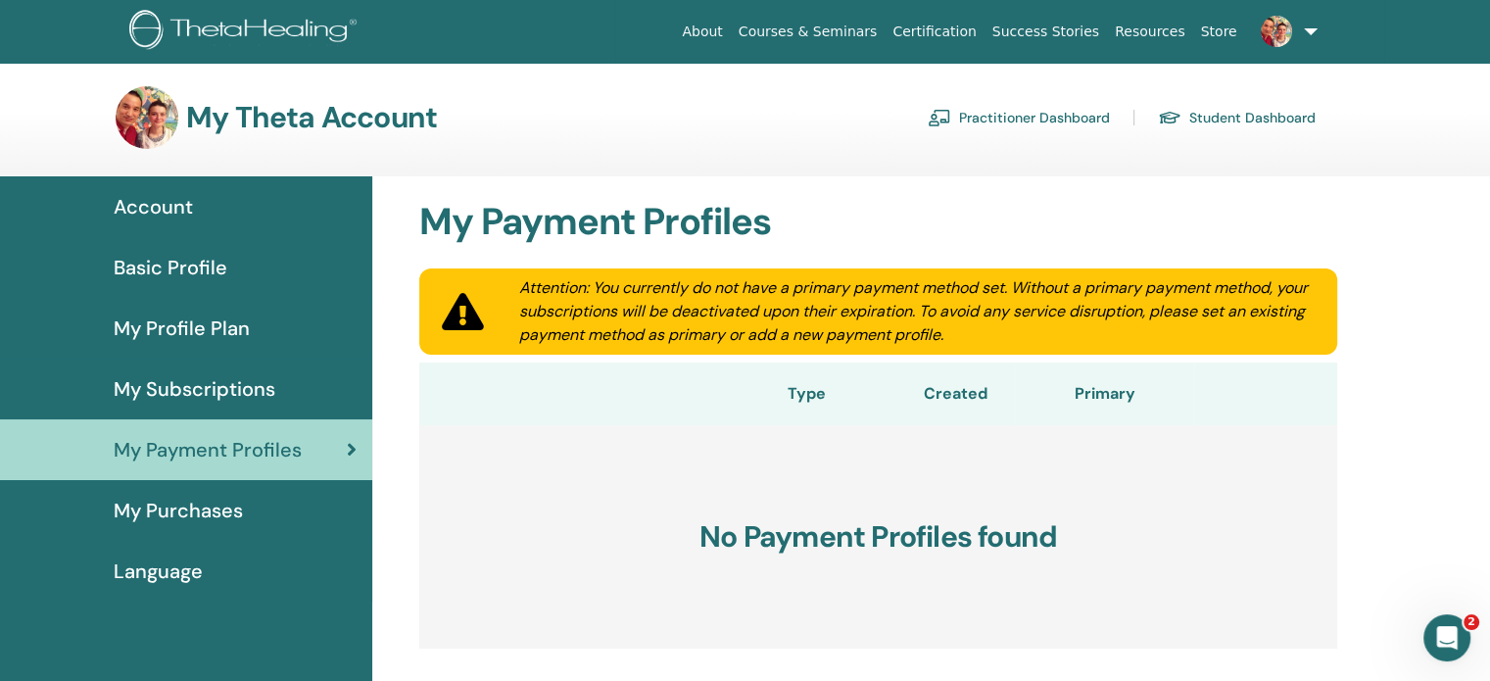
click at [219, 387] on span "My Subscriptions" at bounding box center [195, 388] width 162 height 29
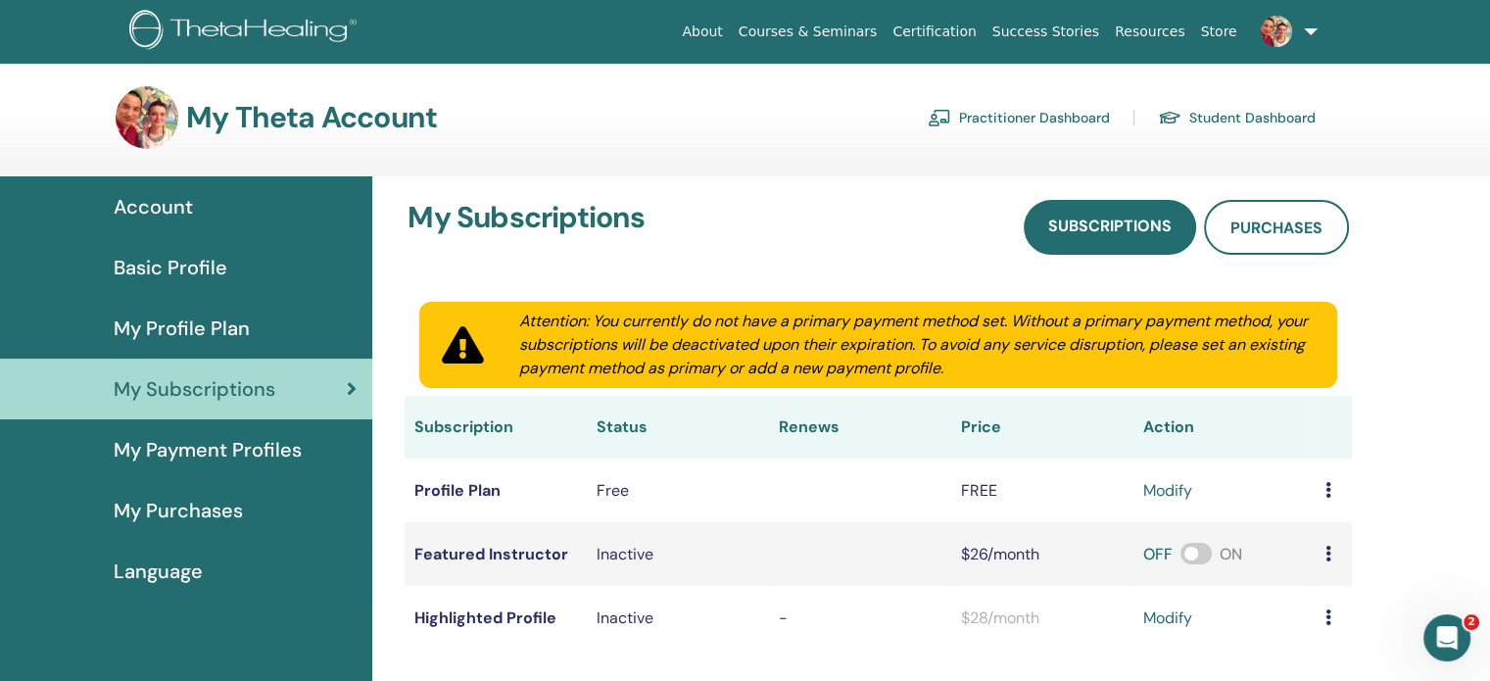
click at [1236, 117] on link "Student Dashboard" at bounding box center [1237, 117] width 158 height 31
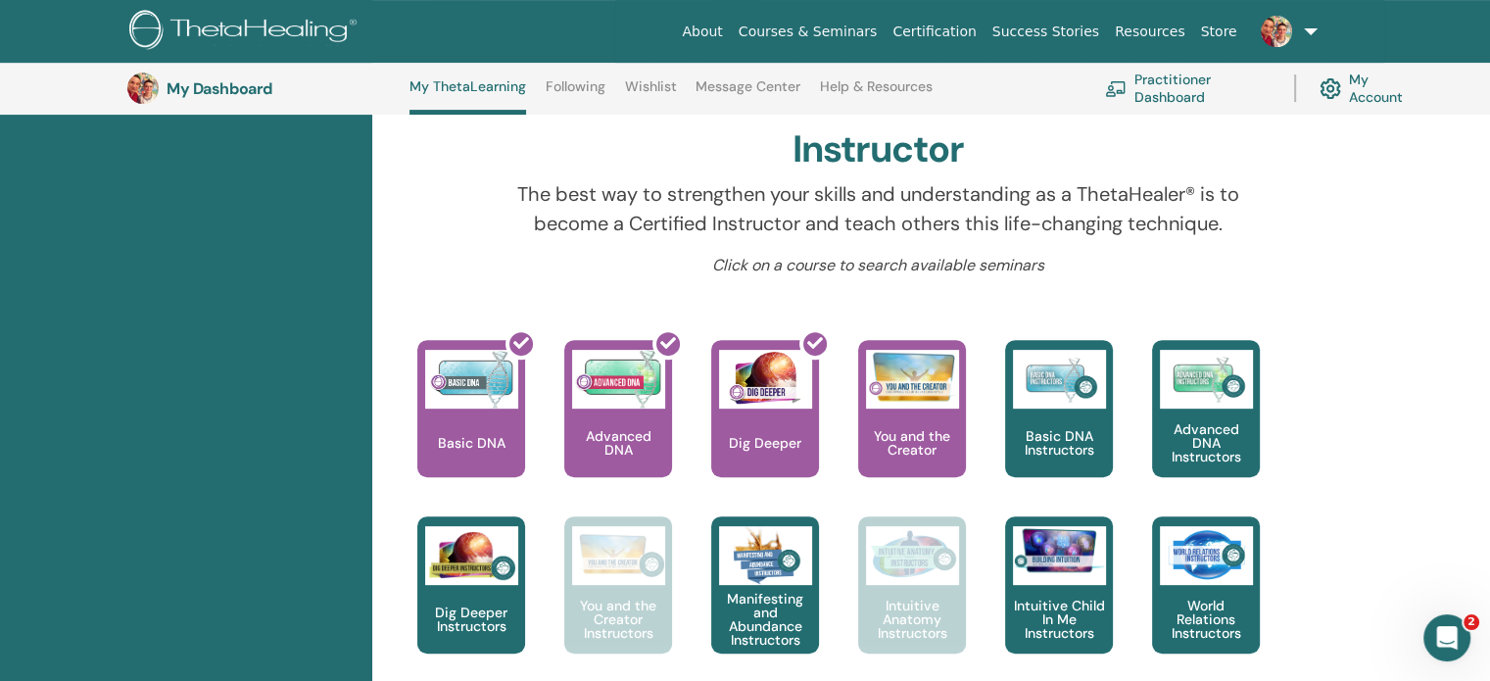
scroll to position [247, 0]
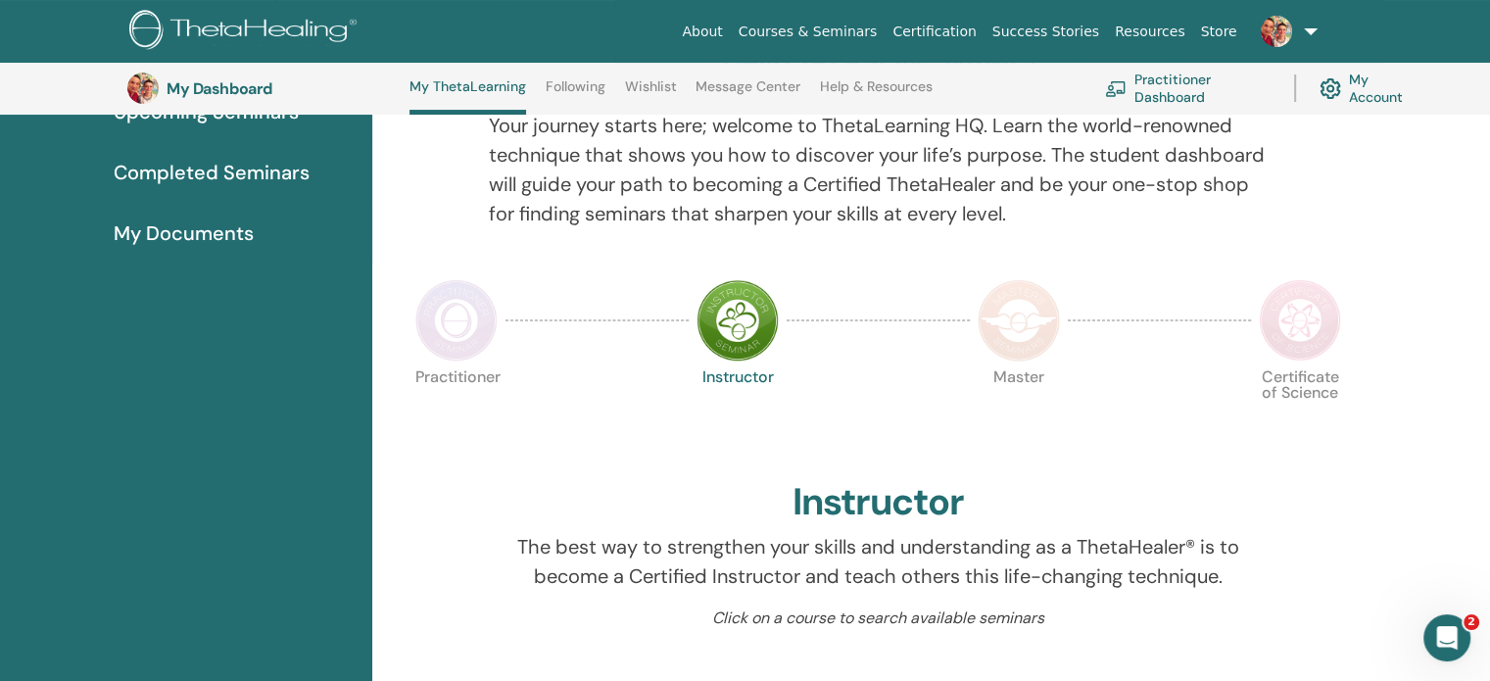
click at [464, 329] on img at bounding box center [456, 320] width 82 height 82
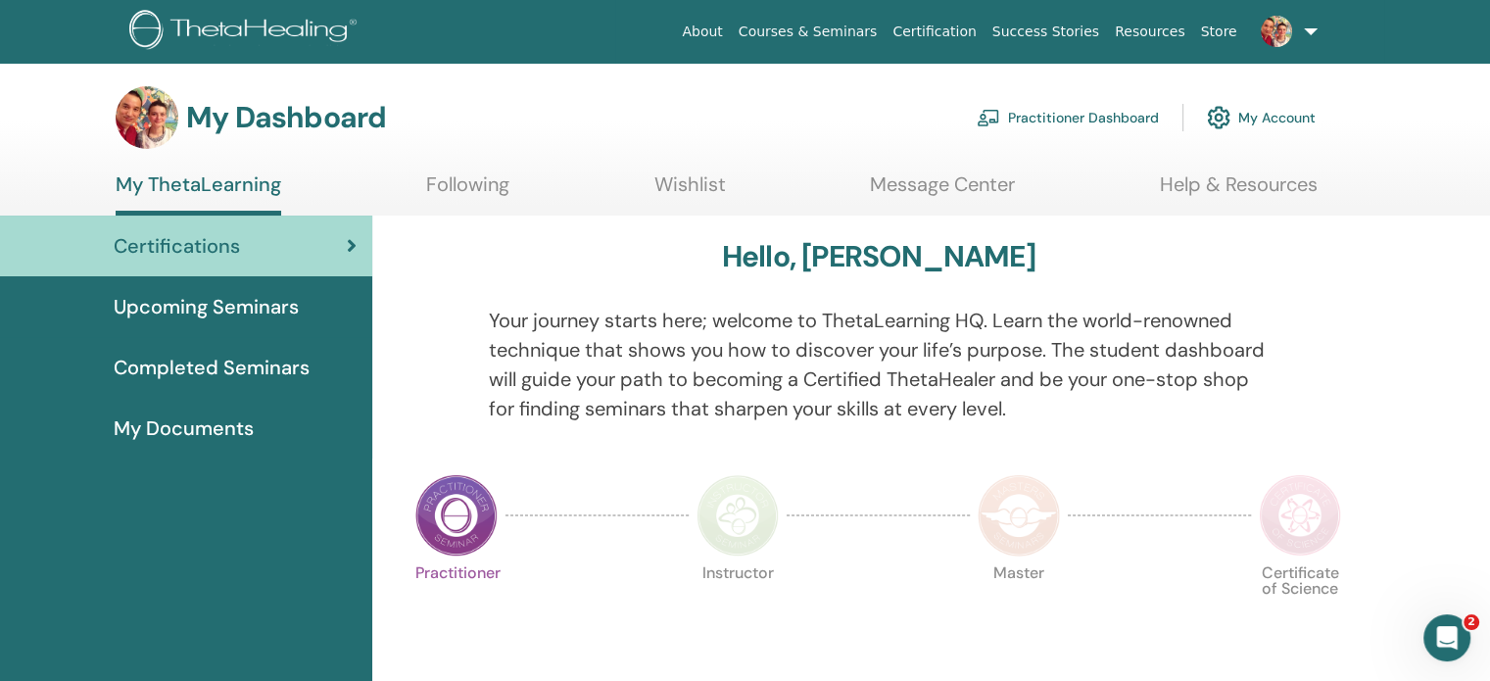
click at [243, 423] on span "My Documents" at bounding box center [184, 427] width 140 height 29
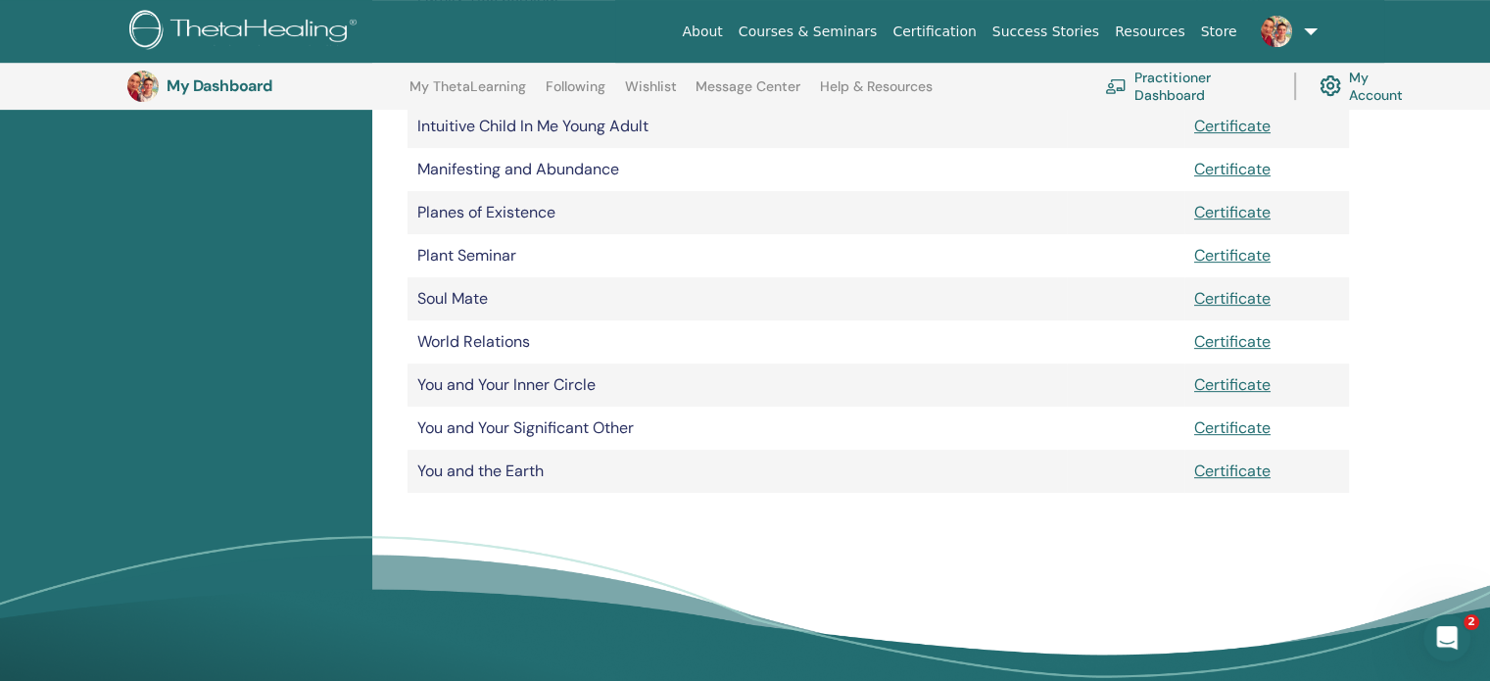
scroll to position [733, 0]
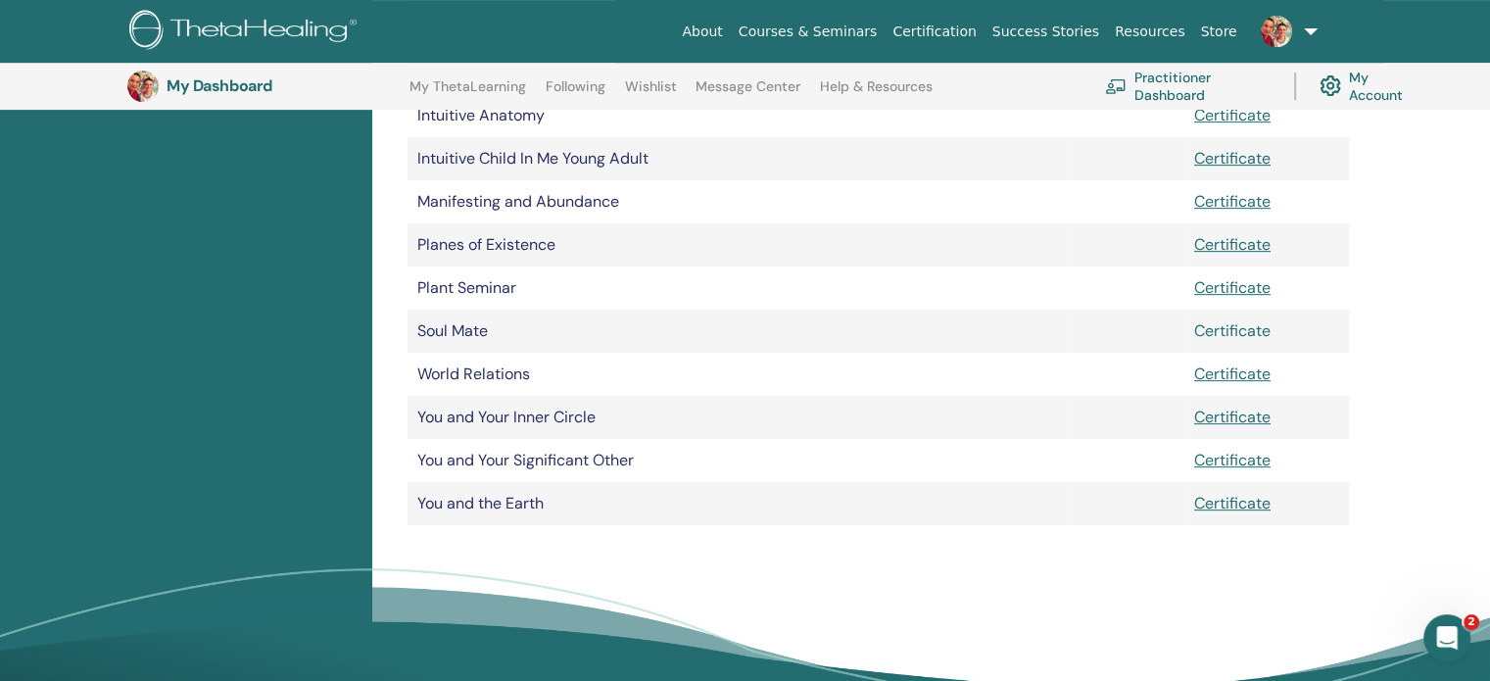
click at [1222, 334] on link "Certificate" at bounding box center [1232, 330] width 76 height 21
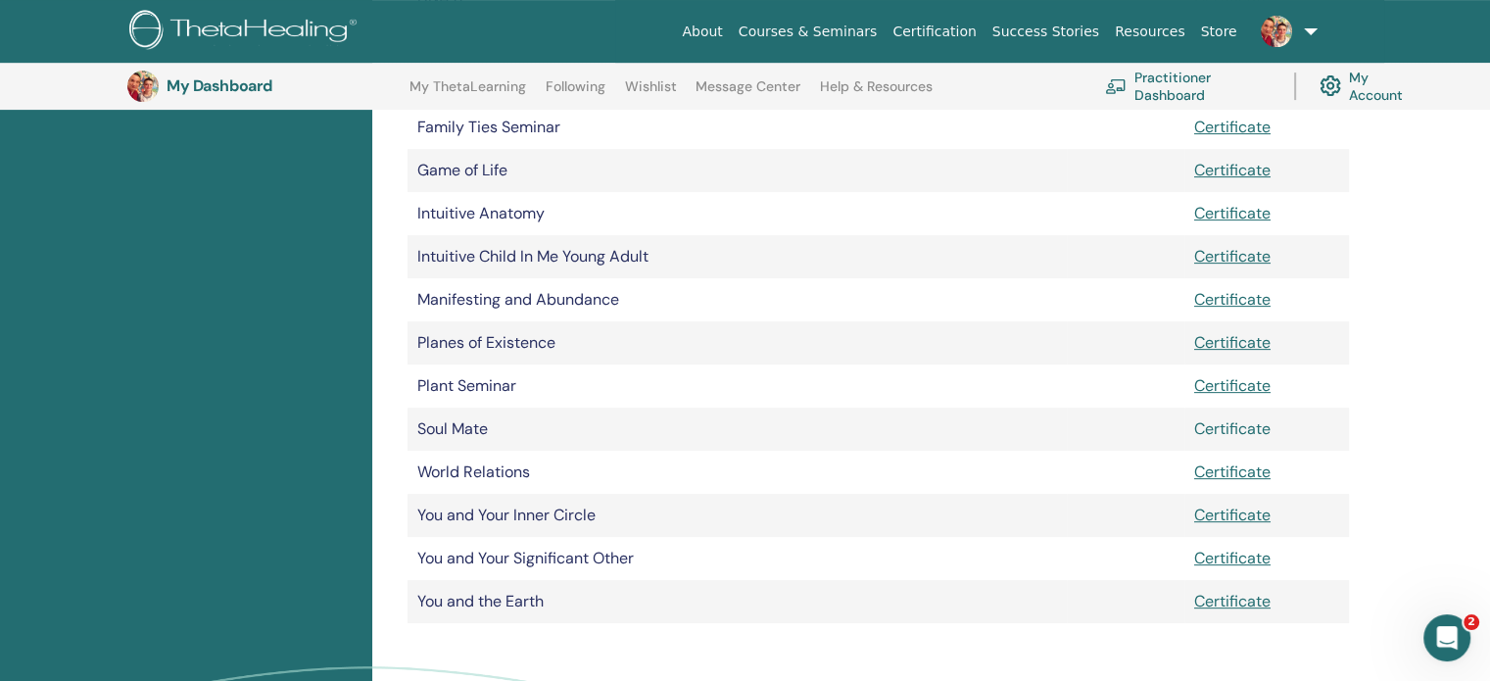
scroll to position [243, 0]
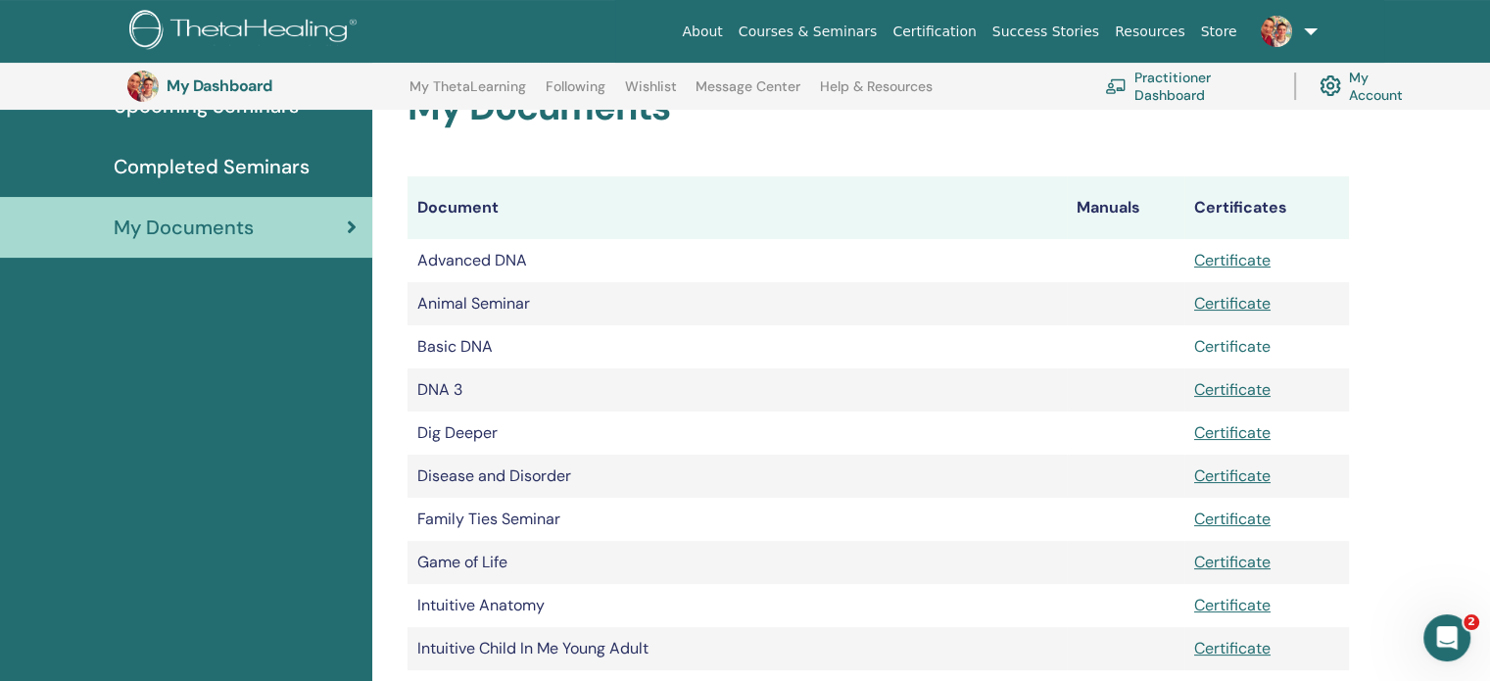
click at [1255, 345] on link "Certificate" at bounding box center [1232, 346] width 76 height 21
click at [1231, 254] on link "Certificate" at bounding box center [1232, 260] width 76 height 21
click at [1414, 24] on div "About Courses & Seminars Certification Success Stories Resources Store IK Iulii…" at bounding box center [745, 31] width 1372 height 63
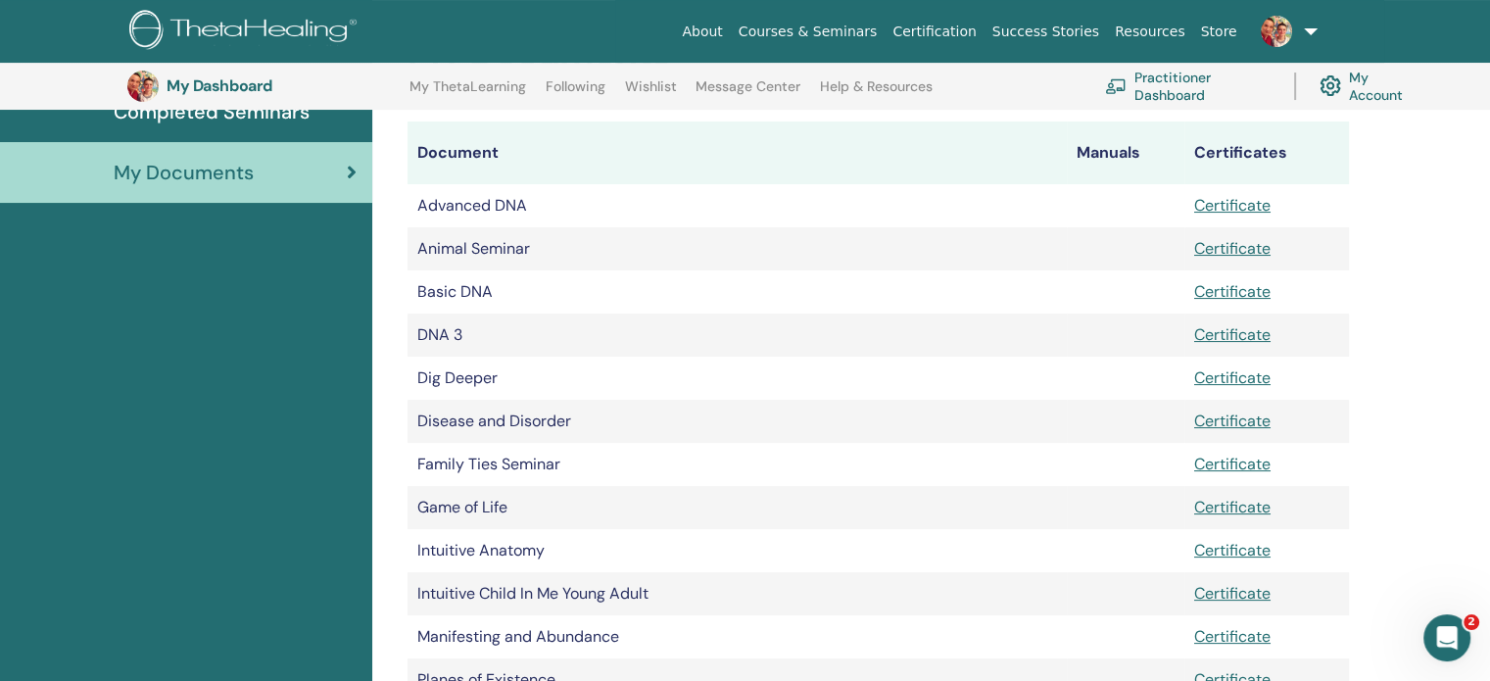
scroll to position [341, 0]
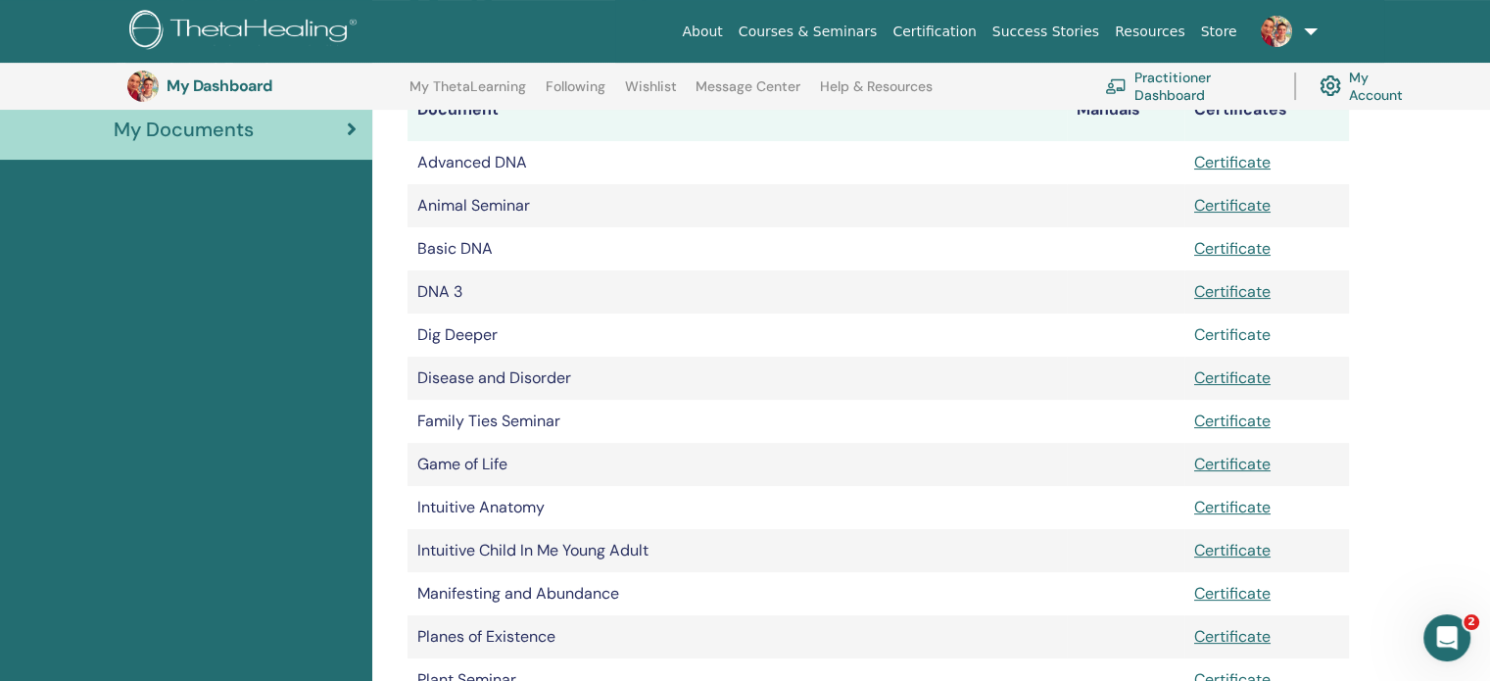
click at [1226, 336] on link "Certificate" at bounding box center [1232, 334] width 76 height 21
click at [1213, 421] on link "Certificate" at bounding box center [1232, 420] width 76 height 21
click at [1243, 510] on link "Certificate" at bounding box center [1232, 507] width 76 height 21
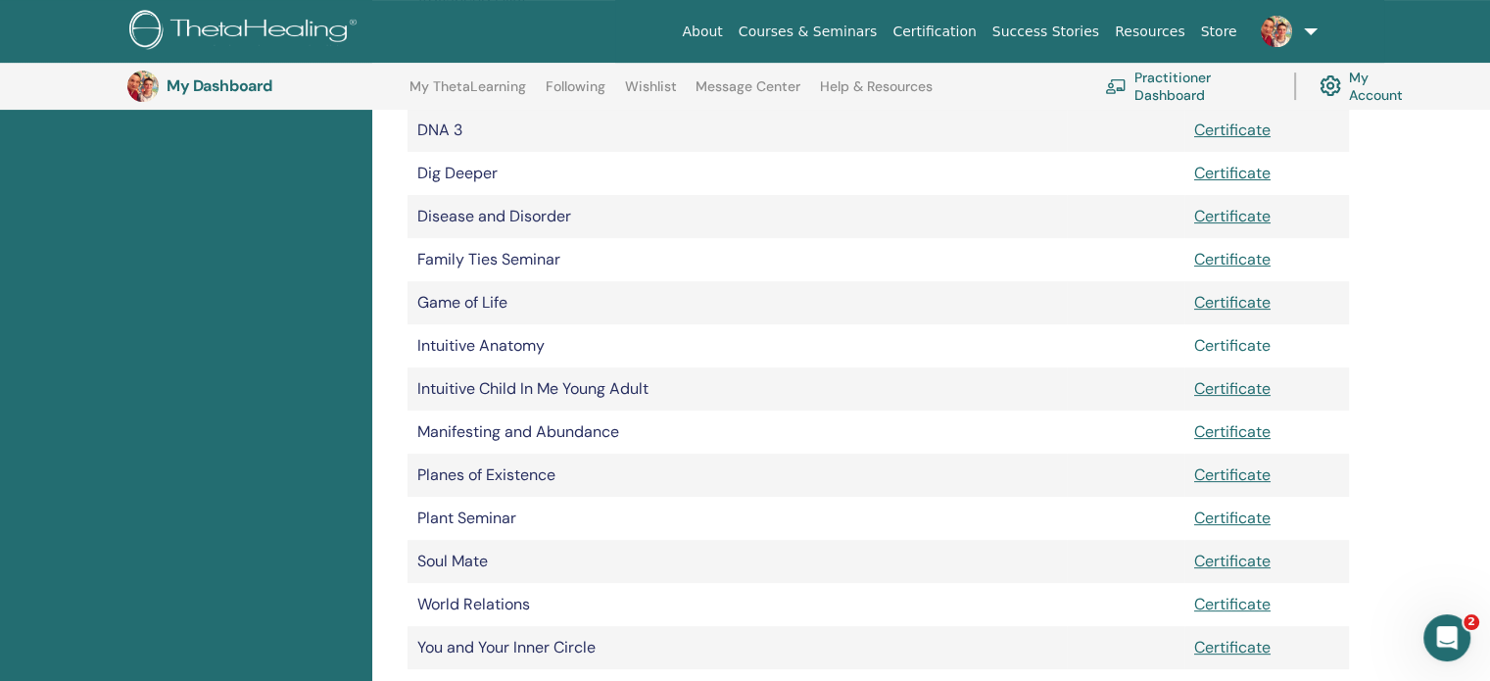
scroll to position [537, 0]
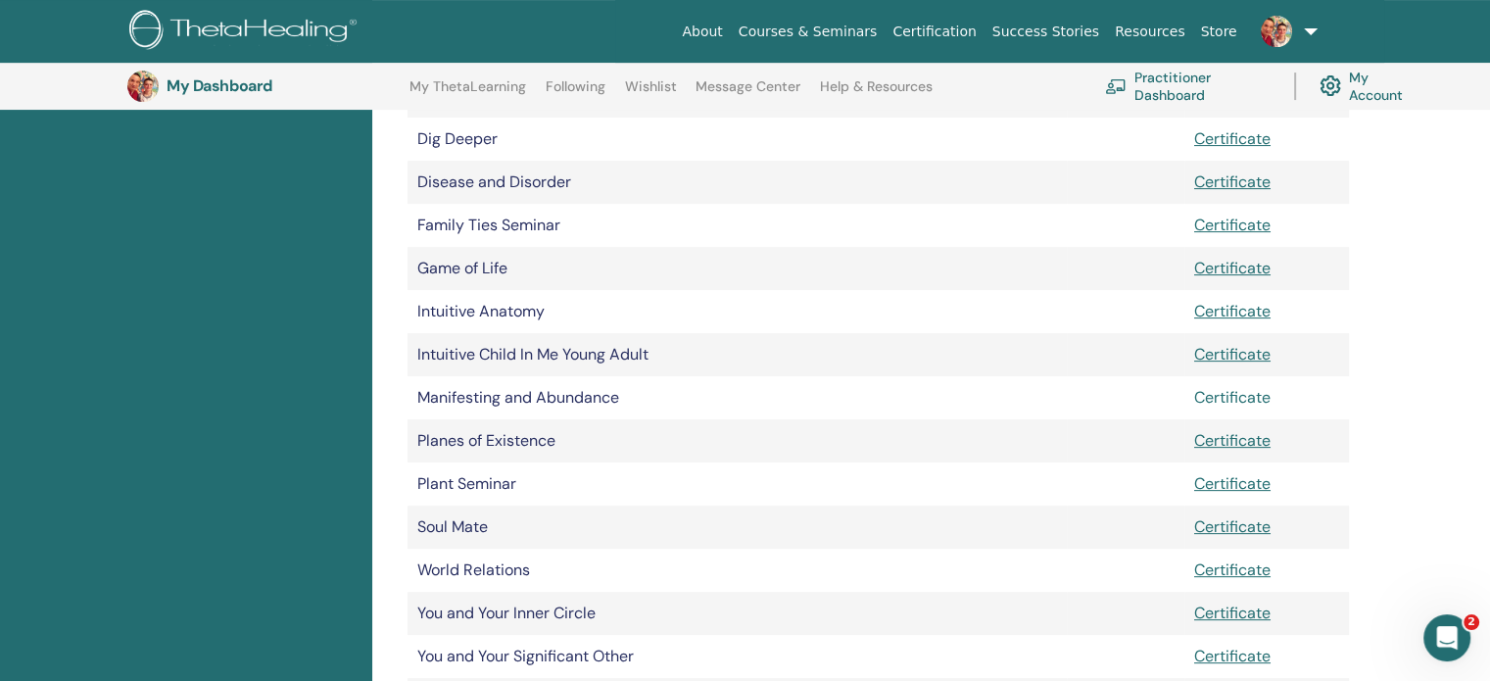
click at [1247, 402] on link "Certificate" at bounding box center [1232, 397] width 76 height 21
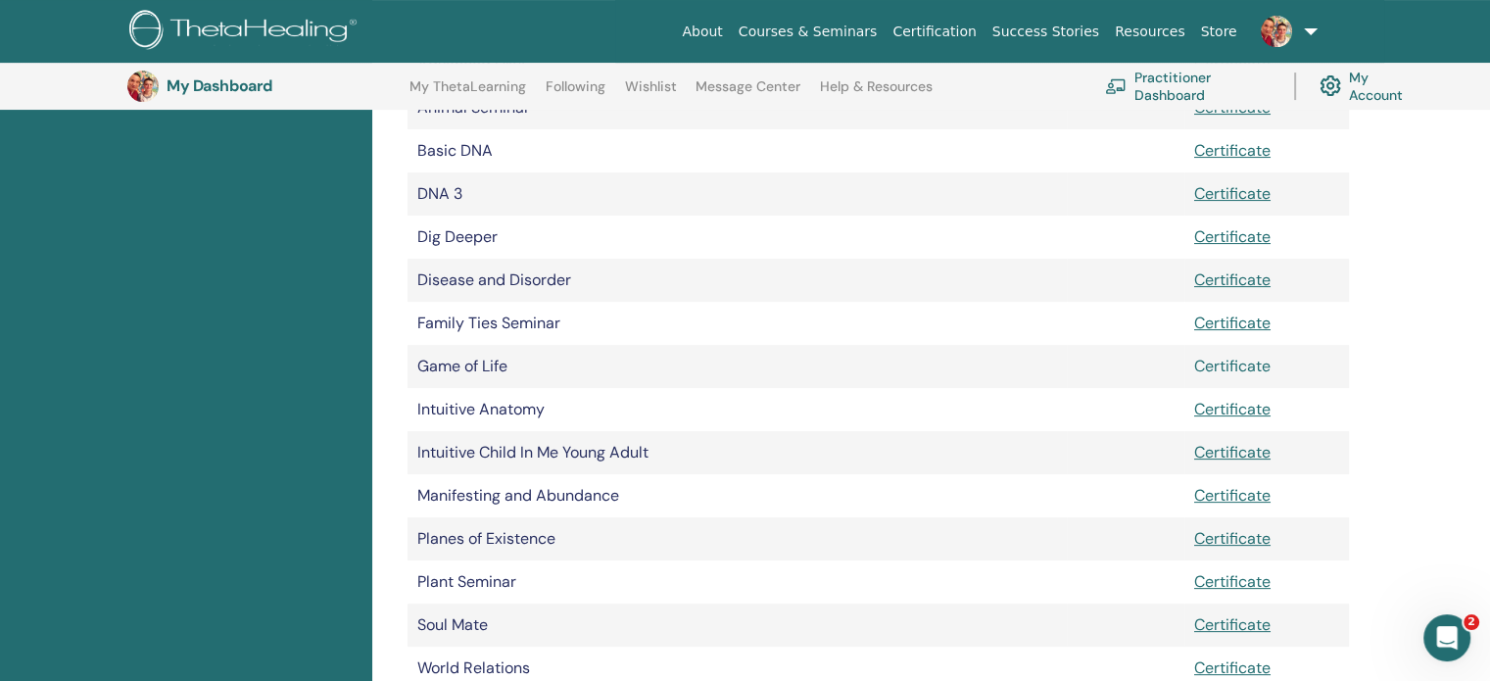
click at [1242, 369] on link "Certificate" at bounding box center [1232, 365] width 76 height 21
click at [1247, 279] on link "Certificate" at bounding box center [1232, 279] width 76 height 21
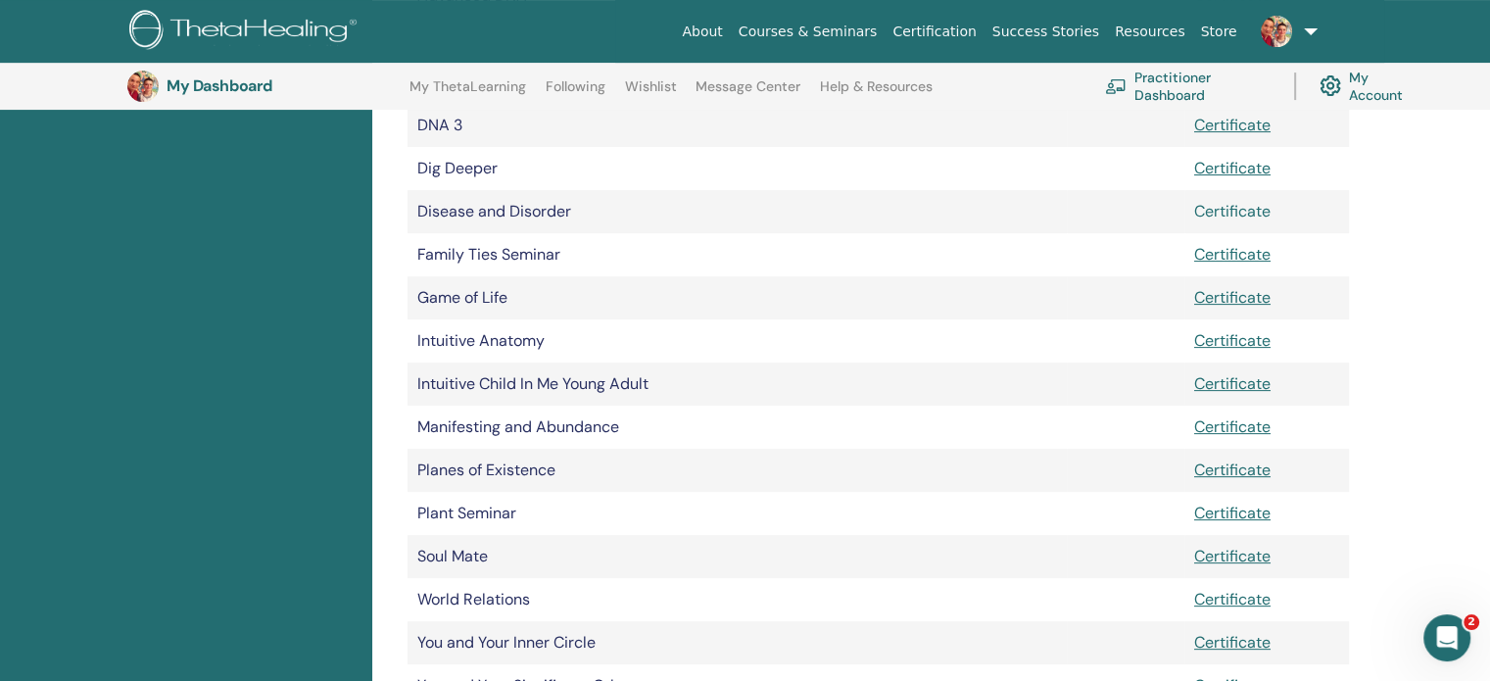
scroll to position [537, 0]
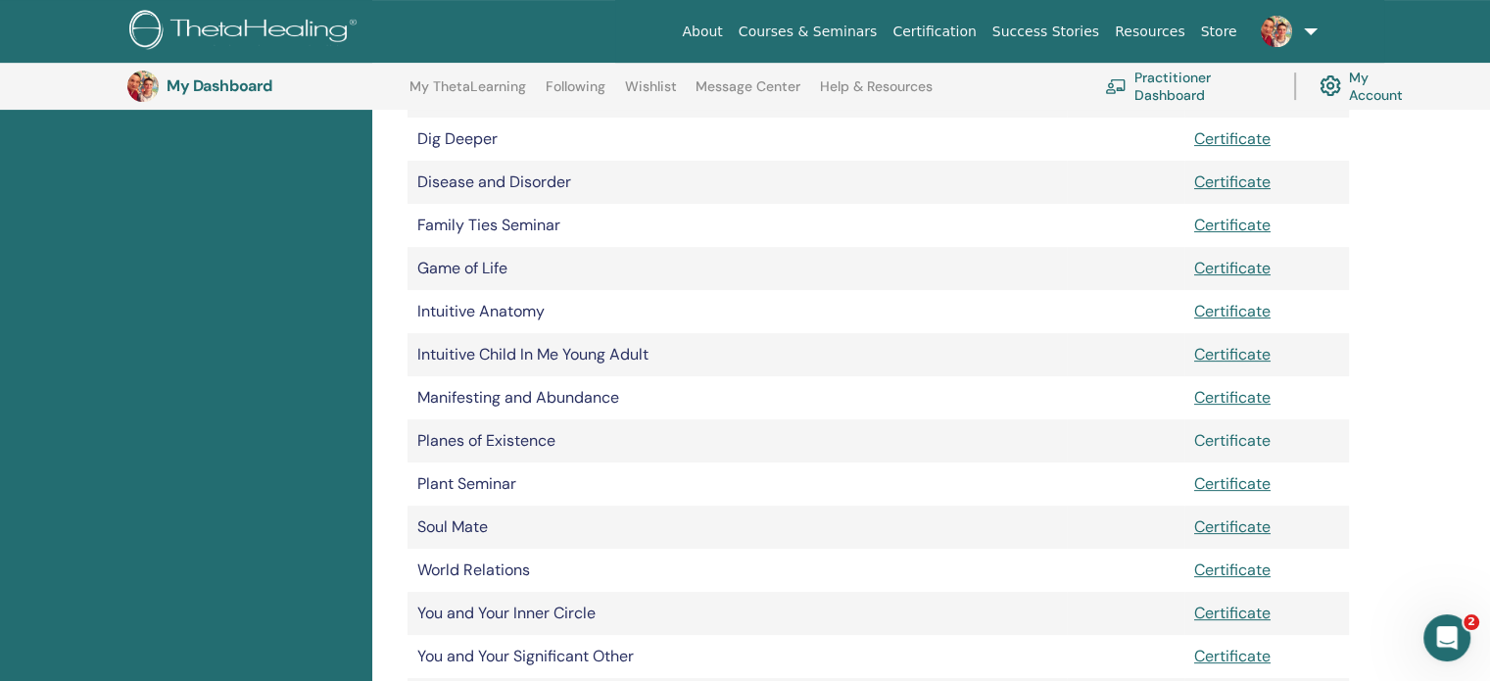
click at [1227, 443] on link "Certificate" at bounding box center [1232, 440] width 76 height 21
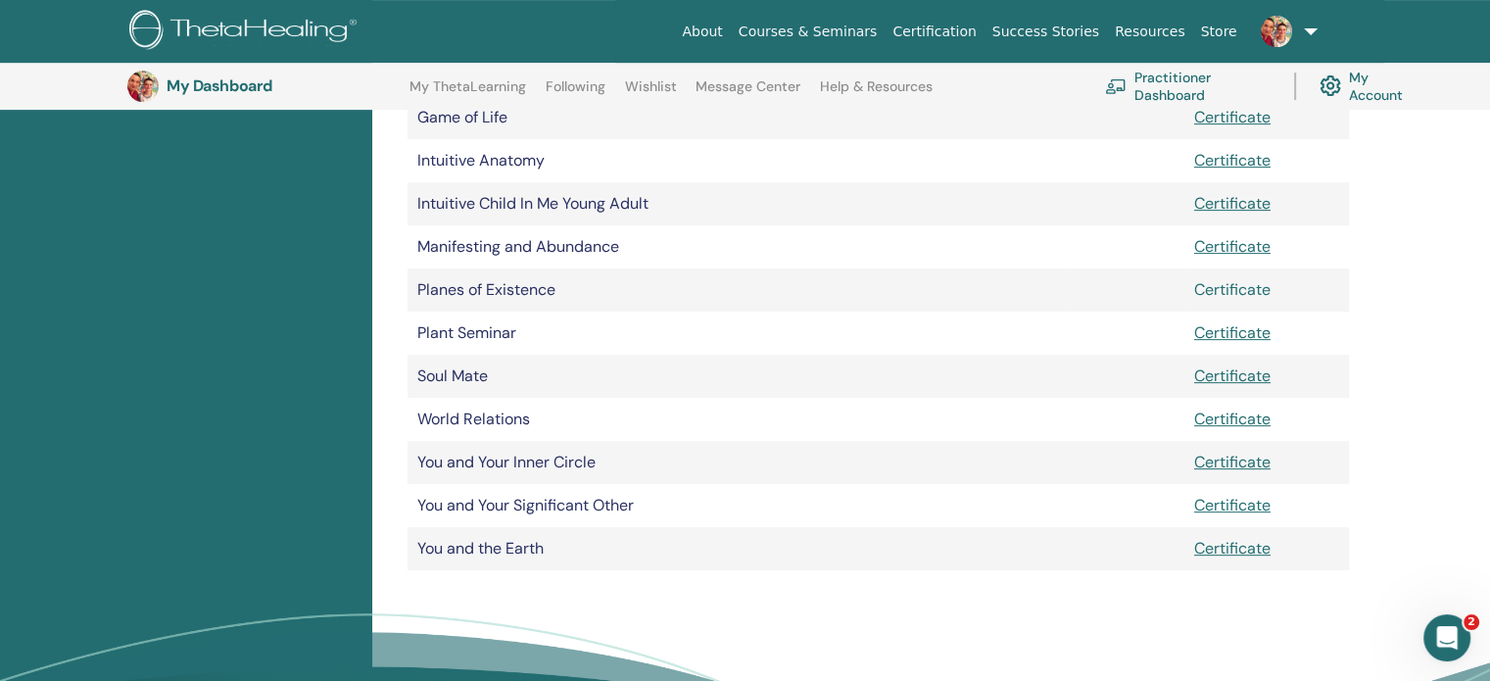
scroll to position [733, 0]
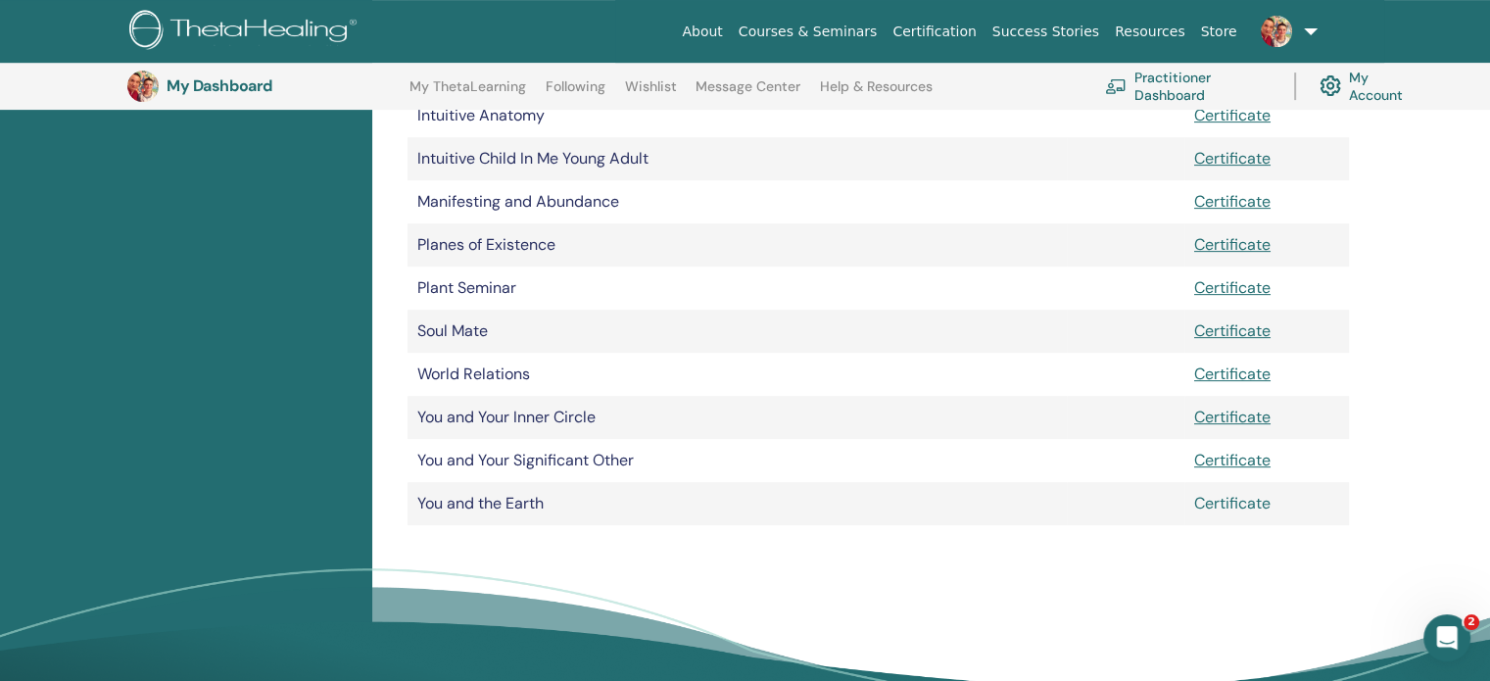
click at [1231, 500] on link "Certificate" at bounding box center [1232, 503] width 76 height 21
click at [1246, 456] on link "Certificate" at bounding box center [1232, 460] width 76 height 21
click at [1218, 418] on link "Certificate" at bounding box center [1232, 416] width 76 height 21
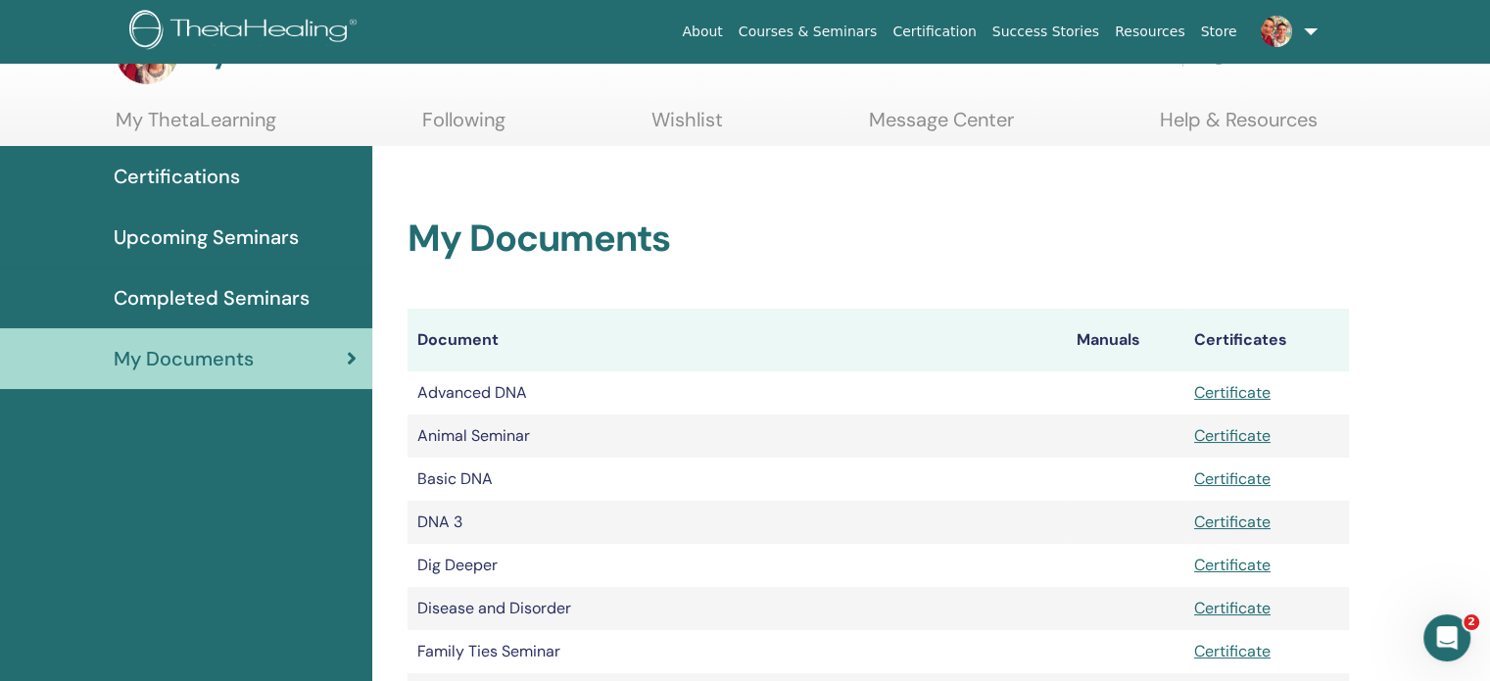
scroll to position [98, 0]
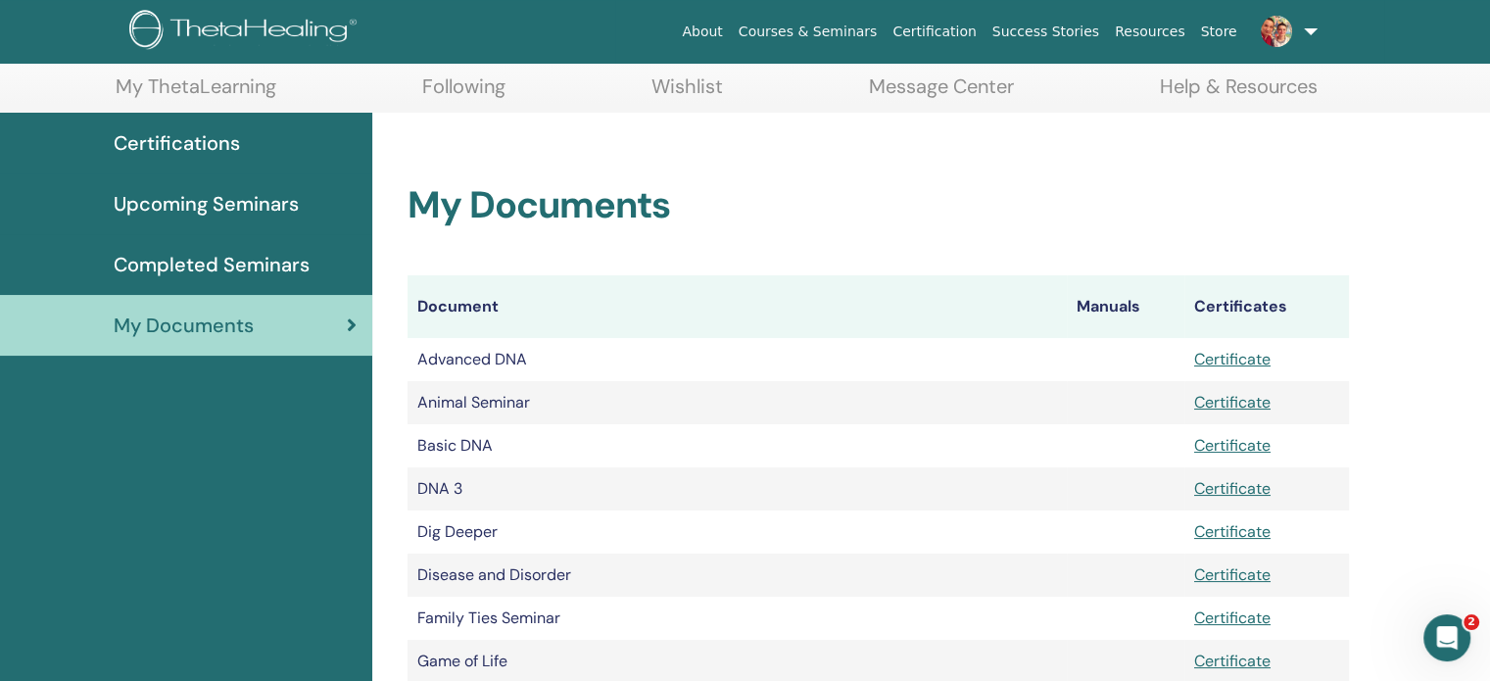
click at [266, 254] on span "Completed Seminars" at bounding box center [212, 264] width 196 height 29
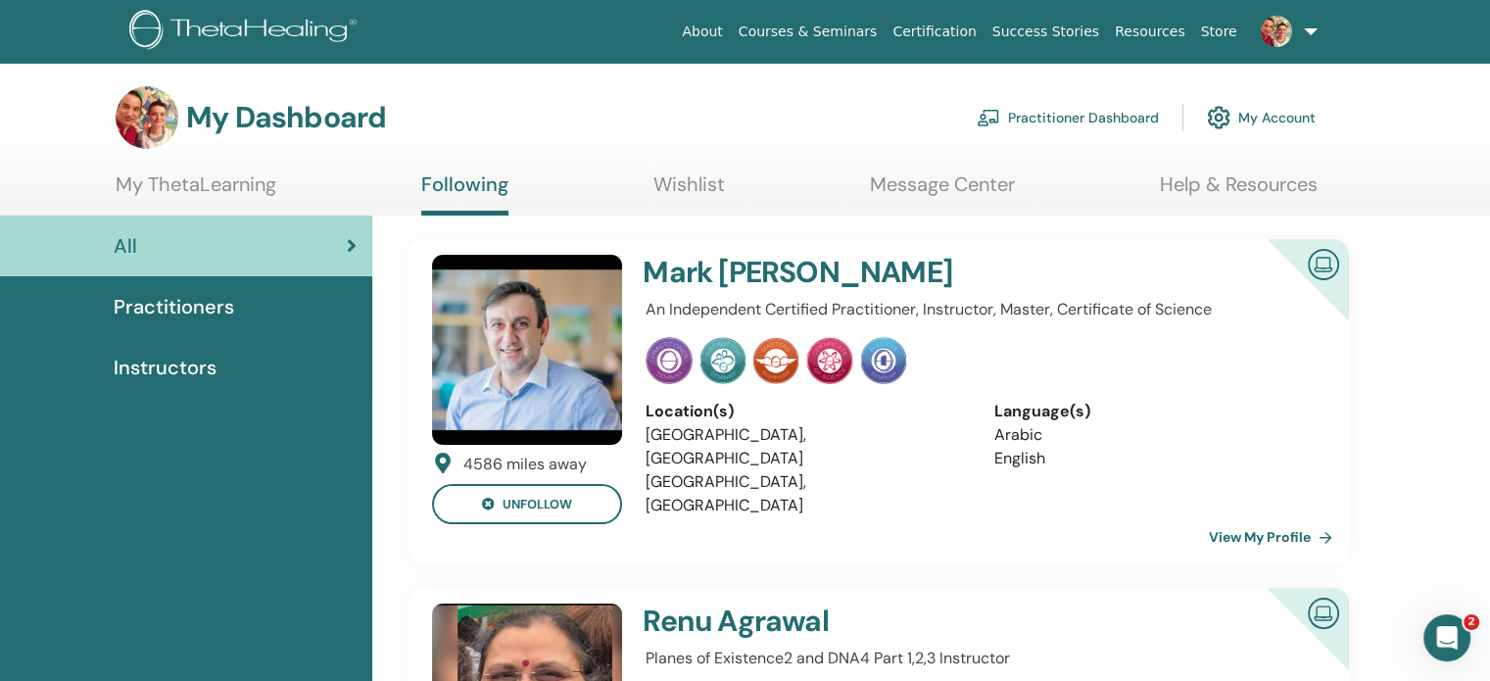
click at [499, 316] on img at bounding box center [527, 350] width 190 height 190
click at [961, 186] on link "Message Center" at bounding box center [942, 191] width 145 height 38
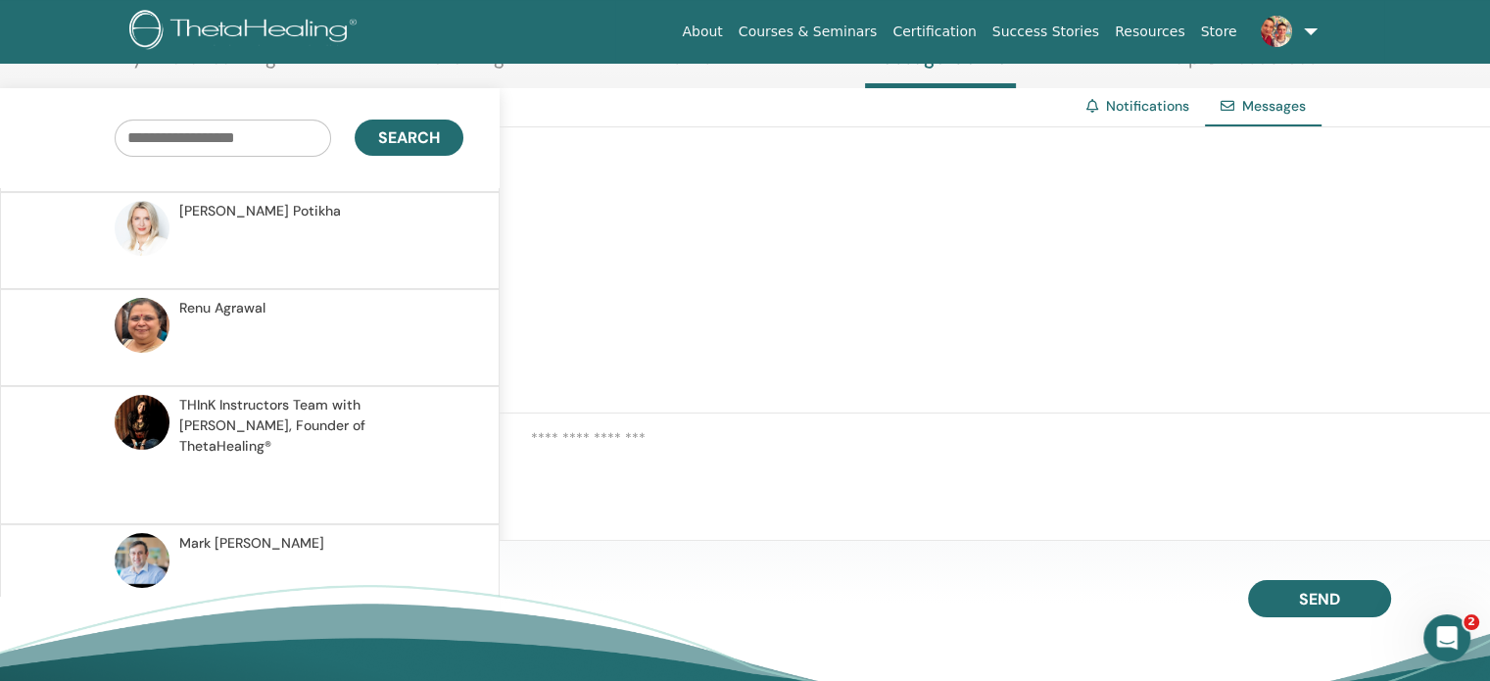
scroll to position [443, 0]
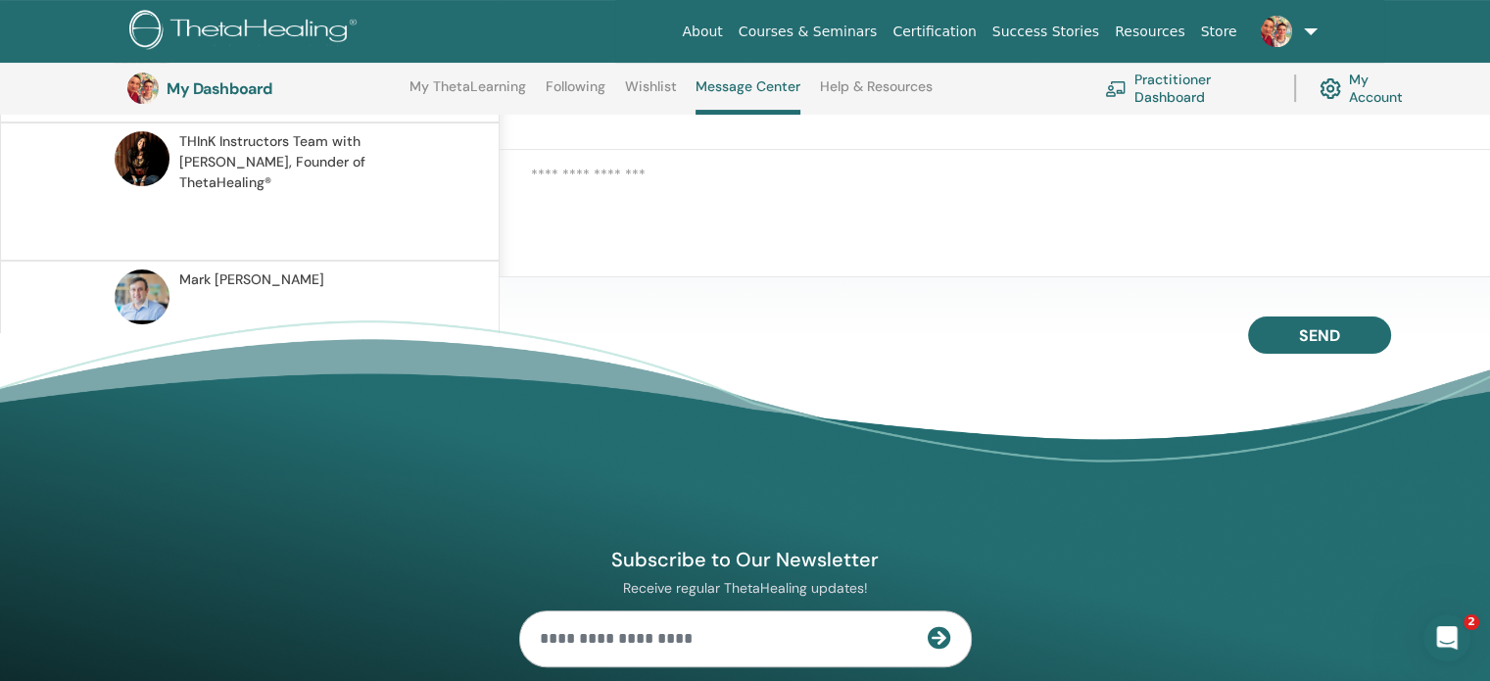
click at [309, 290] on p at bounding box center [321, 319] width 284 height 59
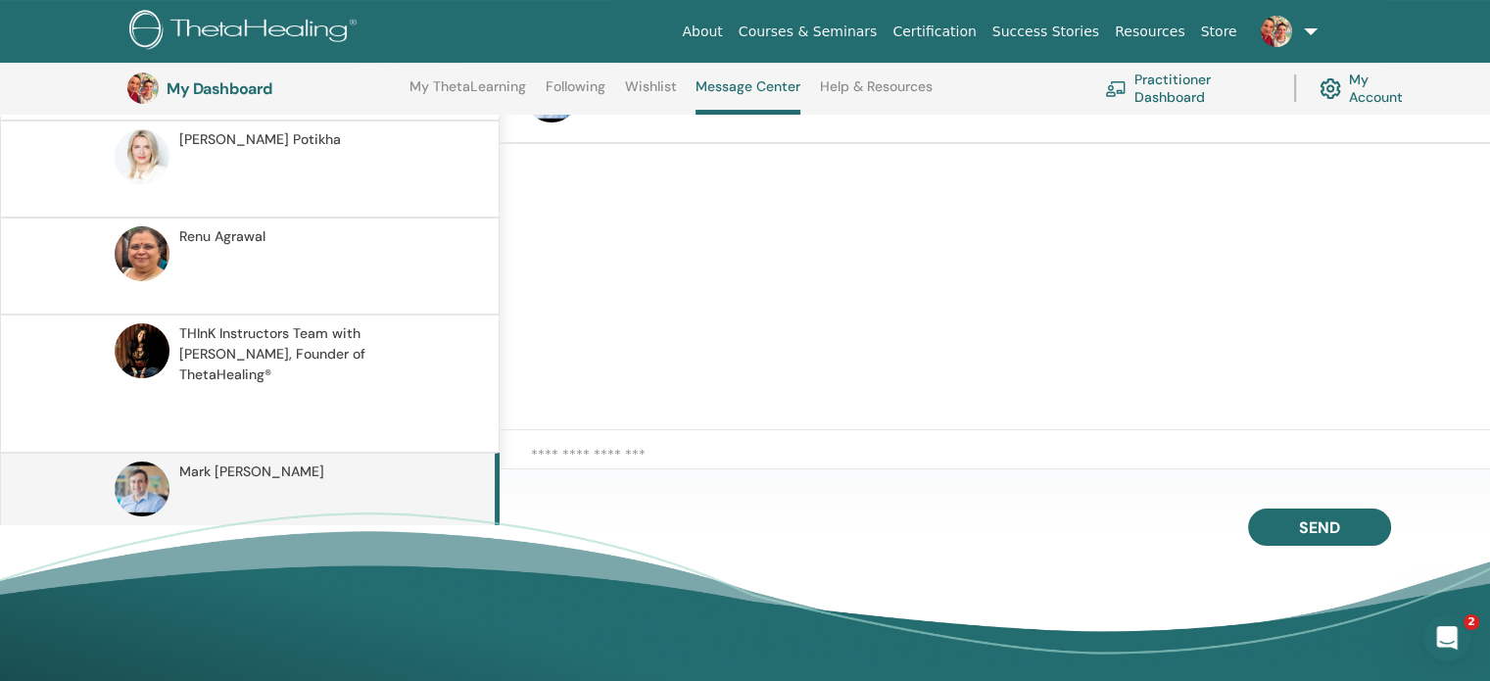
scroll to position [247, 0]
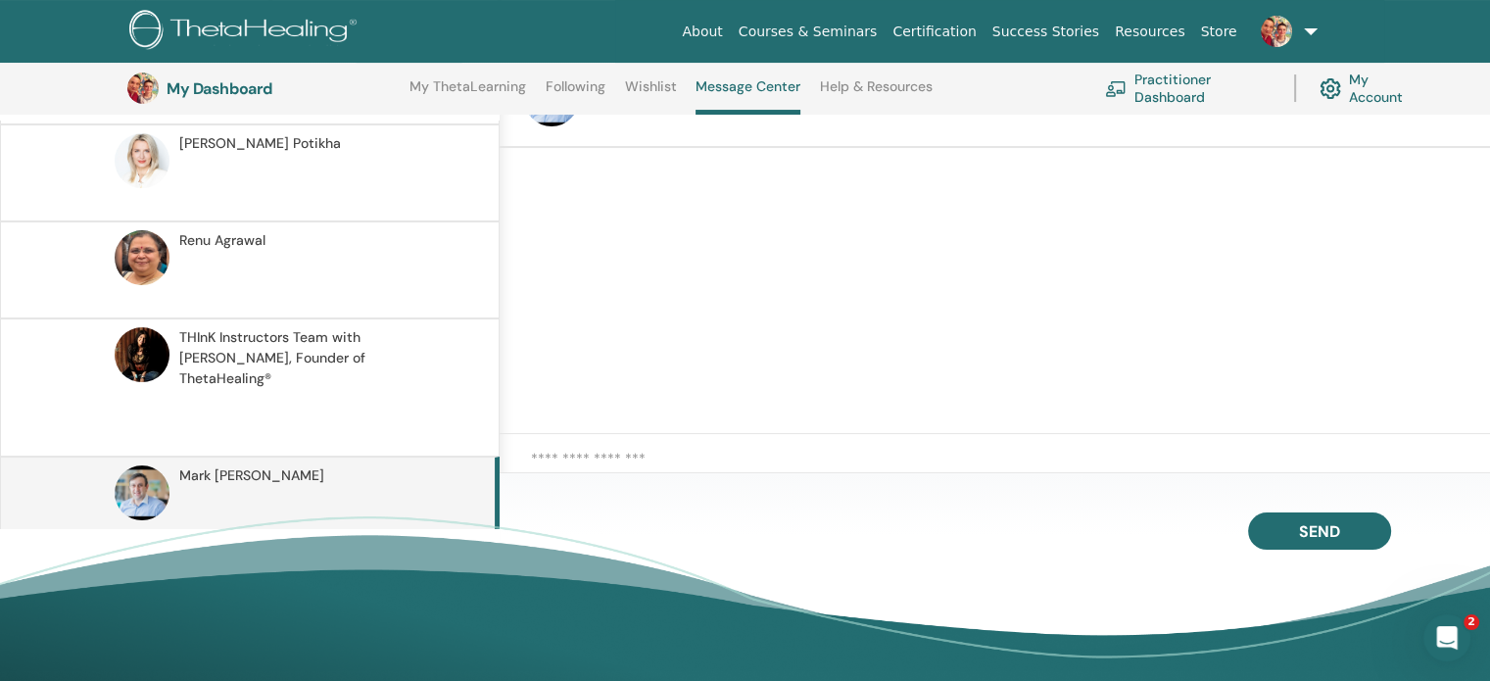
click at [644, 448] on textarea at bounding box center [1010, 468] width 959 height 40
paste textarea "**********"
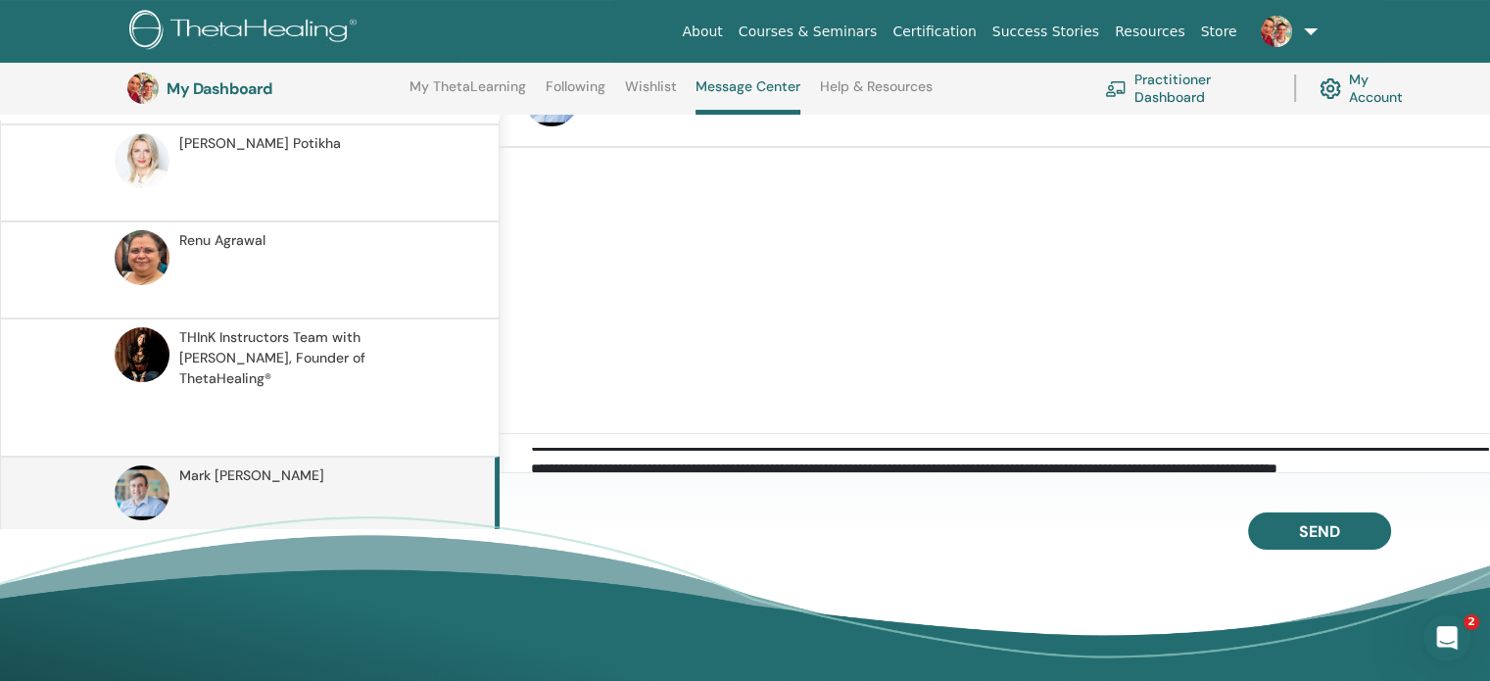
scroll to position [0, 0]
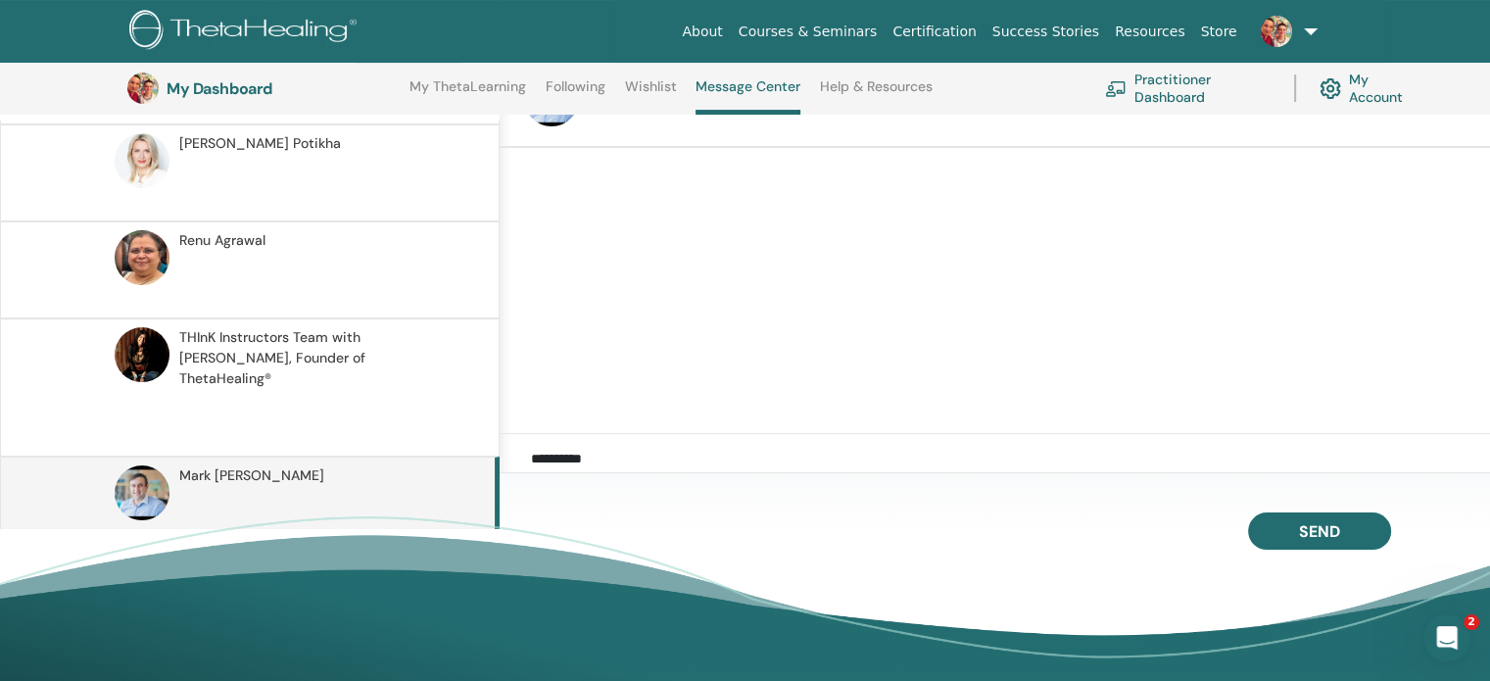
click at [615, 450] on textarea "**********" at bounding box center [1010, 468] width 959 height 40
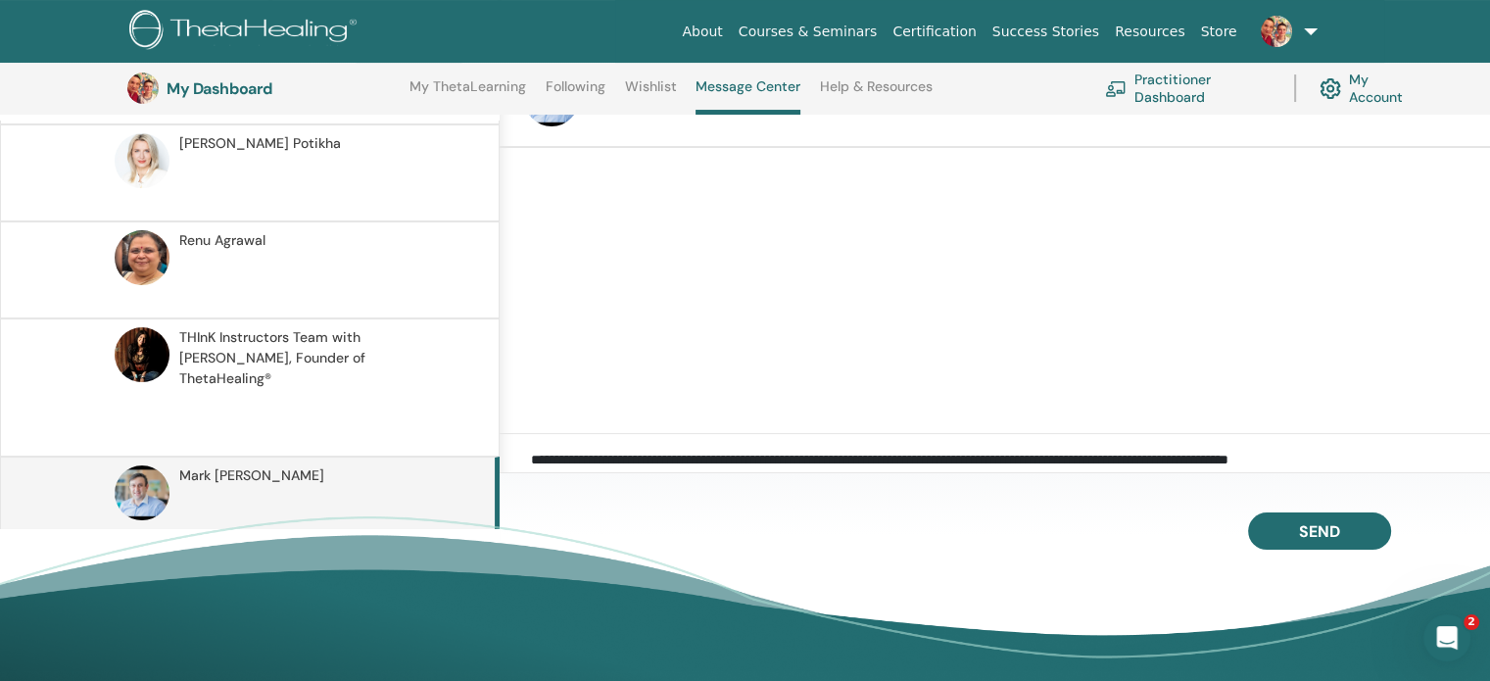
scroll to position [39, 0]
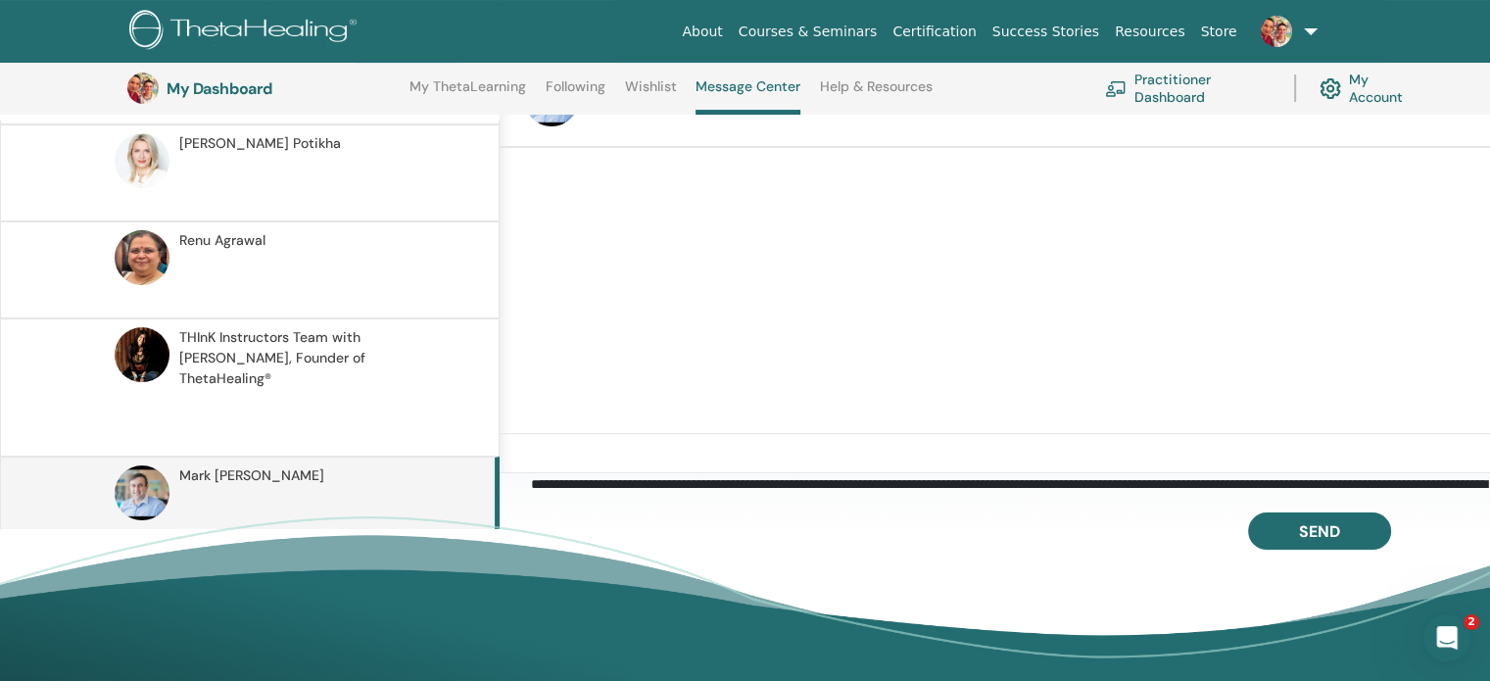
drag, startPoint x: 666, startPoint y: 454, endPoint x: 642, endPoint y: 457, distance: 23.7
click at [664, 454] on textarea "**********" at bounding box center [1010, 468] width 959 height 40
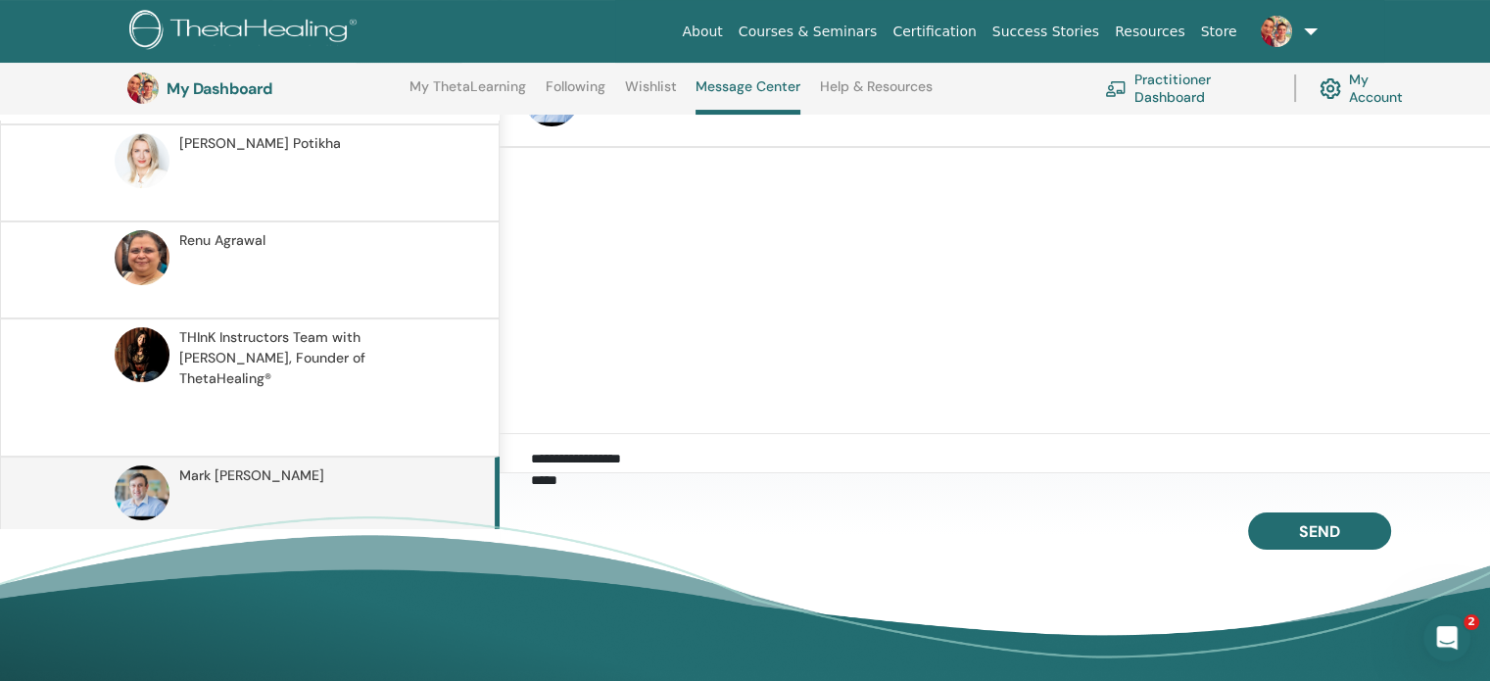
scroll to position [194, 0]
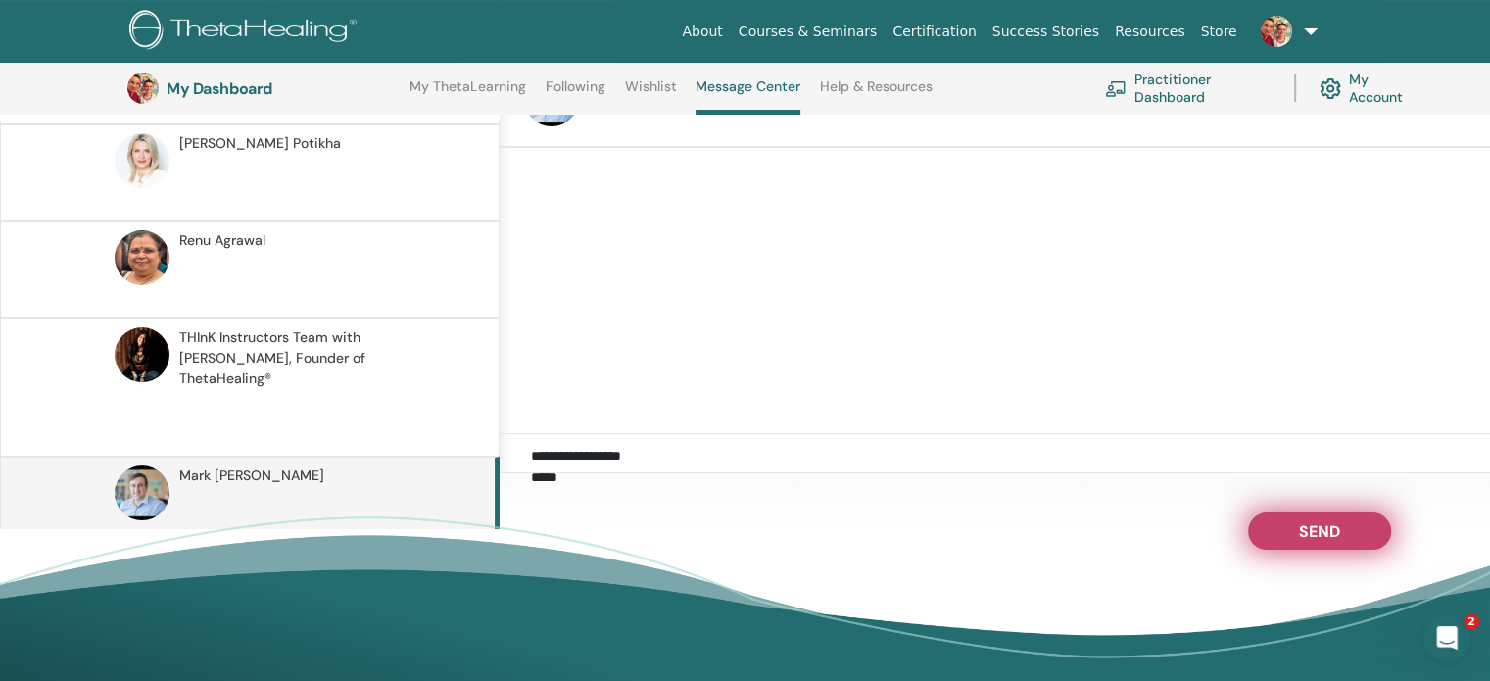
type textarea "**********"
click at [1324, 531] on span "Send" at bounding box center [1319, 528] width 41 height 14
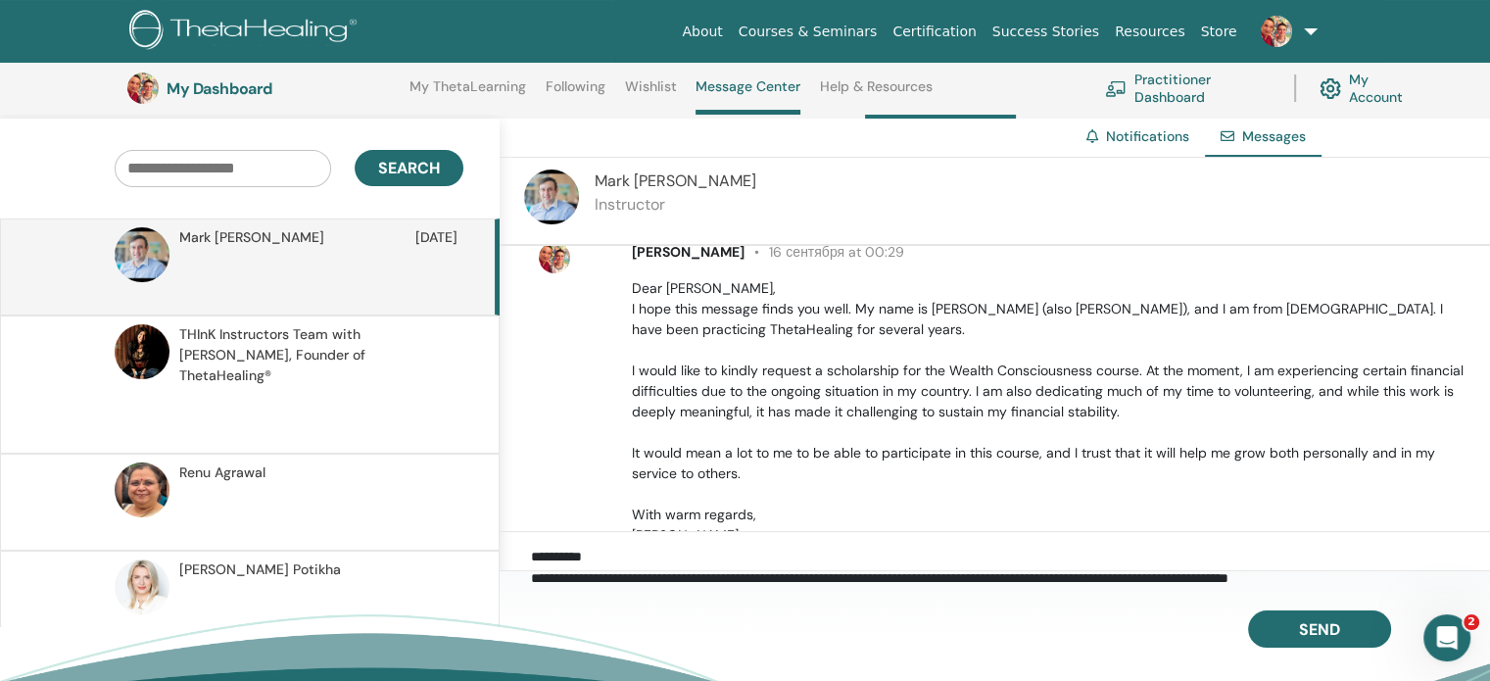
scroll to position [0, 0]
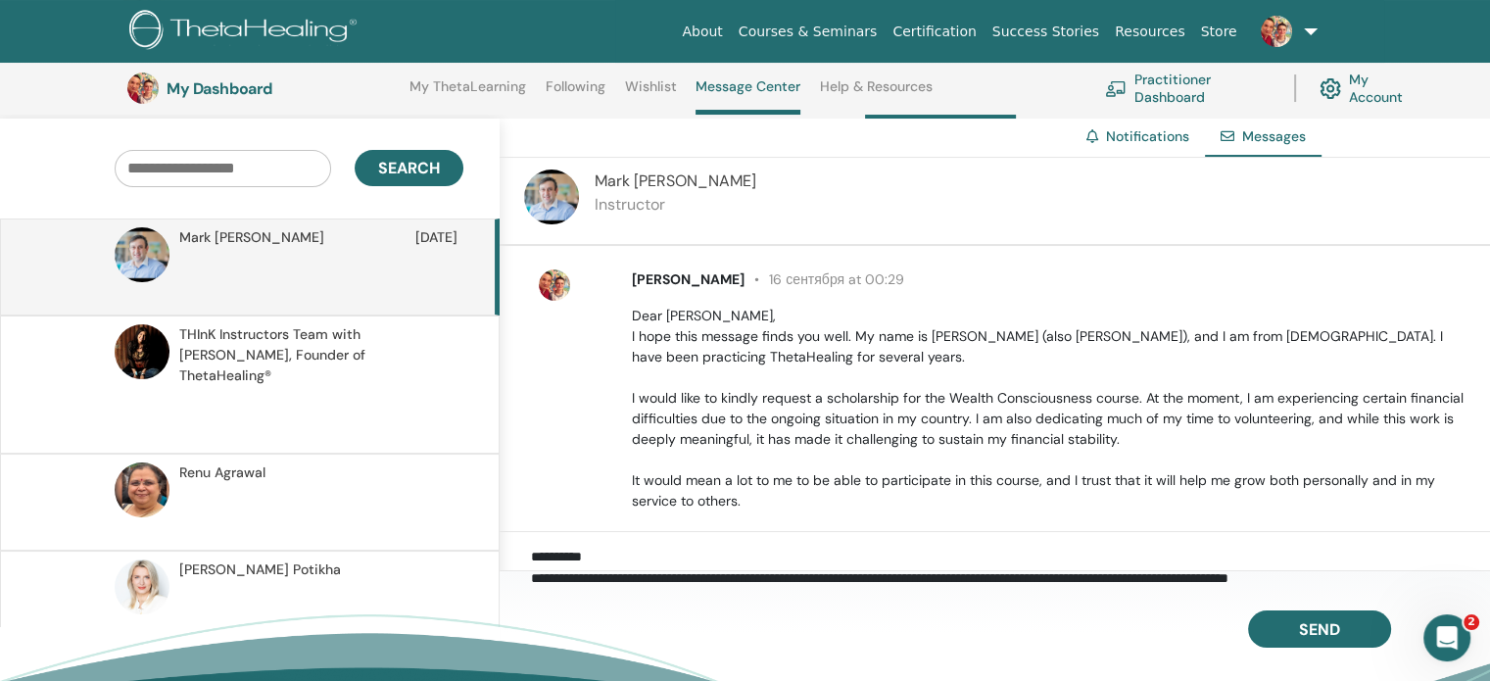
click at [622, 553] on textarea "**********" at bounding box center [1010, 565] width 959 height 40
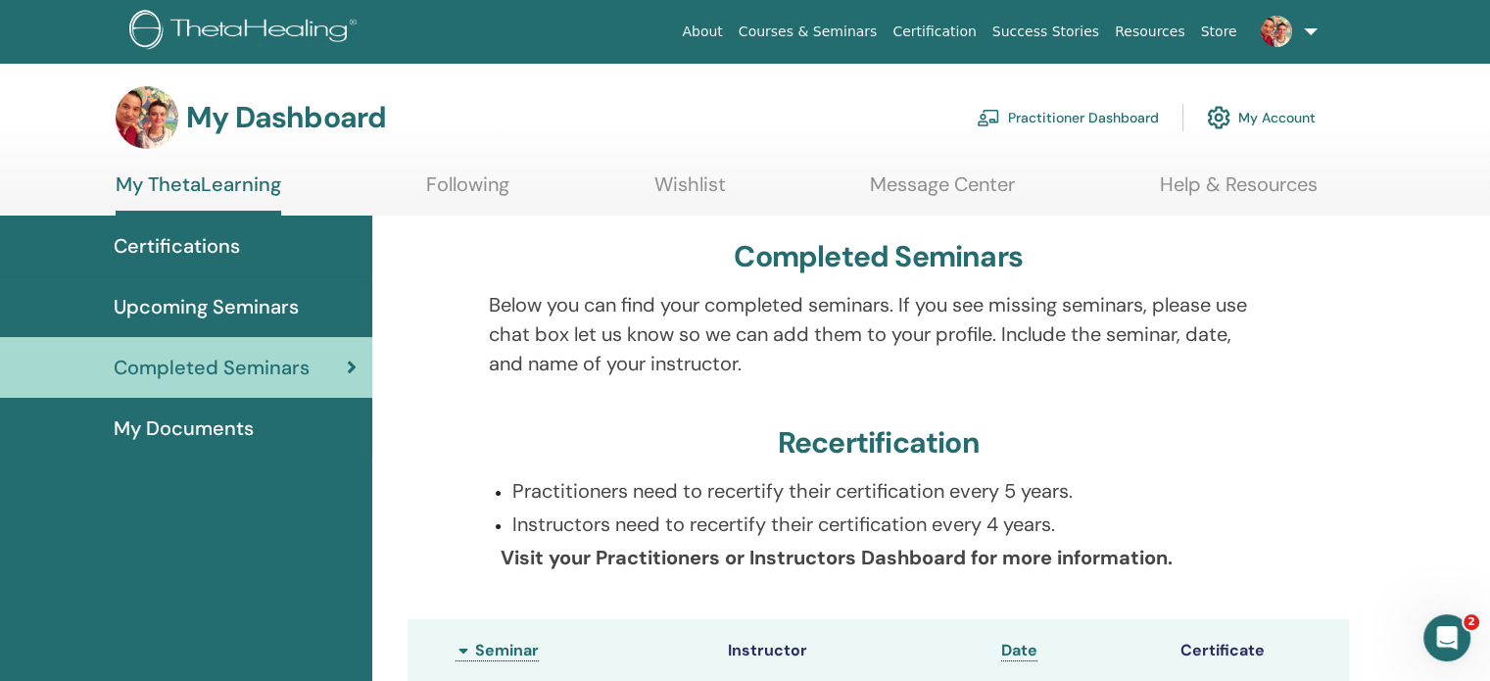
click at [232, 433] on span "My Documents" at bounding box center [184, 427] width 140 height 29
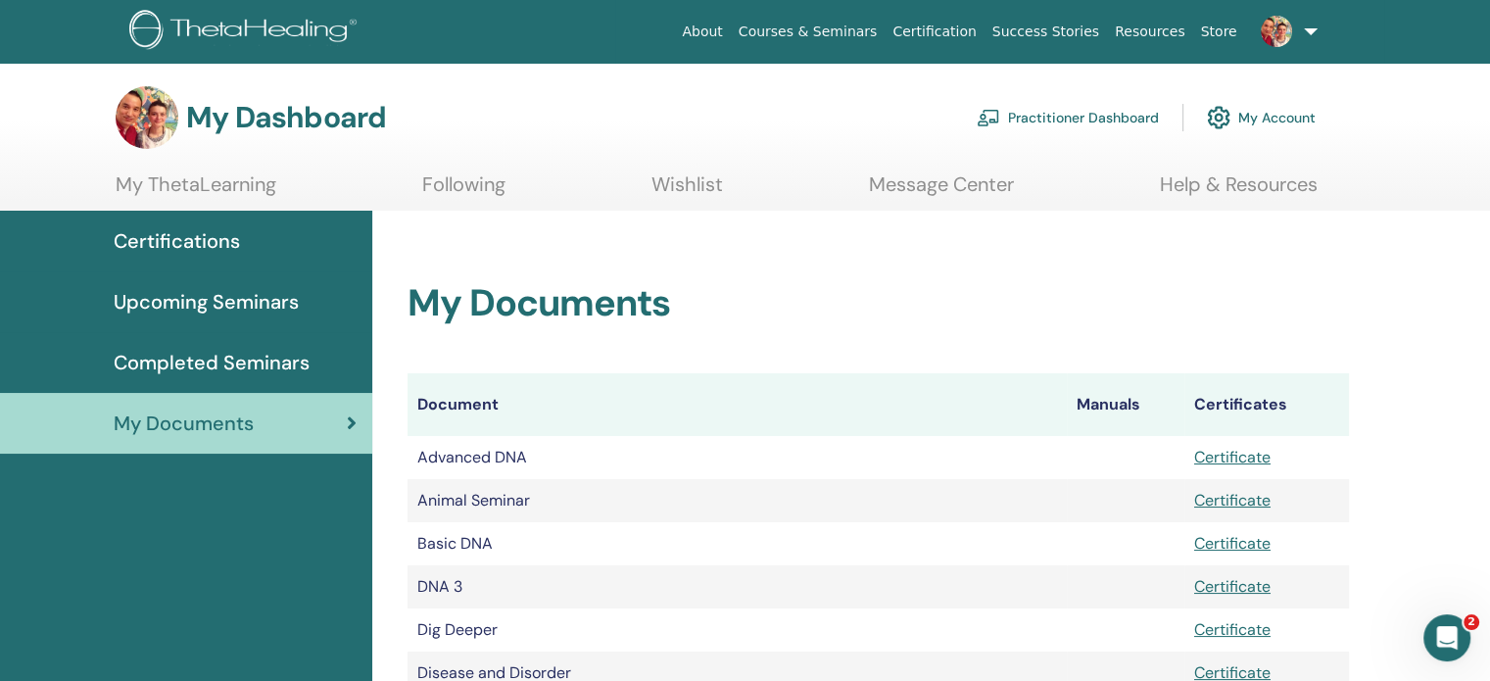
click at [302, 355] on span "Completed Seminars" at bounding box center [212, 362] width 196 height 29
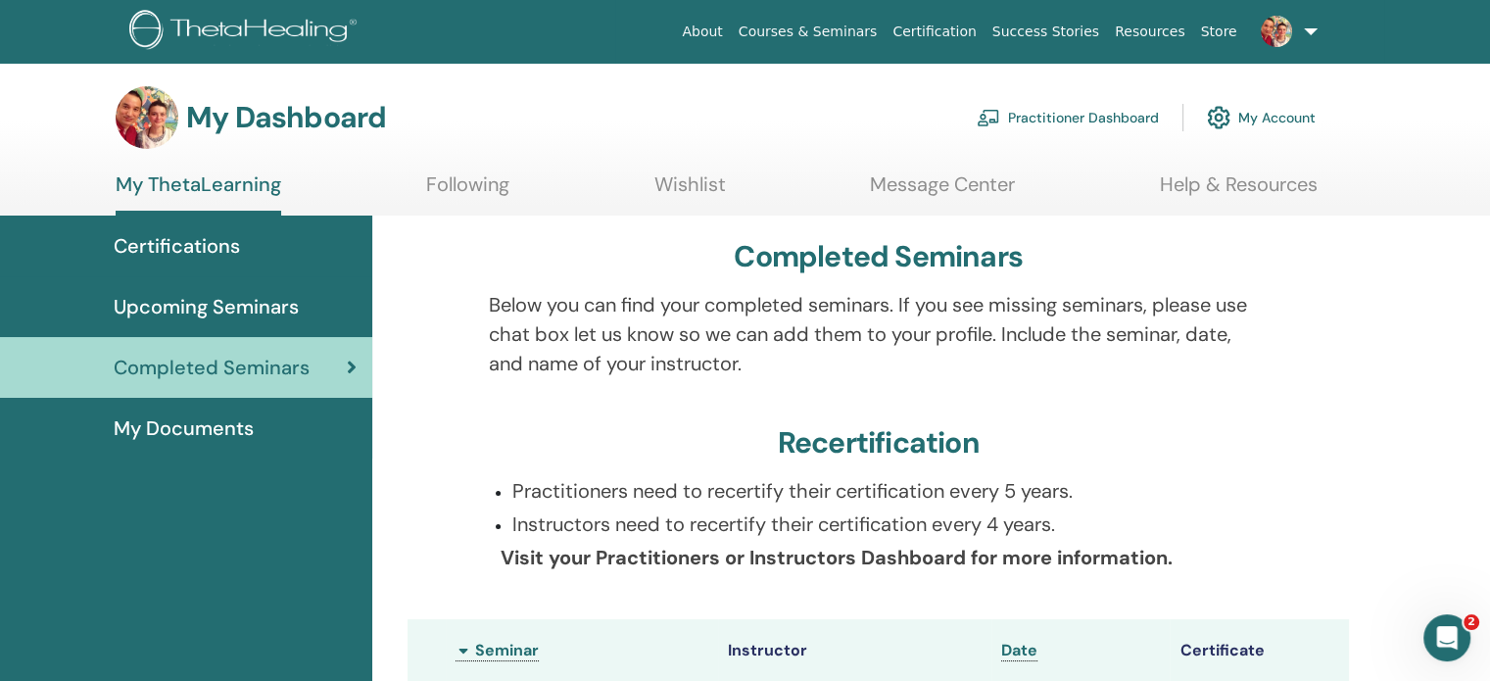
click at [239, 306] on span "Upcoming Seminars" at bounding box center [206, 306] width 185 height 29
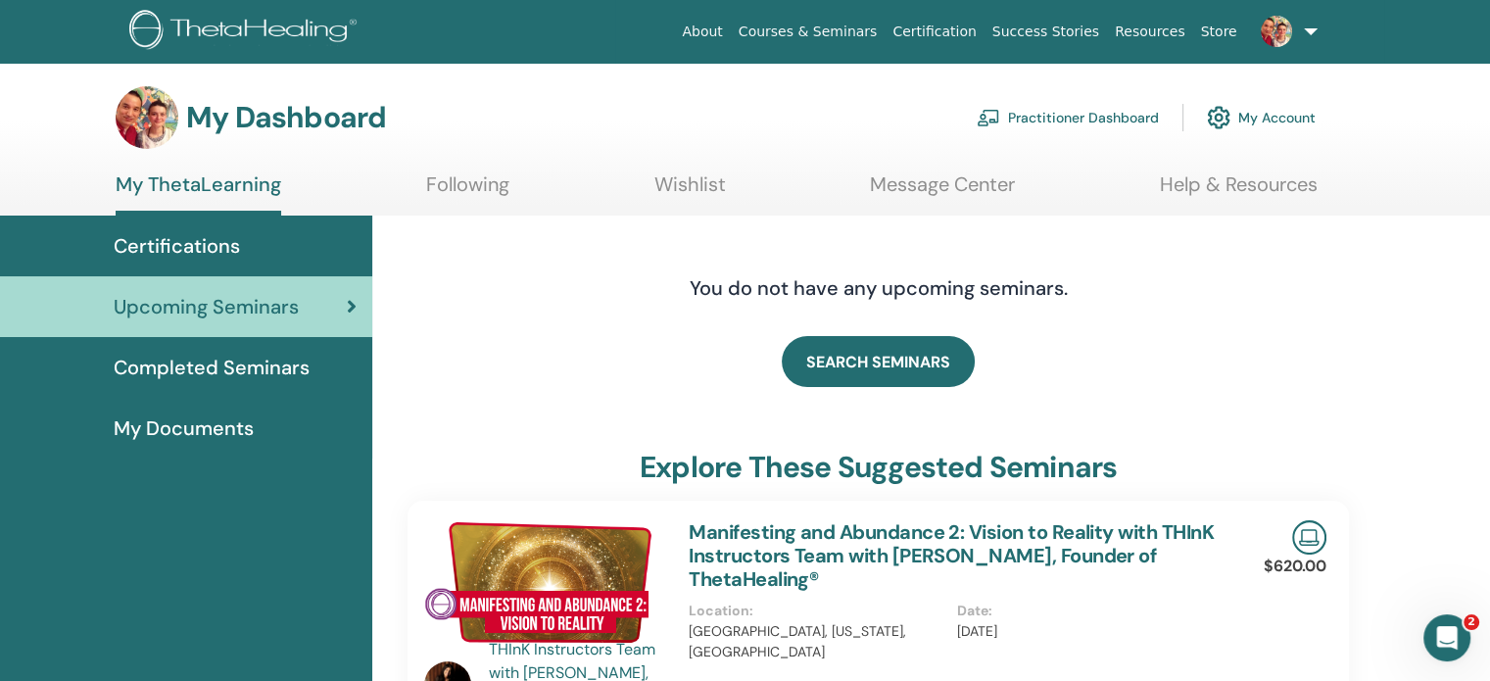
click at [688, 183] on link "Wishlist" at bounding box center [689, 191] width 71 height 38
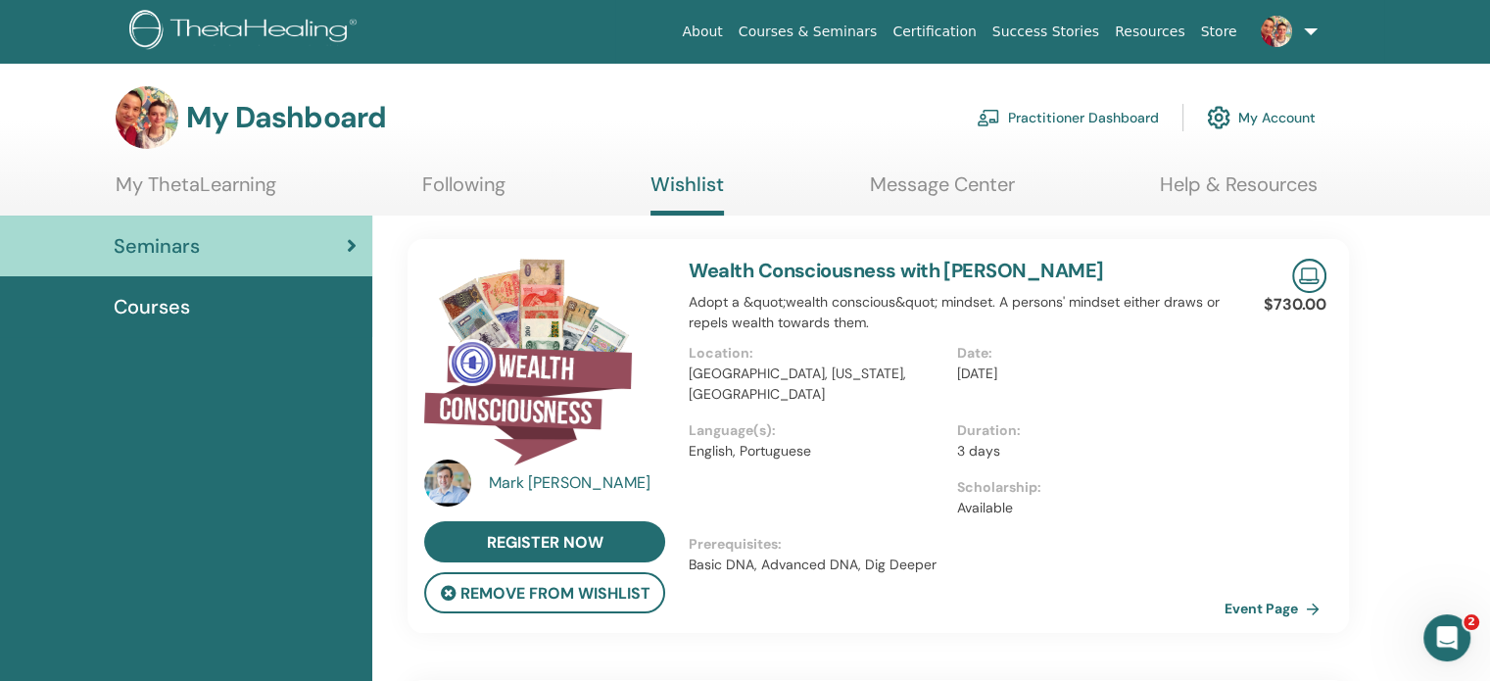
click at [152, 303] on span "Courses" at bounding box center [152, 306] width 76 height 29
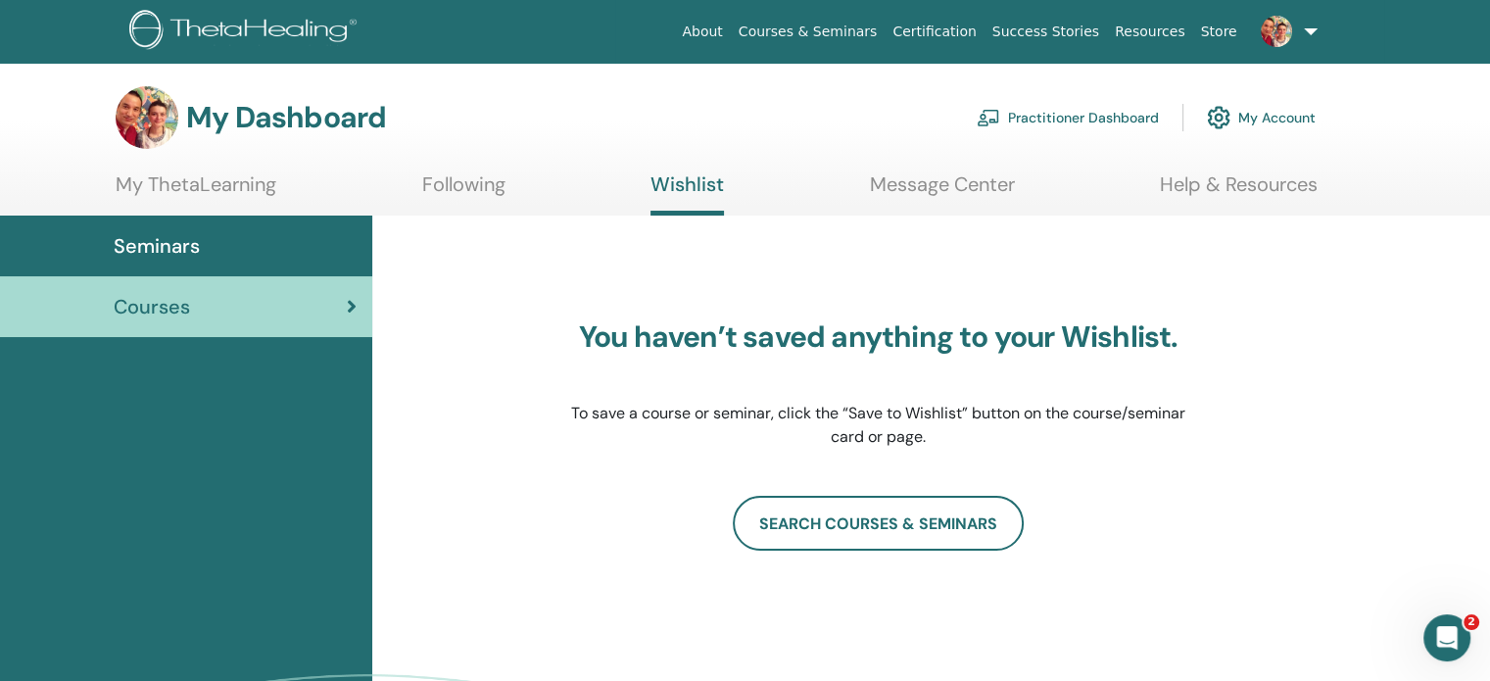
click at [172, 230] on link "Seminars" at bounding box center [186, 245] width 372 height 61
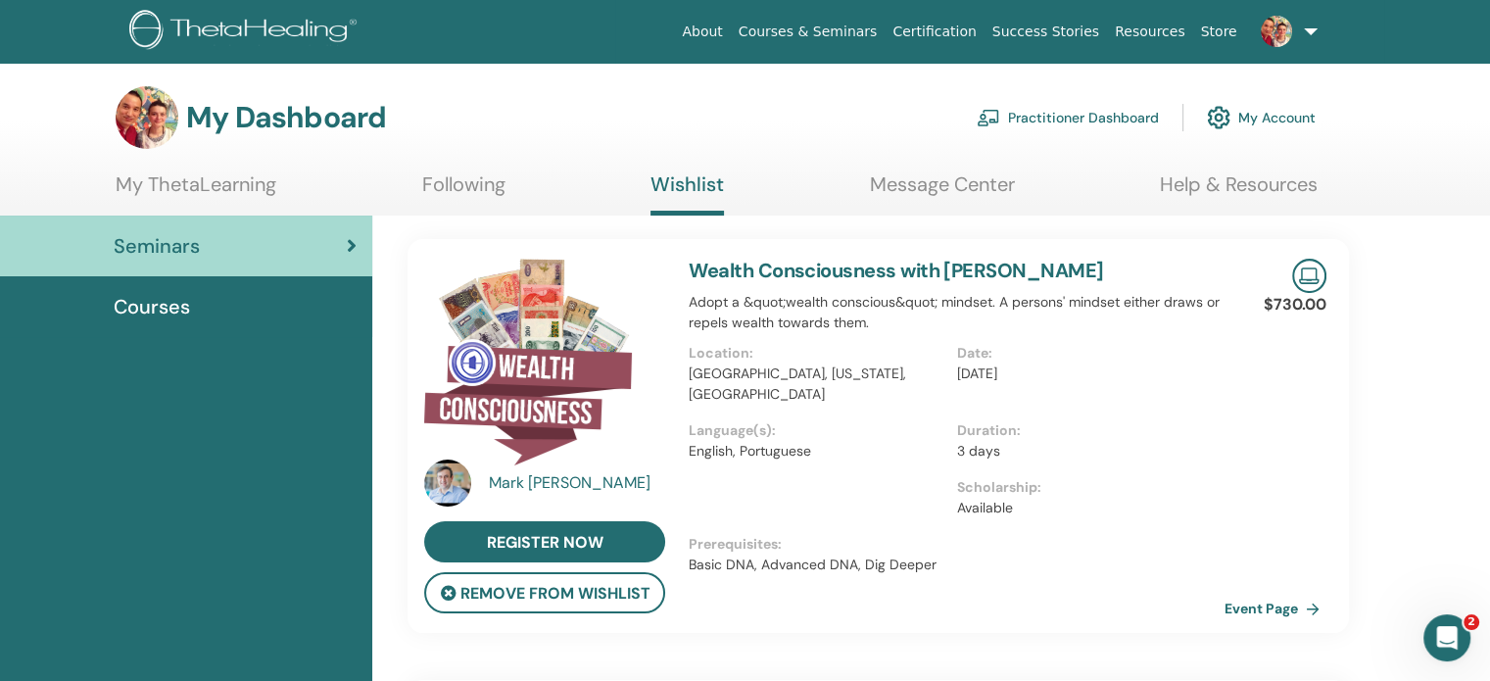
click at [460, 183] on link "Following" at bounding box center [463, 191] width 83 height 38
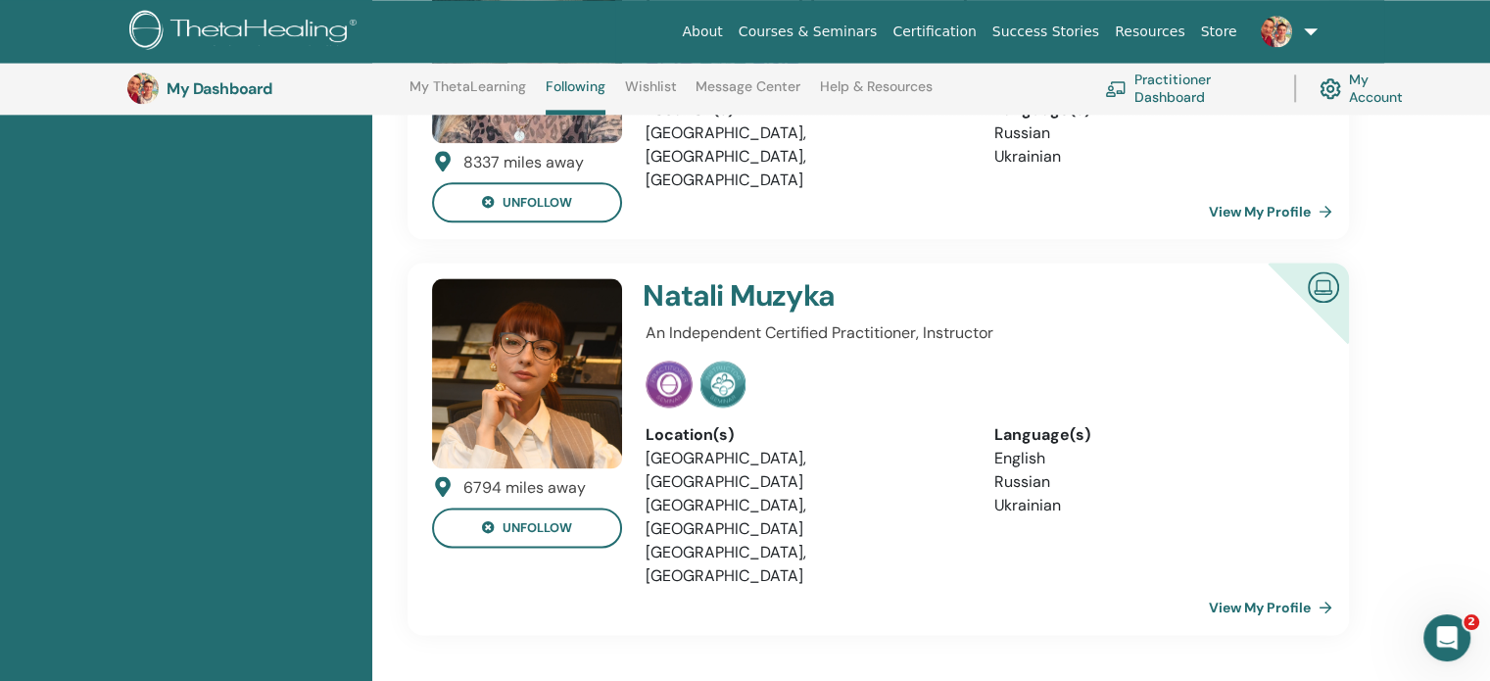
scroll to position [2401, 0]
